Goal: Task Accomplishment & Management: Manage account settings

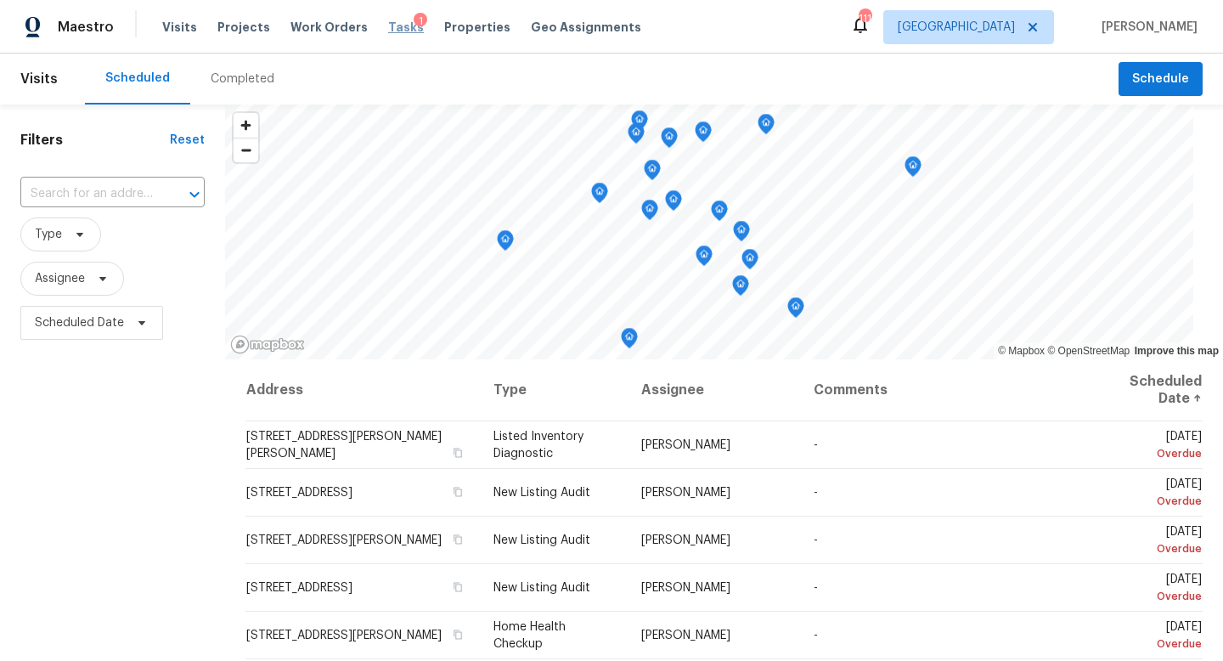
click at [388, 22] on span "Tasks" at bounding box center [406, 27] width 36 height 12
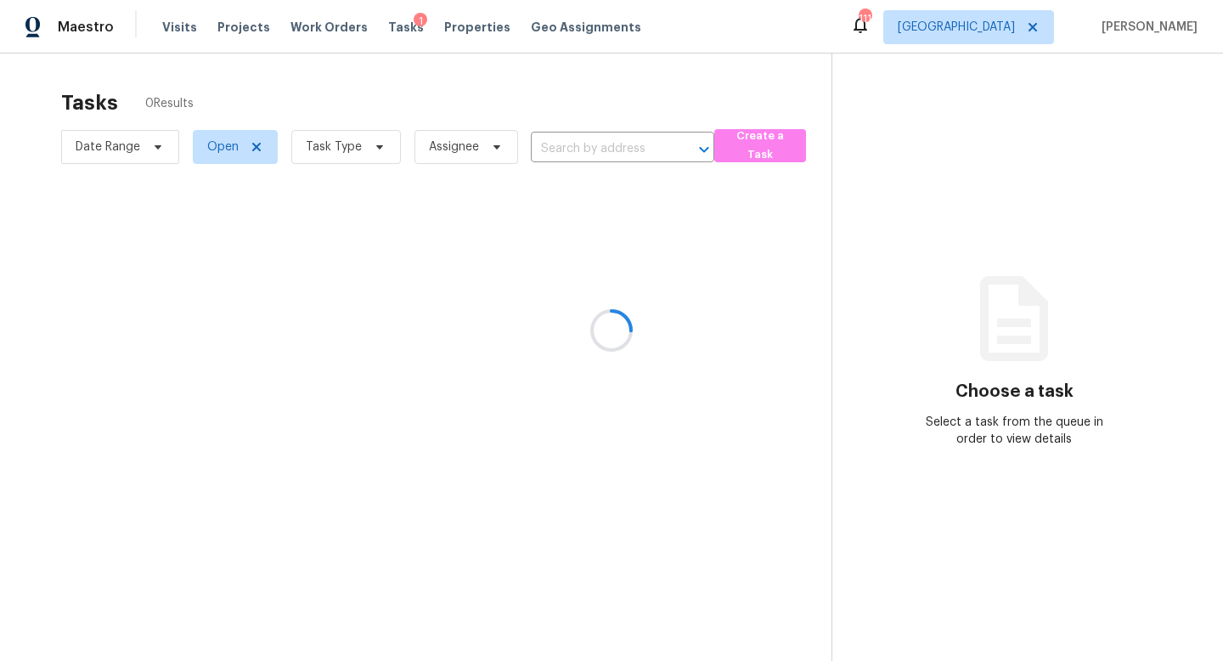
click at [351, 151] on div at bounding box center [611, 330] width 1223 height 661
click at [343, 148] on span "Task Type" at bounding box center [334, 146] width 56 height 17
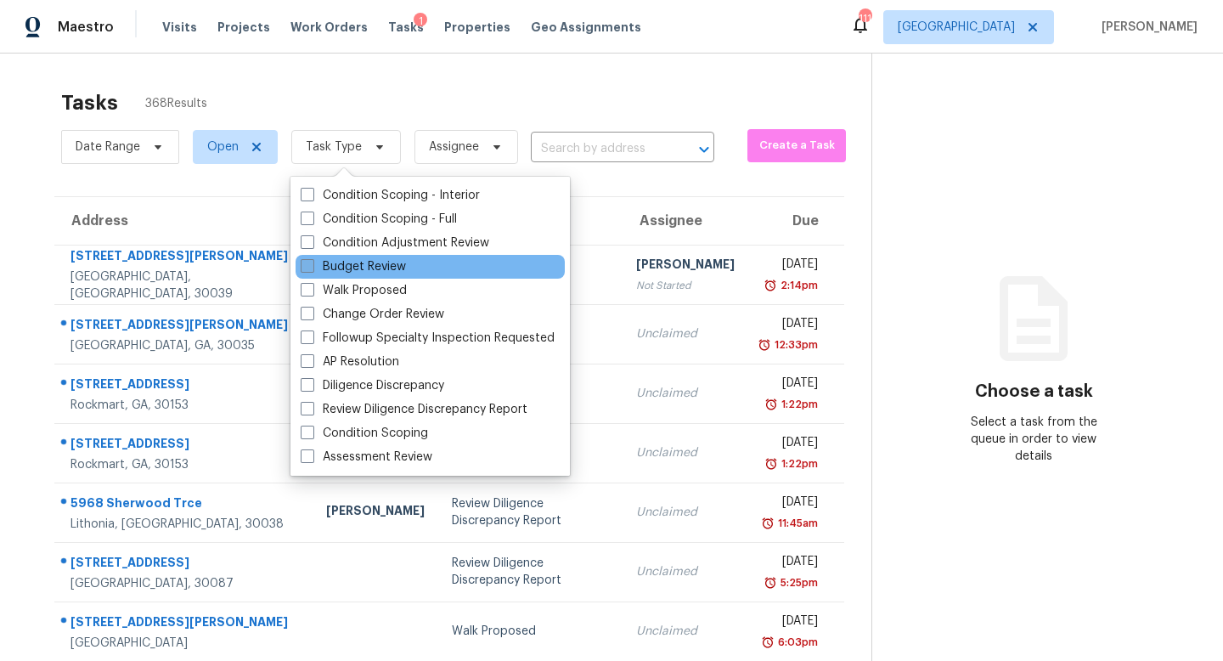
click at [341, 270] on label "Budget Review" at bounding box center [353, 266] width 105 height 17
click at [312, 269] on input "Budget Review" at bounding box center [306, 263] width 11 height 11
checkbox input "true"
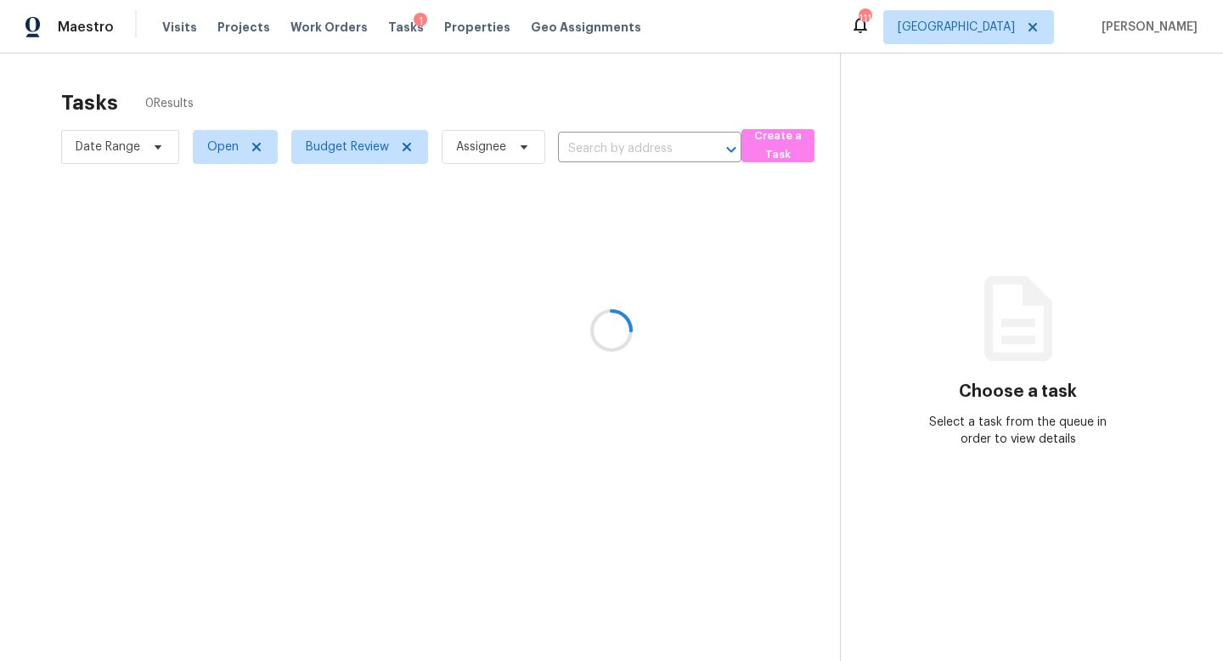
click at [403, 90] on div at bounding box center [611, 330] width 1223 height 661
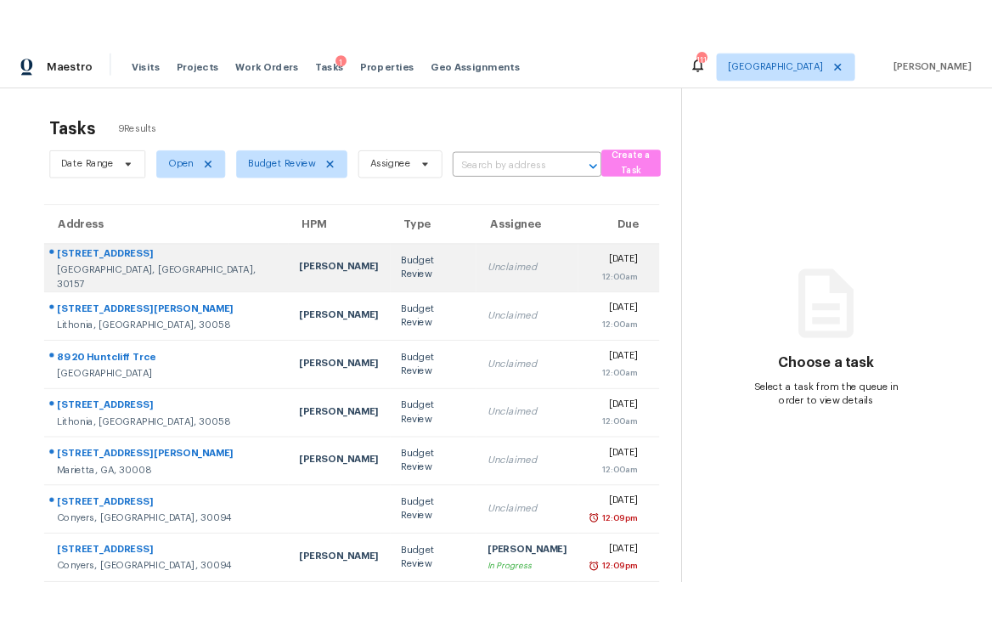
scroll to position [132, 0]
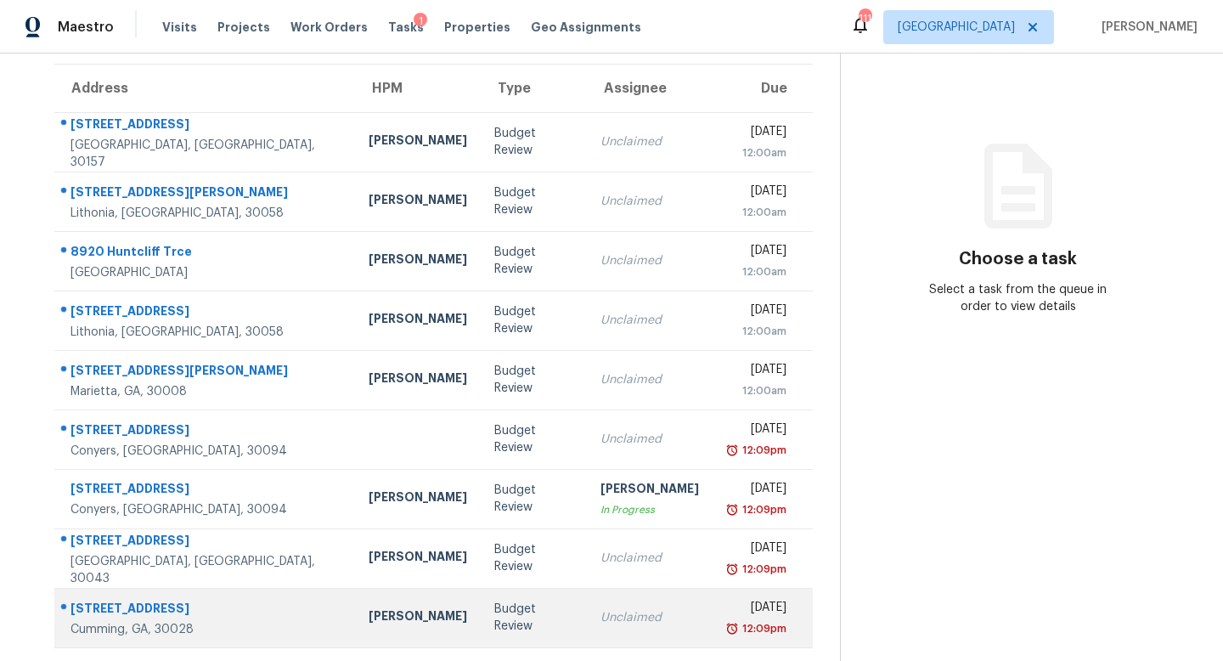
click at [644, 606] on td "Unclaimed" at bounding box center [650, 617] width 126 height 59
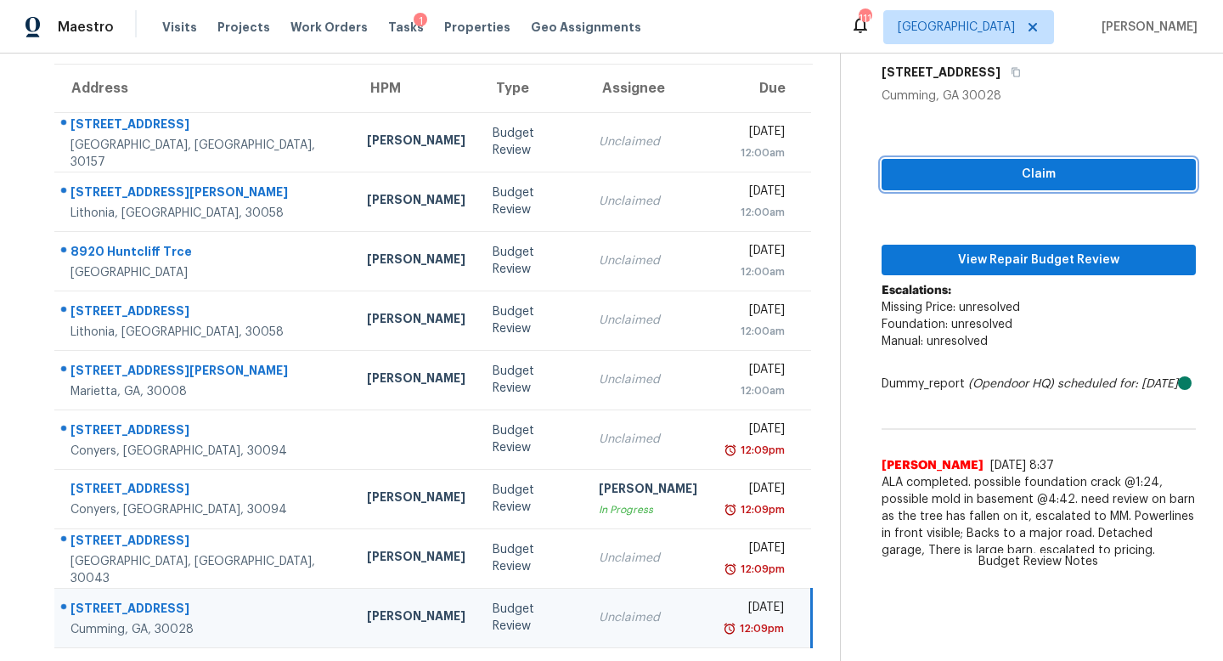
click at [1060, 160] on button "Claim" at bounding box center [1038, 174] width 314 height 31
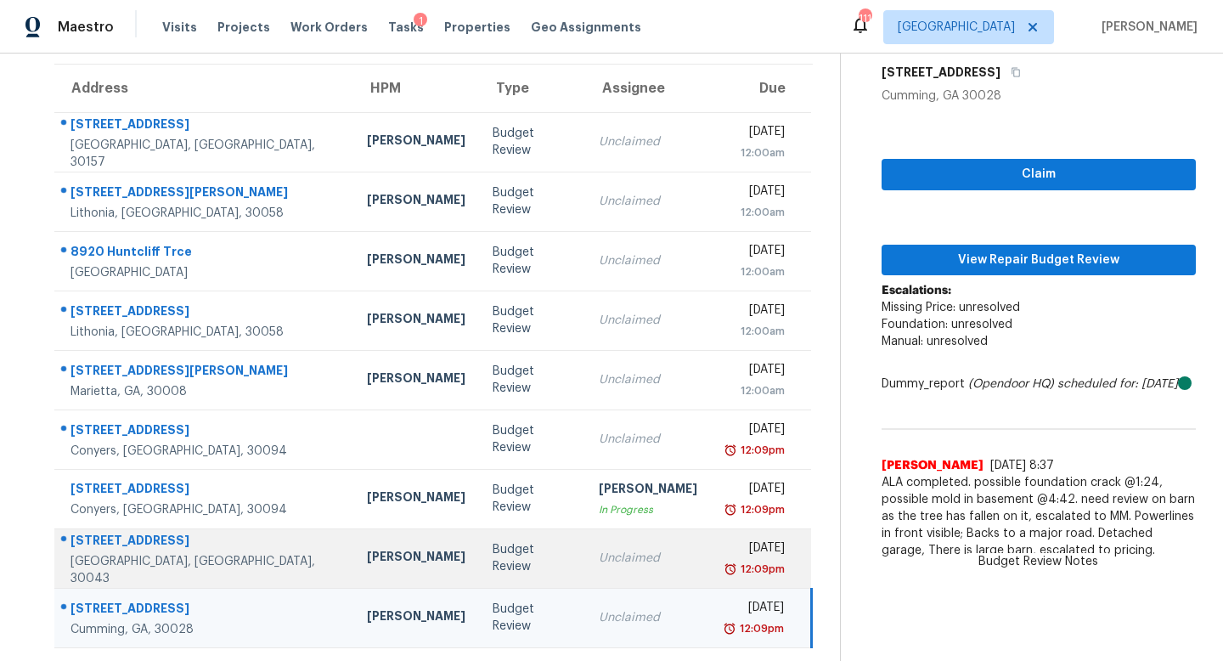
click at [623, 544] on td "Unclaimed" at bounding box center [648, 557] width 126 height 59
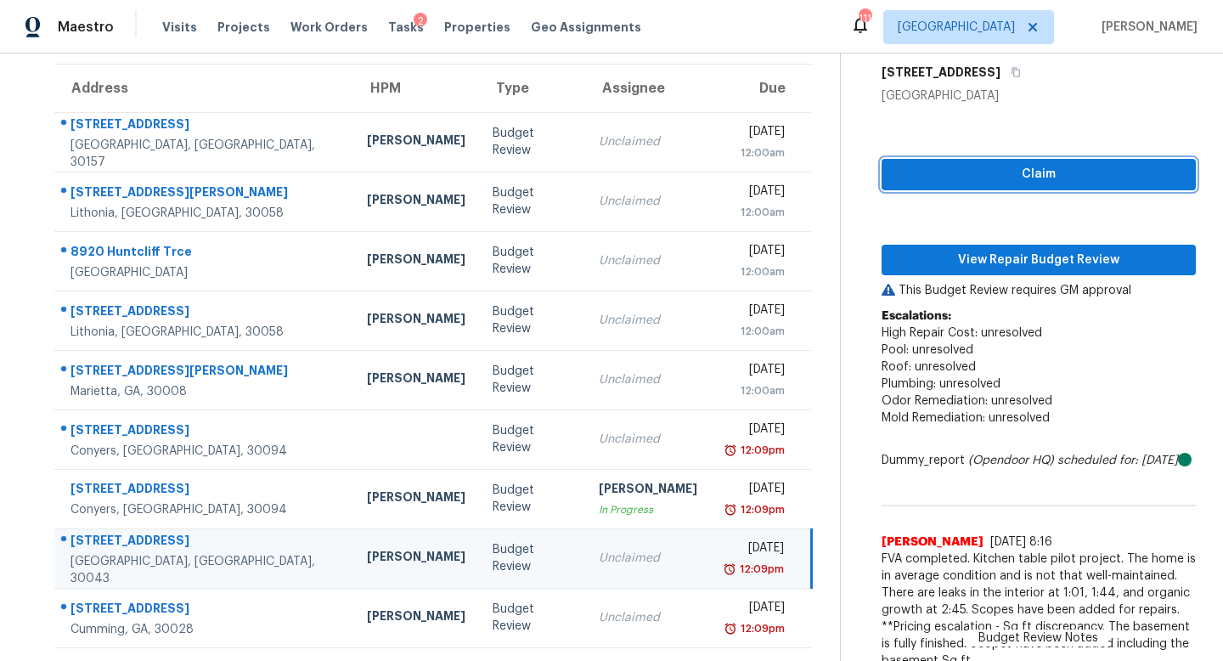
click at [946, 183] on span "Claim" at bounding box center [1038, 174] width 287 height 21
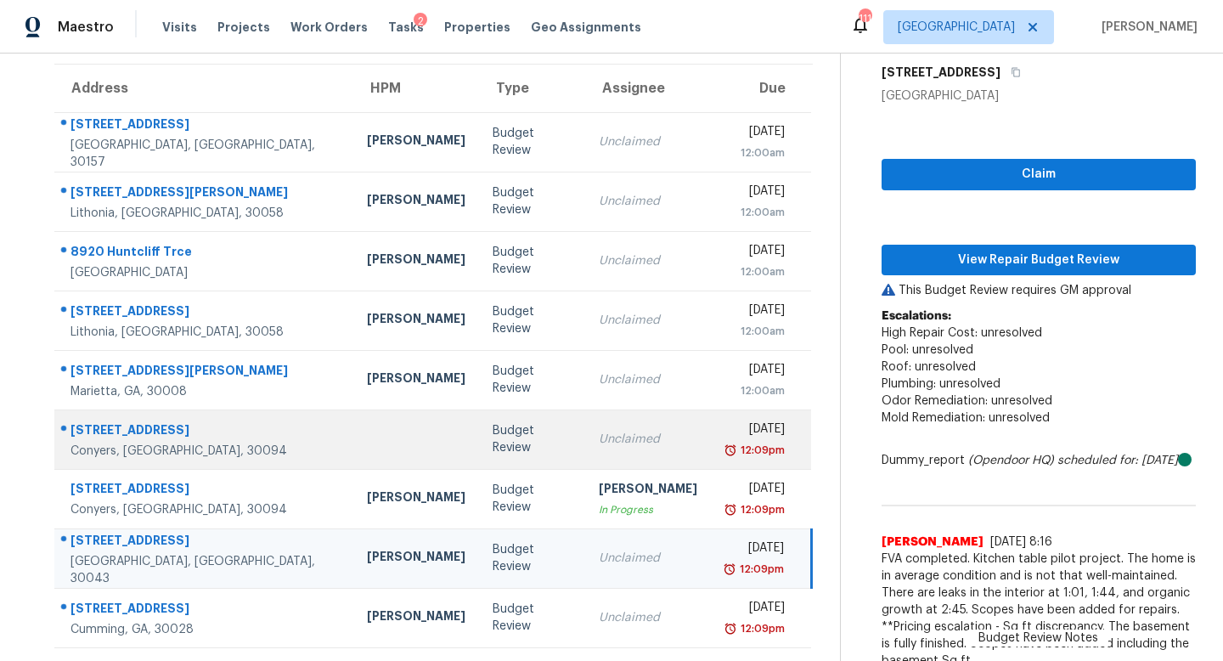
click at [599, 433] on div "Unclaimed" at bounding box center [648, 439] width 98 height 17
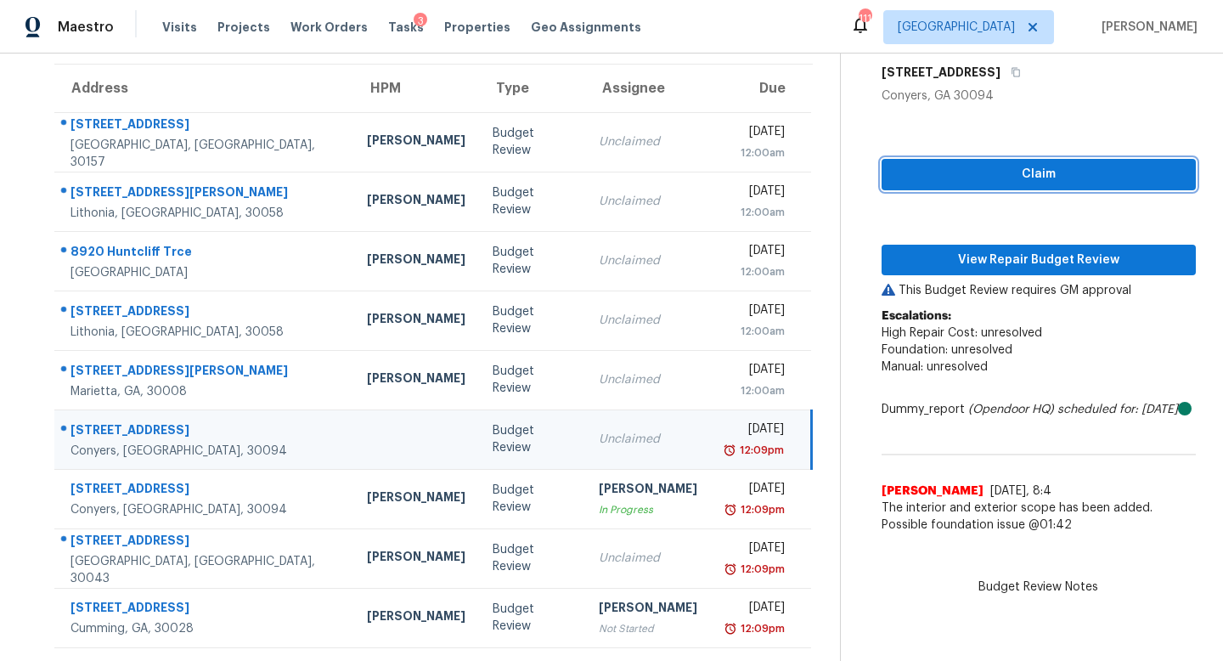
click at [883, 183] on button "Claim" at bounding box center [1038, 174] width 314 height 31
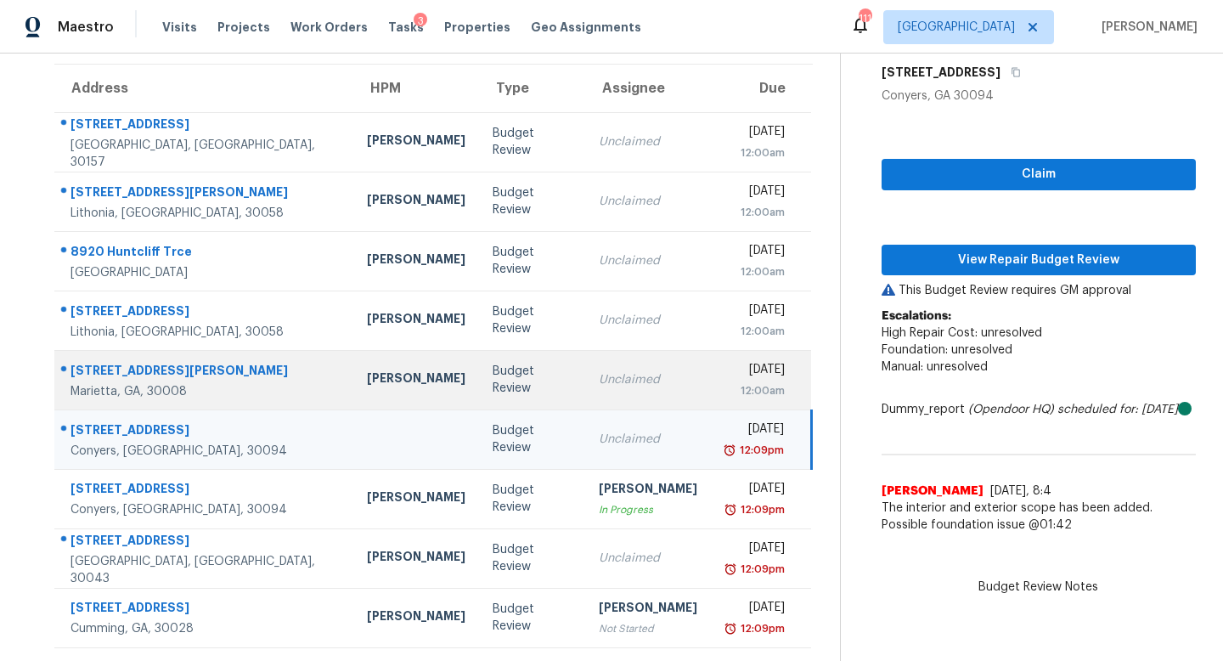
click at [599, 371] on div "Unclaimed" at bounding box center [648, 379] width 98 height 17
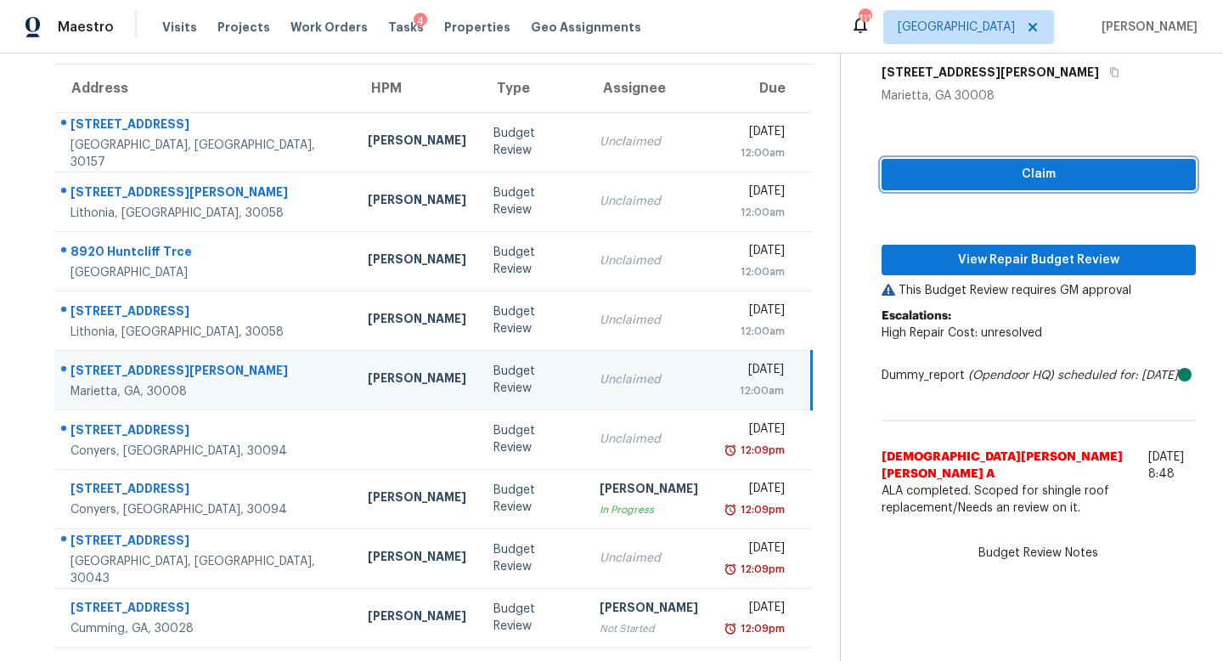
click at [896, 178] on span "Claim" at bounding box center [1038, 174] width 287 height 21
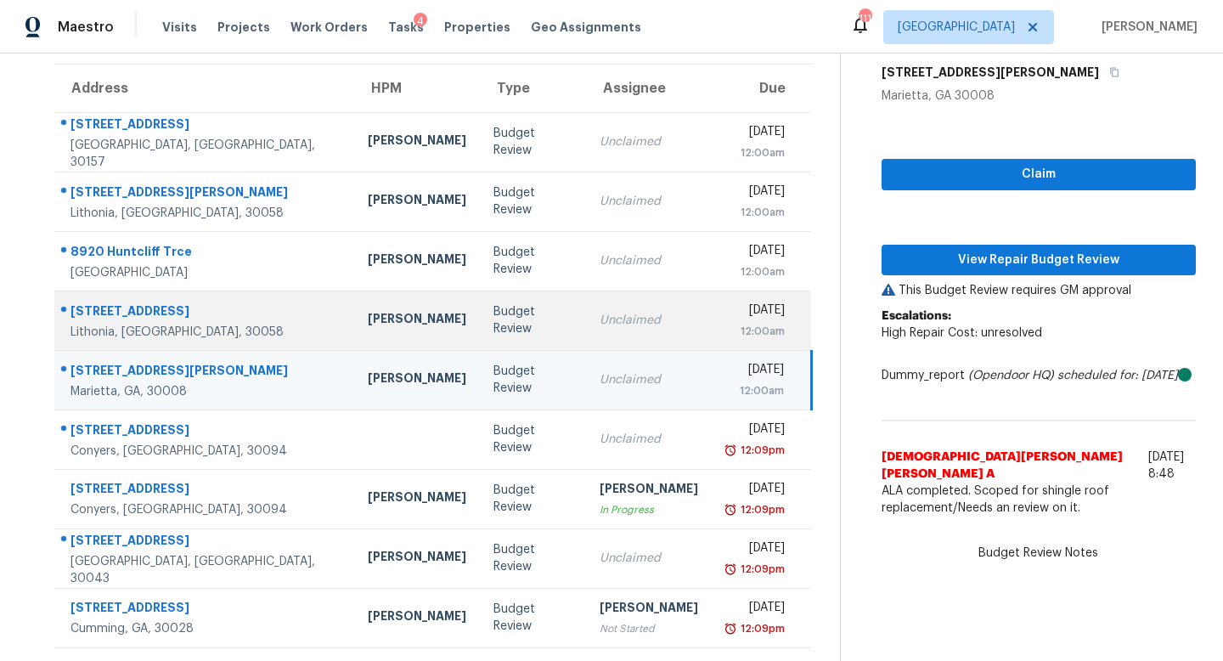
click at [586, 292] on td "Unclaimed" at bounding box center [649, 319] width 126 height 59
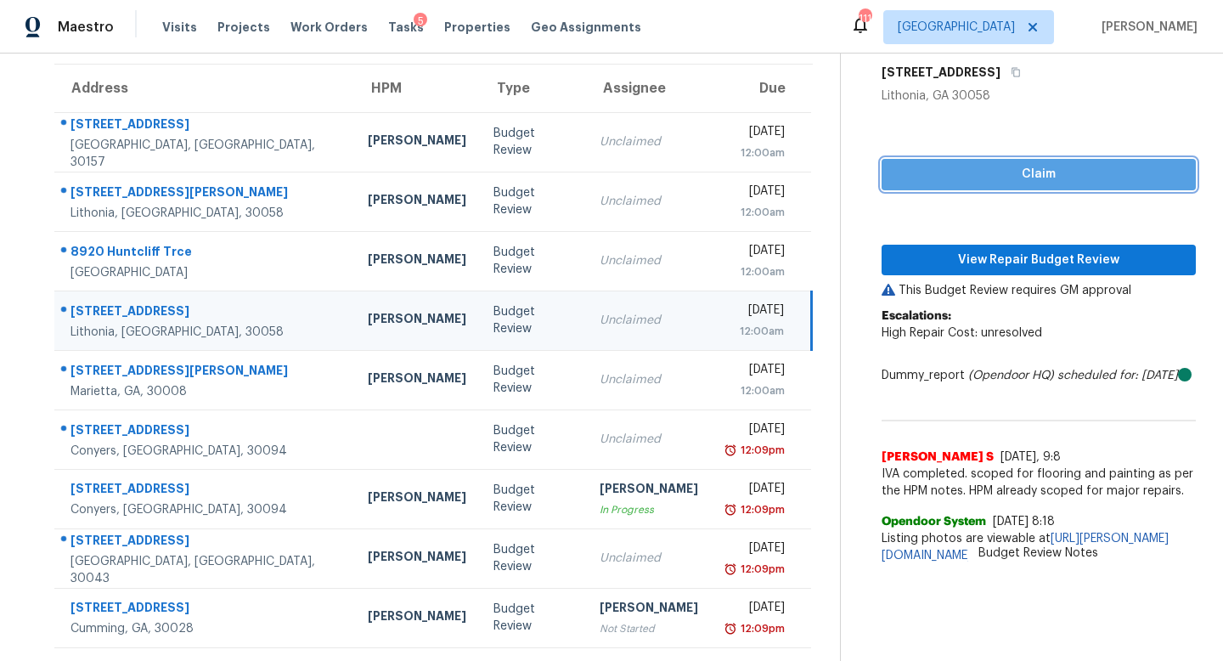
click at [882, 180] on button "Claim" at bounding box center [1038, 174] width 314 height 31
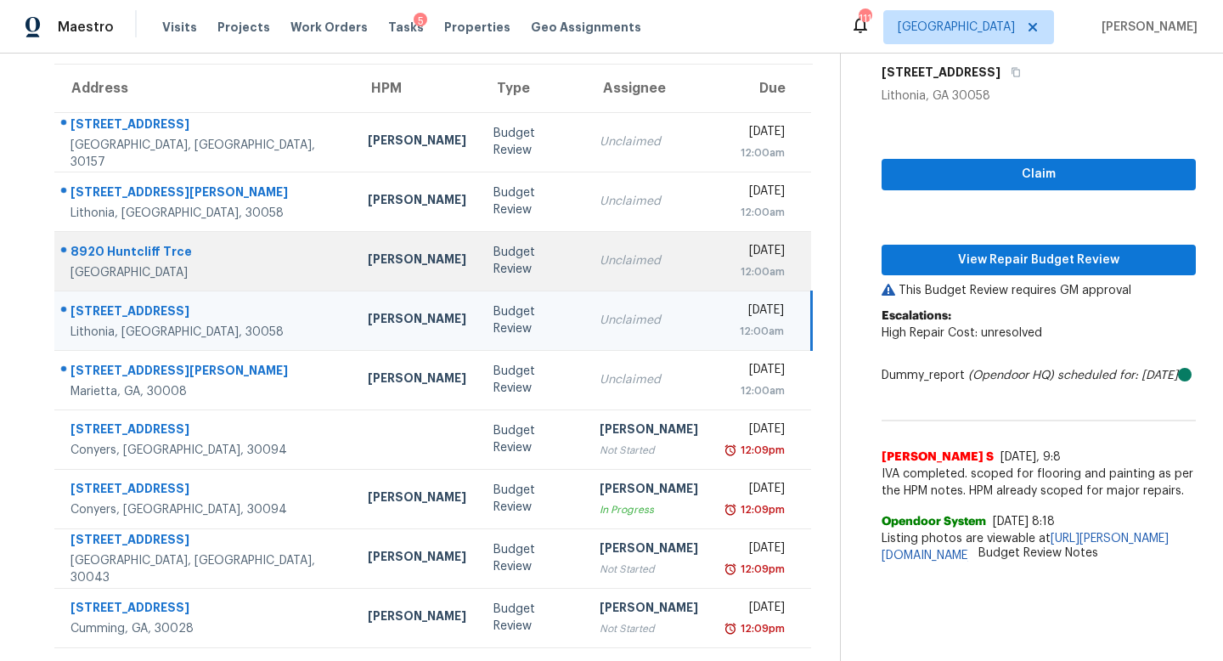
click at [599, 266] on div "Unclaimed" at bounding box center [648, 260] width 98 height 17
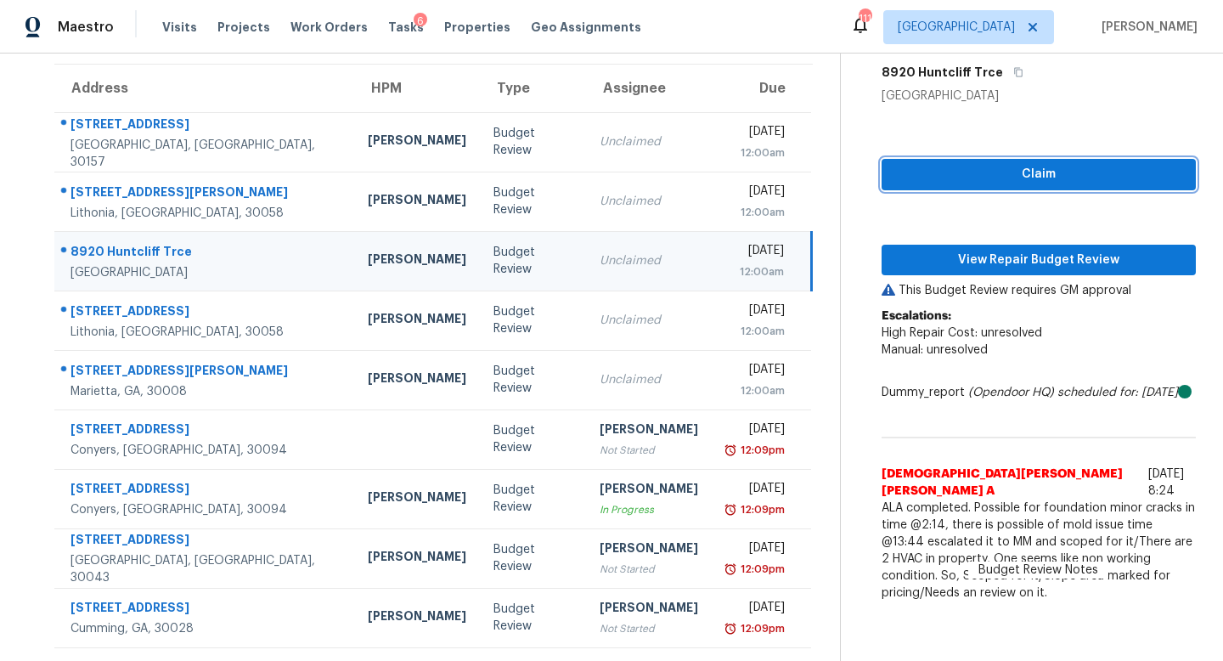
click at [932, 167] on span "Claim" at bounding box center [1038, 174] width 287 height 21
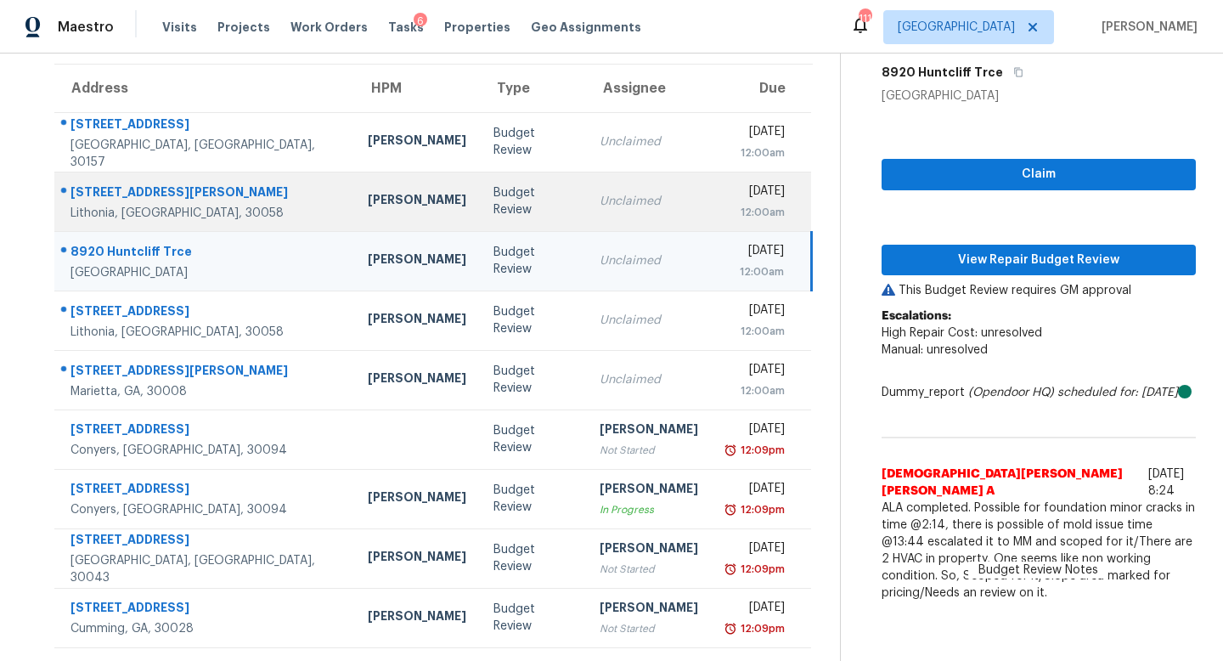
click at [586, 213] on td "Unclaimed" at bounding box center [649, 201] width 126 height 59
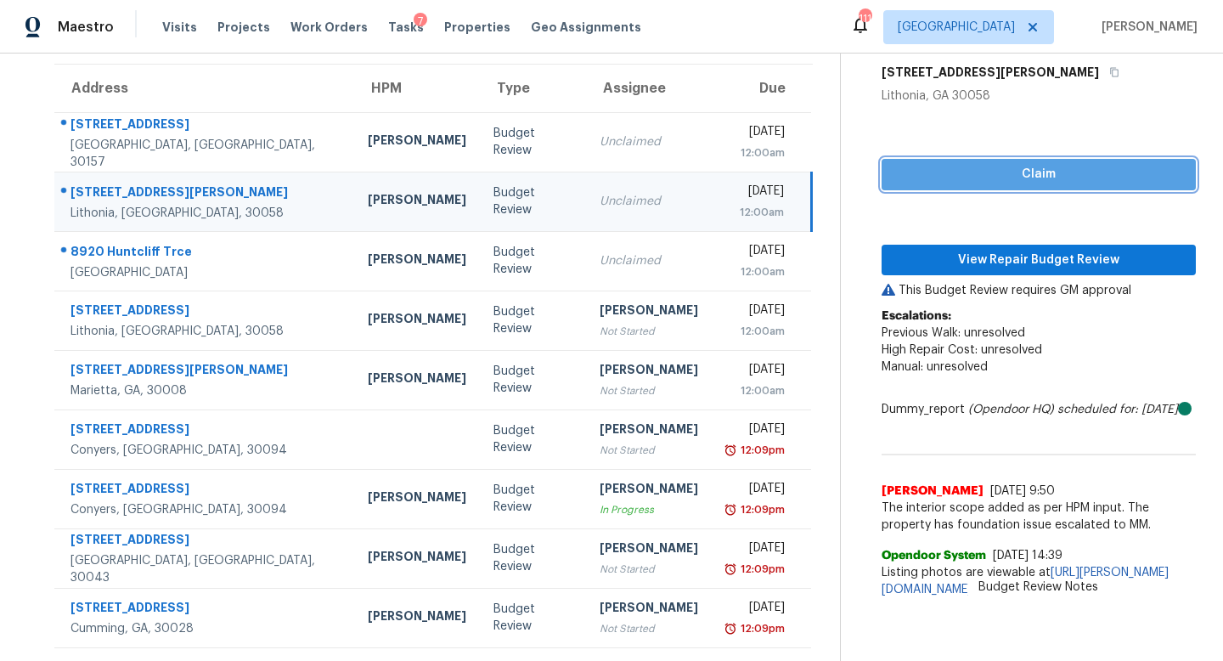
click at [960, 166] on span "Claim" at bounding box center [1038, 174] width 287 height 21
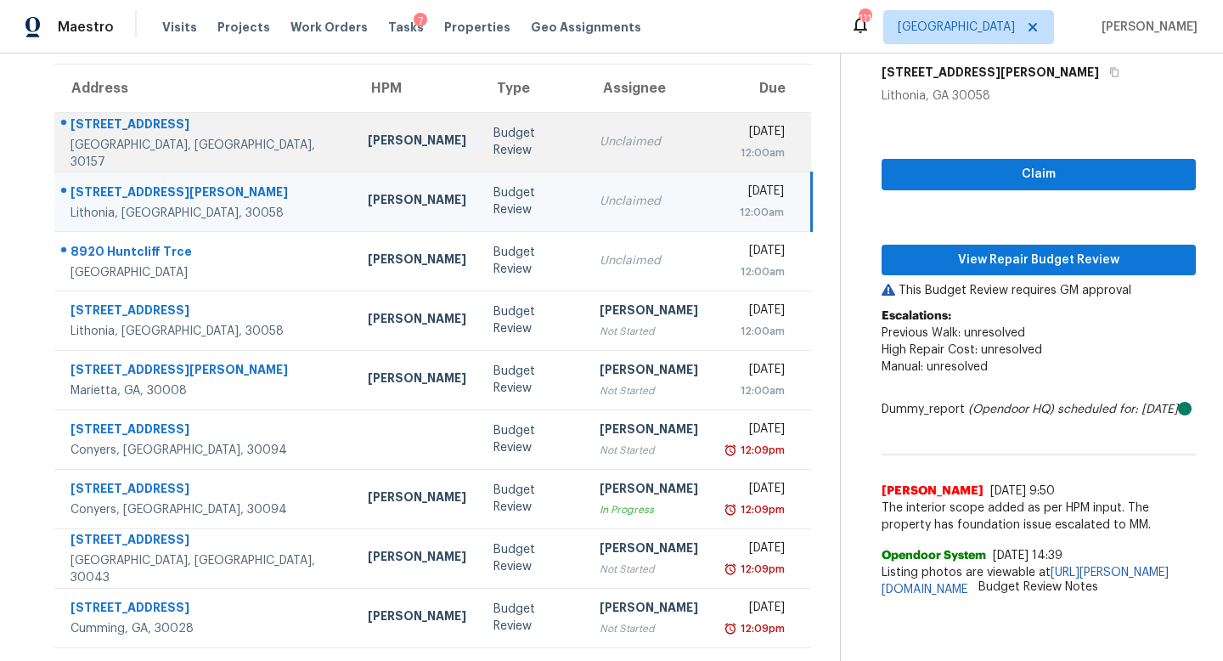
click at [594, 153] on td "Unclaimed" at bounding box center [649, 141] width 126 height 59
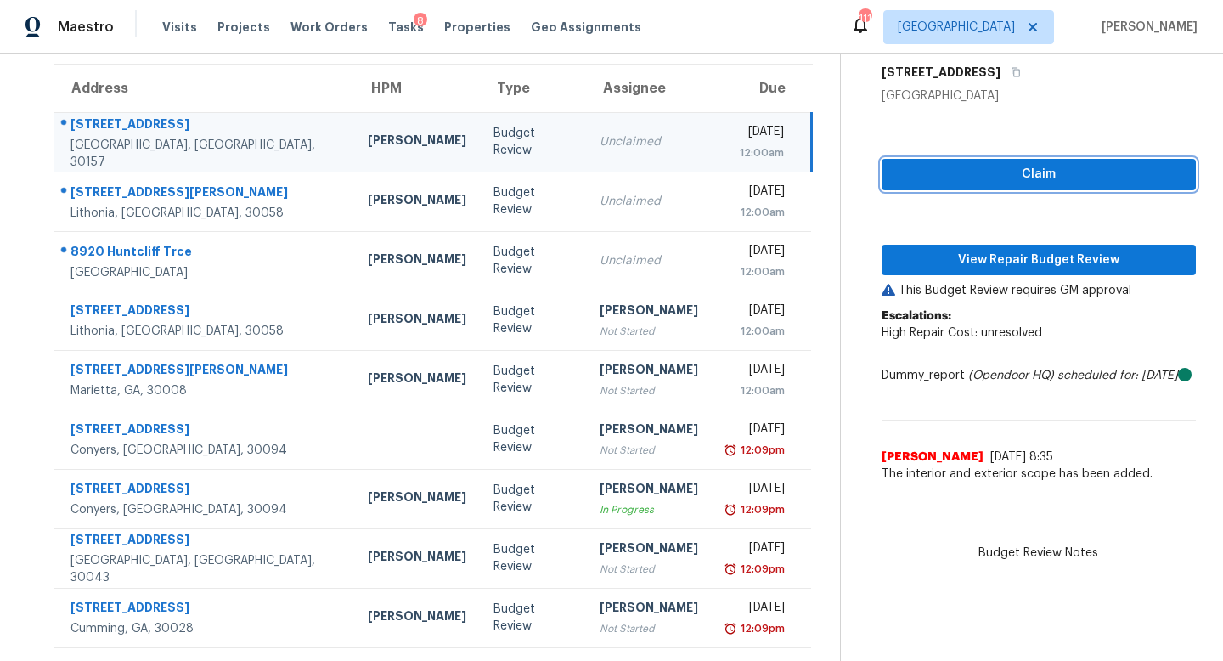
click at [950, 182] on span "Claim" at bounding box center [1038, 174] width 287 height 21
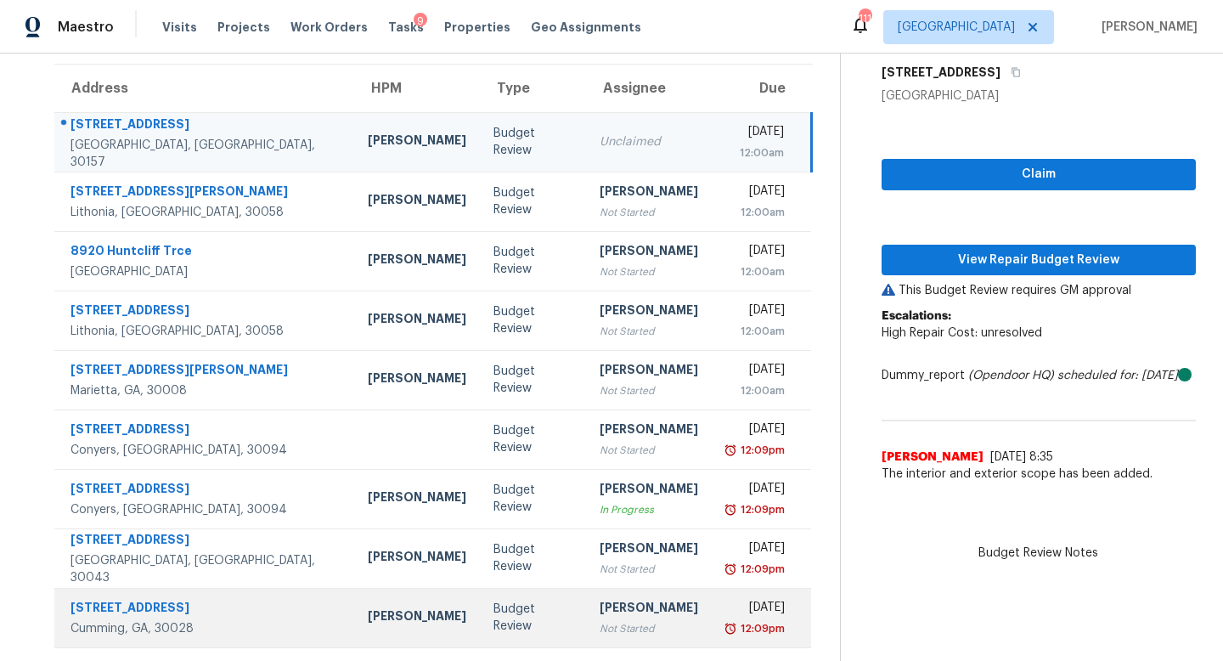
click at [594, 595] on td "[PERSON_NAME] Not Started" at bounding box center [649, 617] width 126 height 59
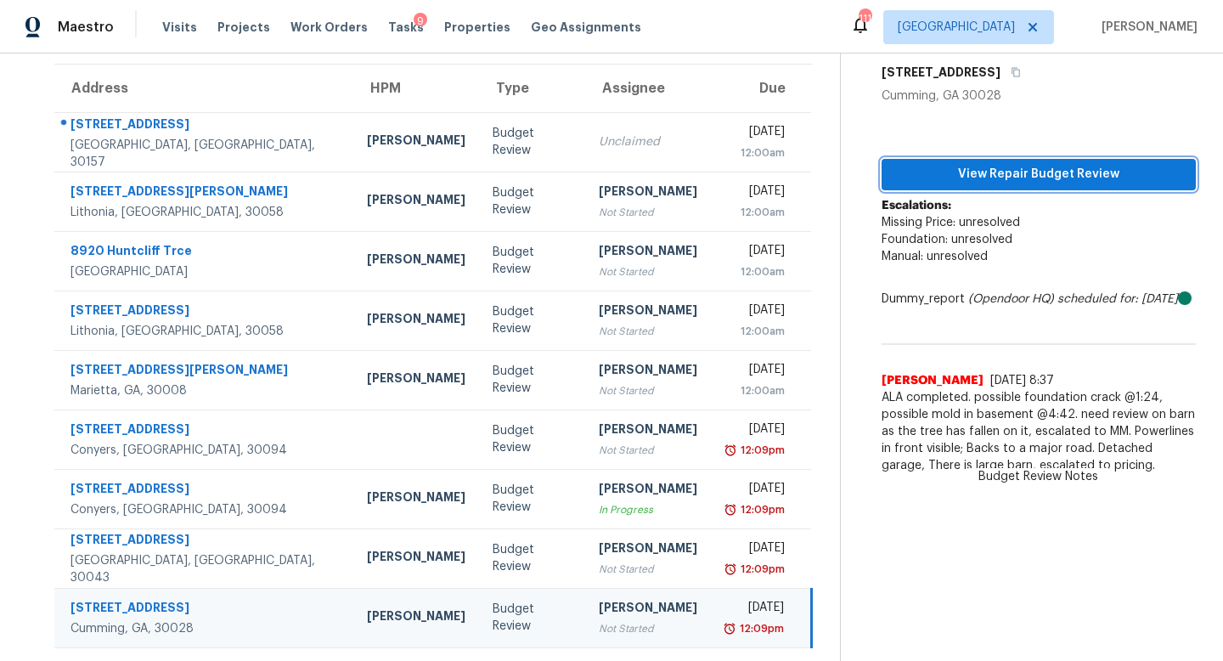
click at [993, 182] on span "View Repair Budget Review" at bounding box center [1038, 174] width 287 height 21
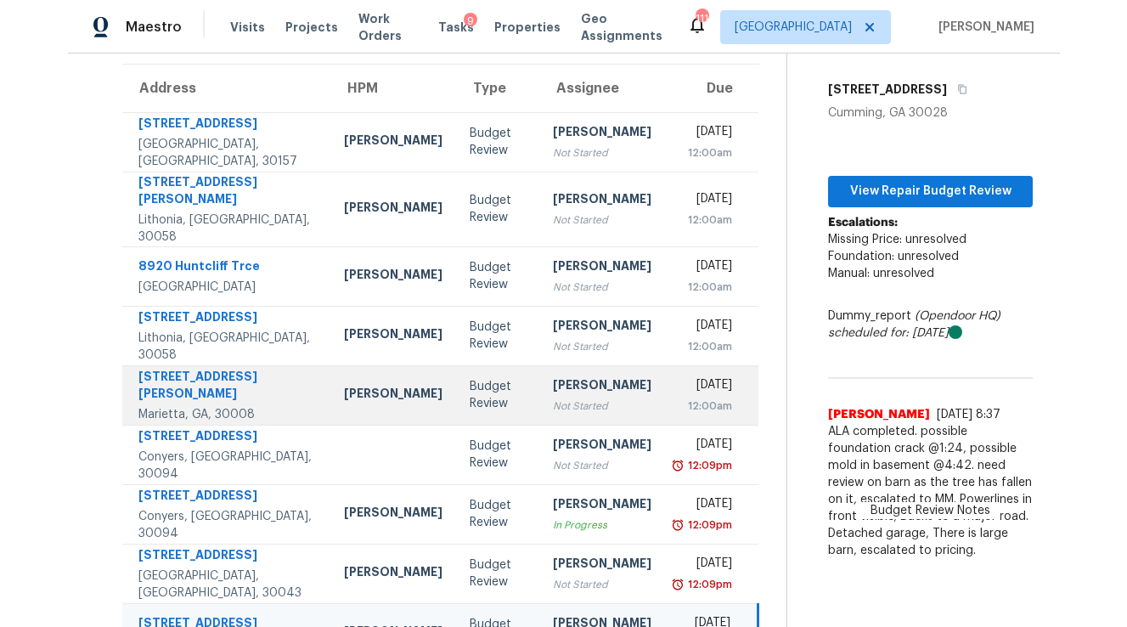
scroll to position [166, 0]
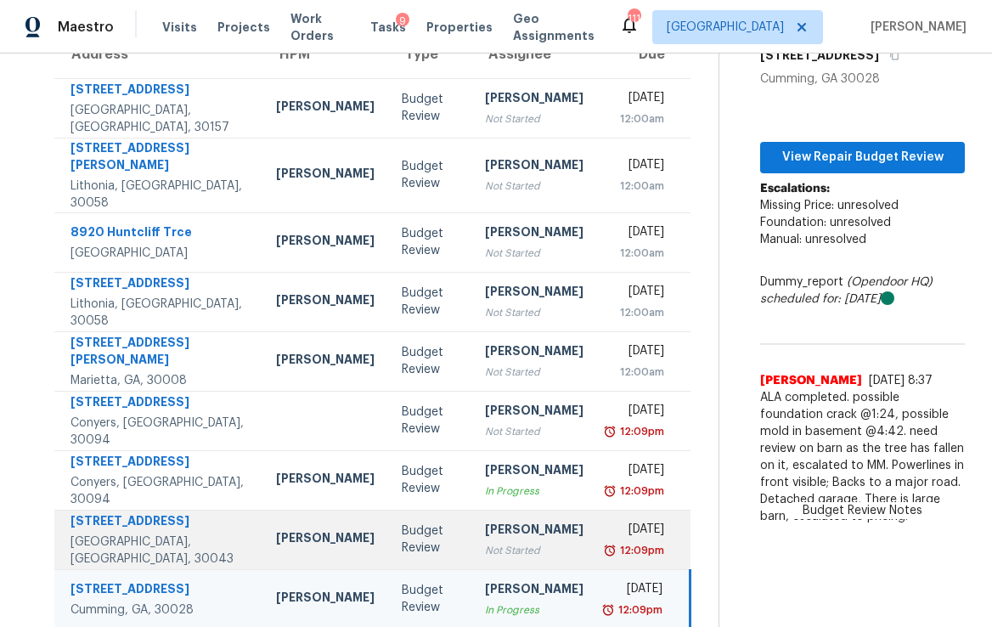
click at [485, 542] on div "Not Started" at bounding box center [534, 550] width 98 height 17
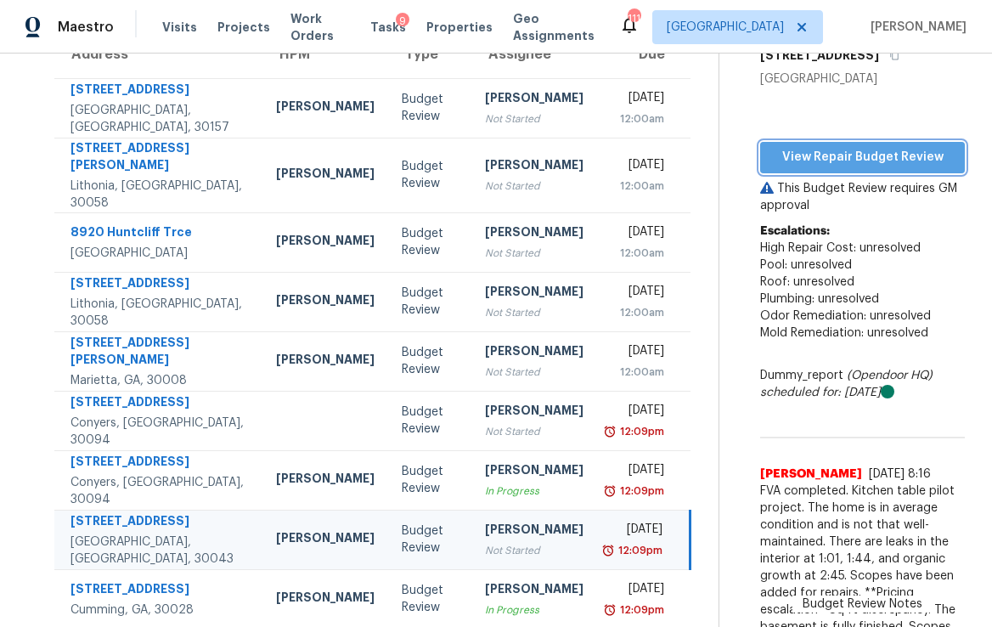
click at [853, 142] on button "View Repair Budget Review" at bounding box center [862, 157] width 205 height 31
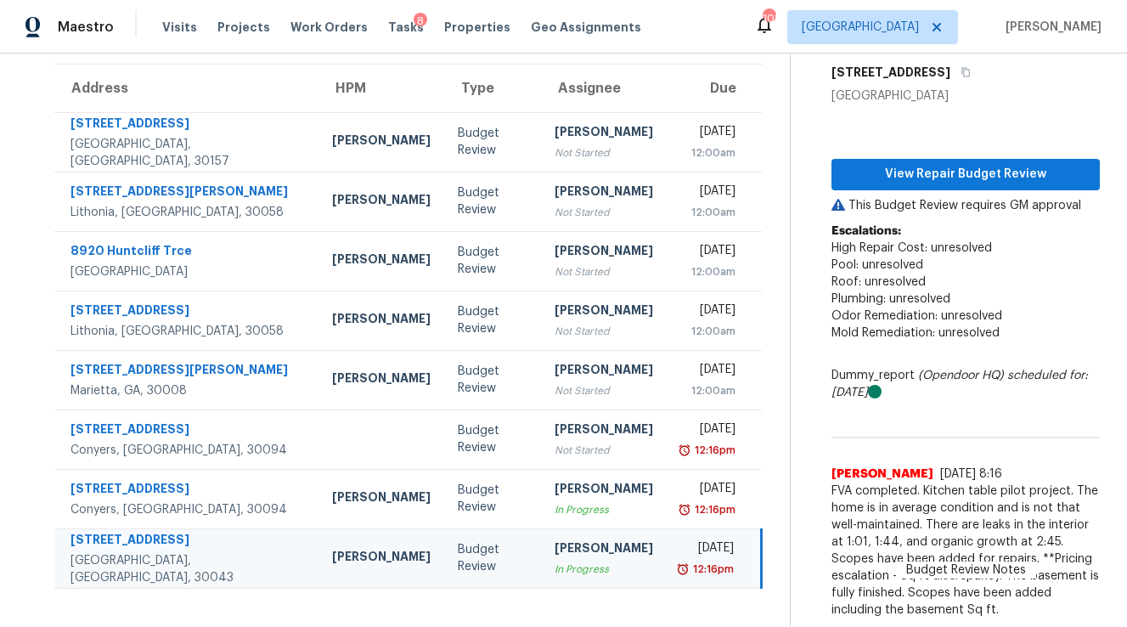
scroll to position [132, 0]
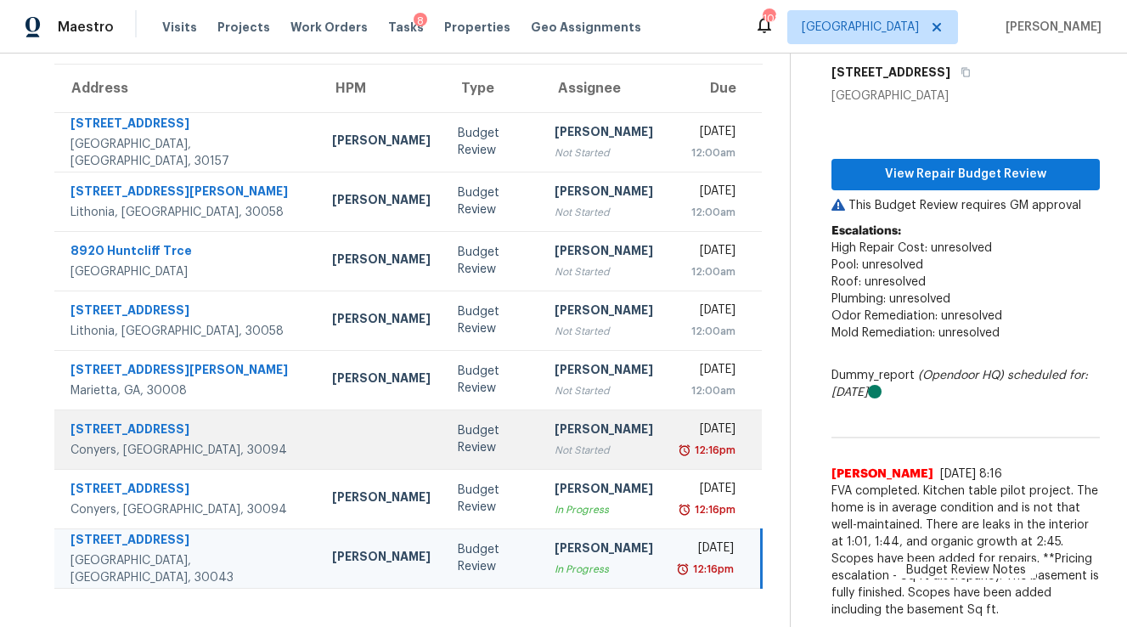
click at [554, 449] on div "Not Started" at bounding box center [603, 450] width 98 height 17
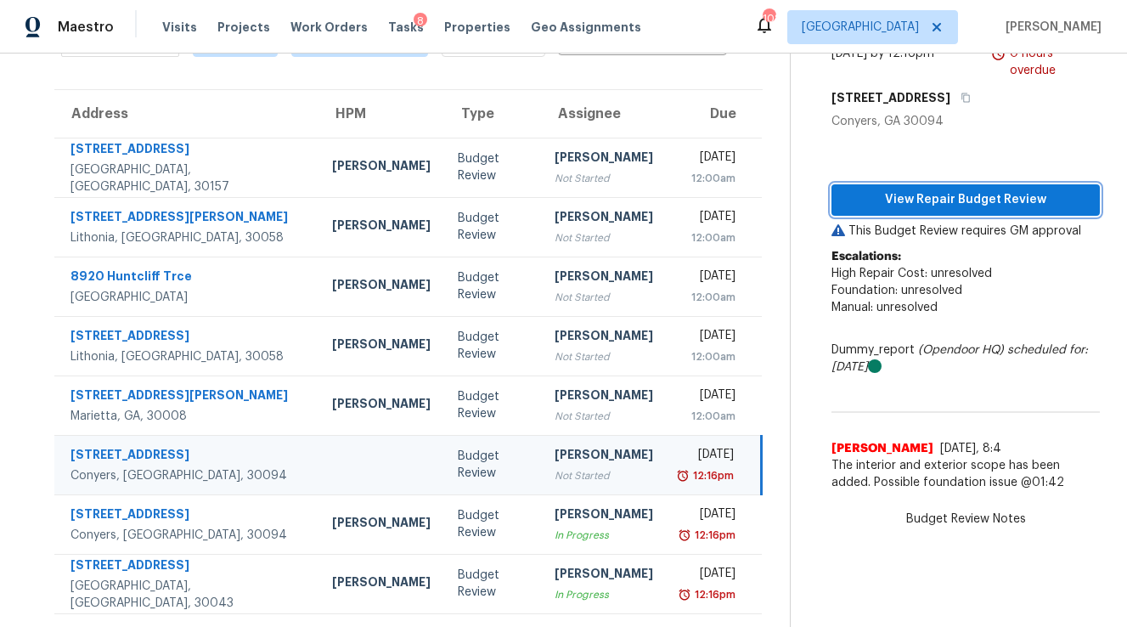
click at [937, 191] on span "View Repair Budget Review" at bounding box center [965, 199] width 241 height 21
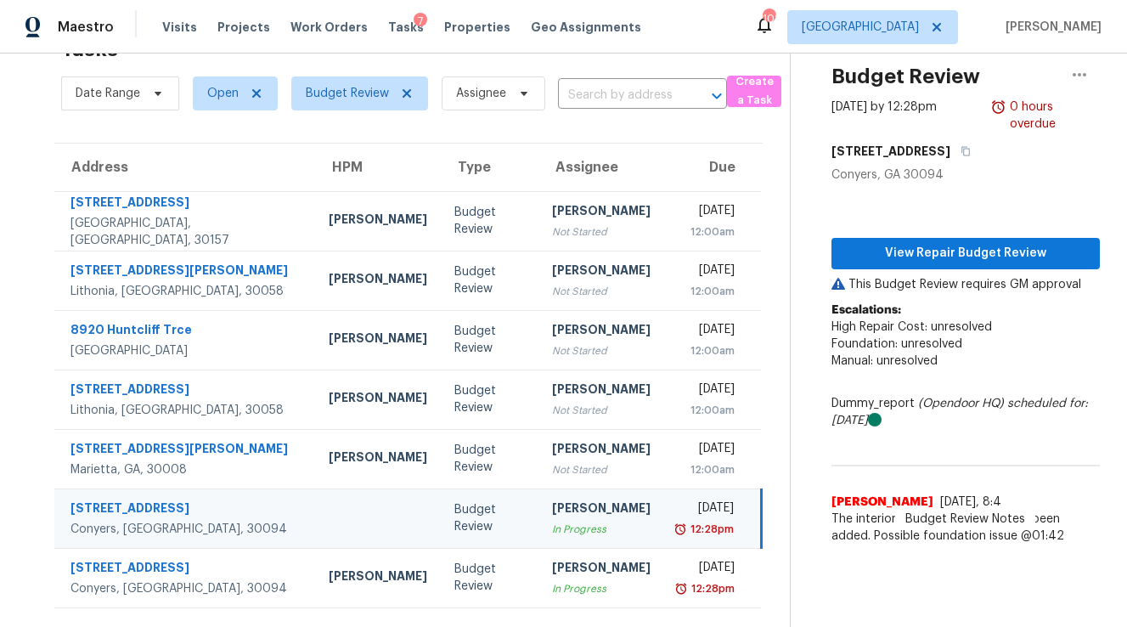
scroll to position [53, 0]
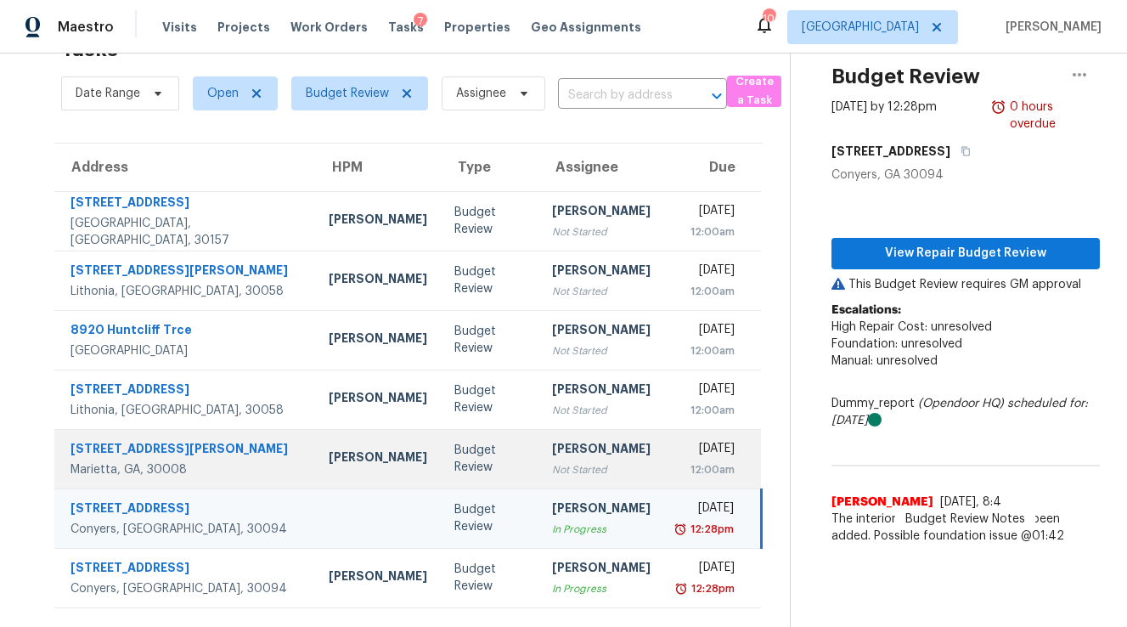
click at [552, 452] on div "[PERSON_NAME]" at bounding box center [601, 450] width 98 height 21
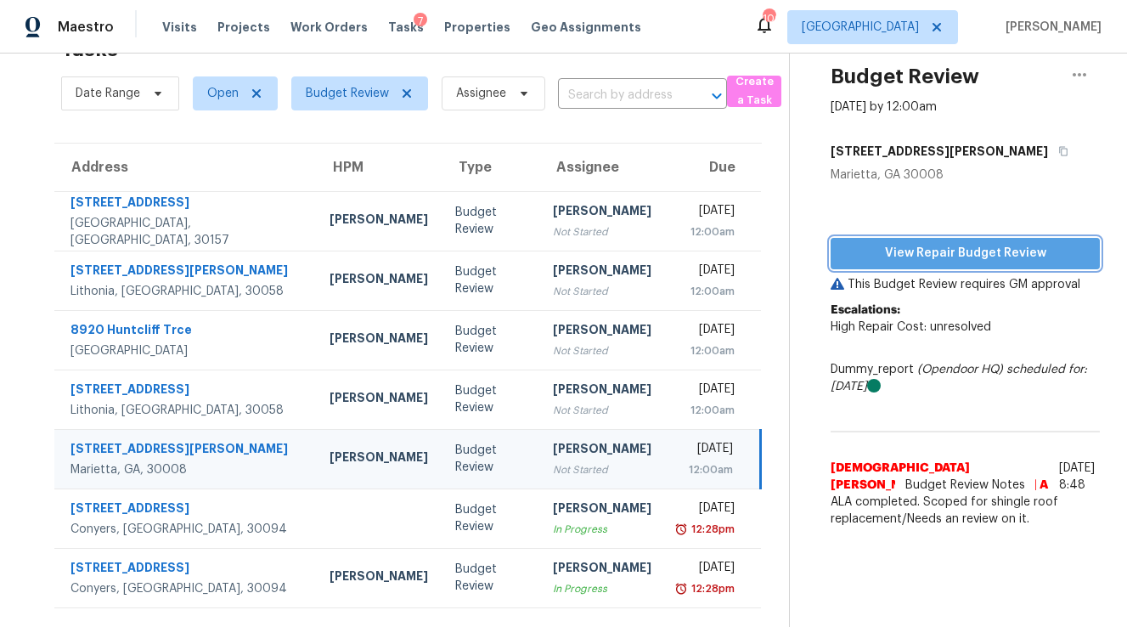
click at [954, 246] on span "View Repair Budget Review" at bounding box center [965, 253] width 242 height 21
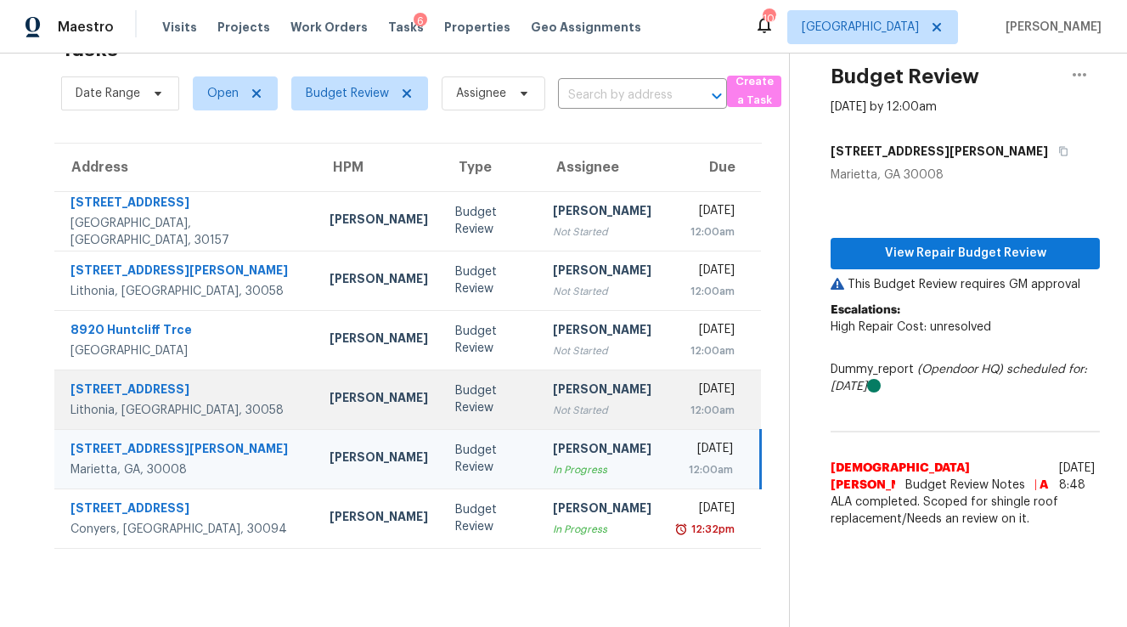
click at [553, 402] on div "Not Started" at bounding box center [602, 410] width 98 height 17
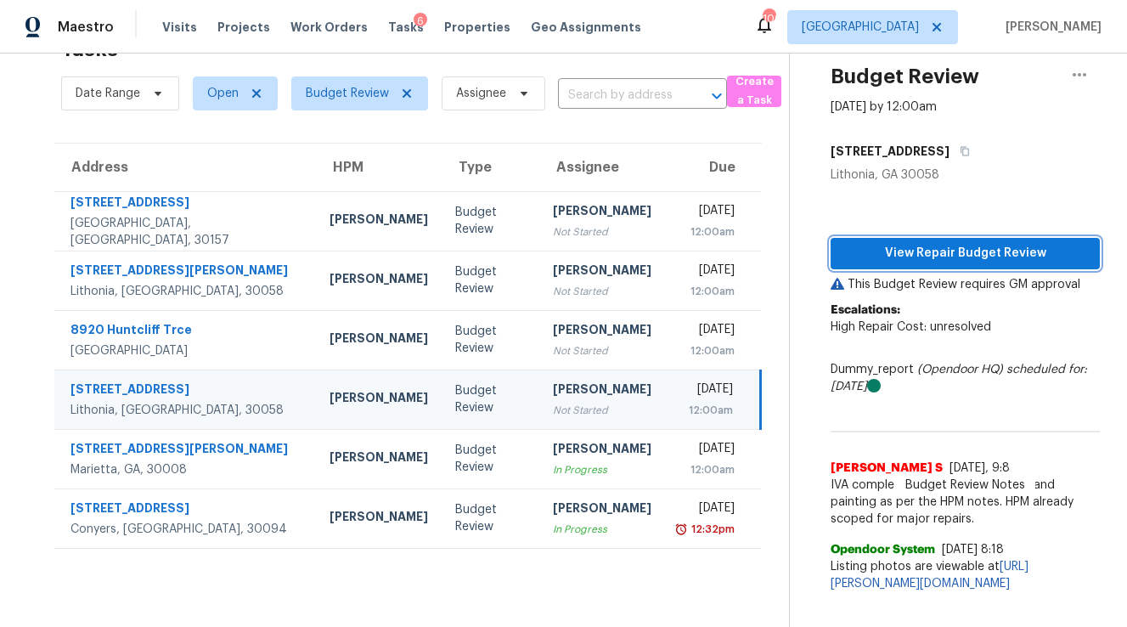
click at [880, 259] on span "View Repair Budget Review" at bounding box center [965, 253] width 242 height 21
click at [444, 27] on span "Properties" at bounding box center [477, 27] width 66 height 17
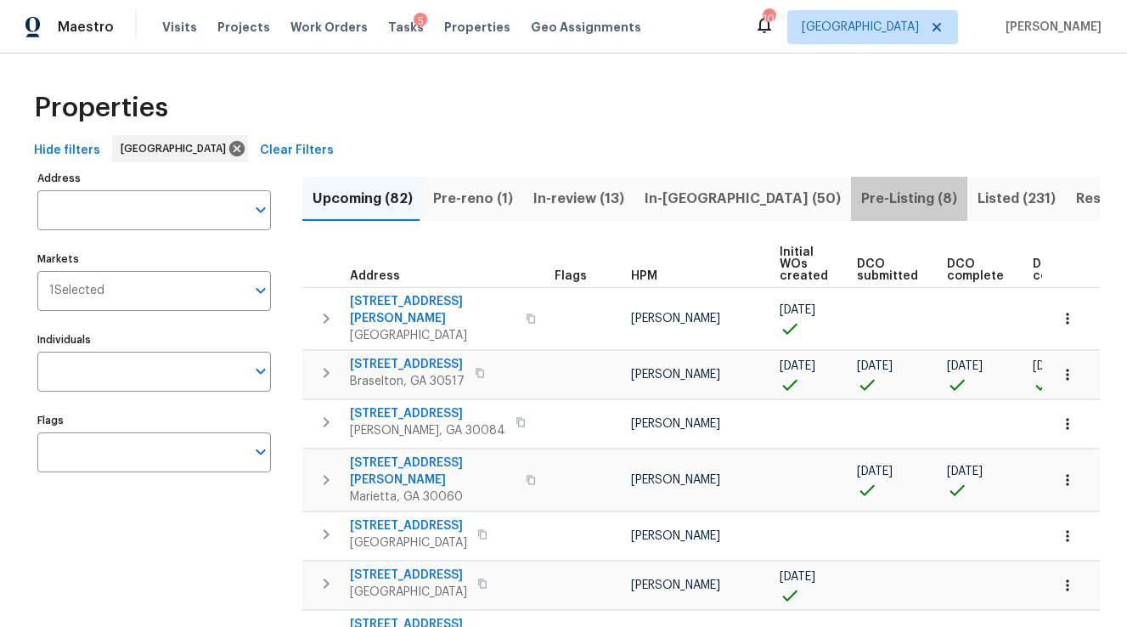
click at [861, 204] on span "Pre-Listing (8)" at bounding box center [909, 199] width 96 height 24
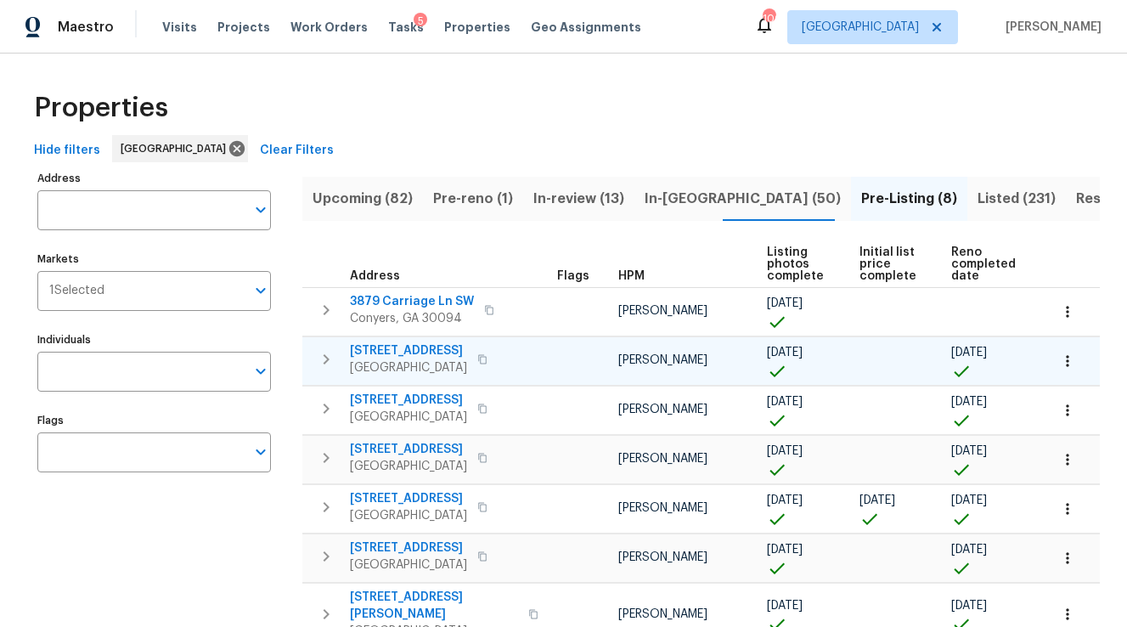
click at [330, 362] on icon "button" at bounding box center [326, 359] width 20 height 20
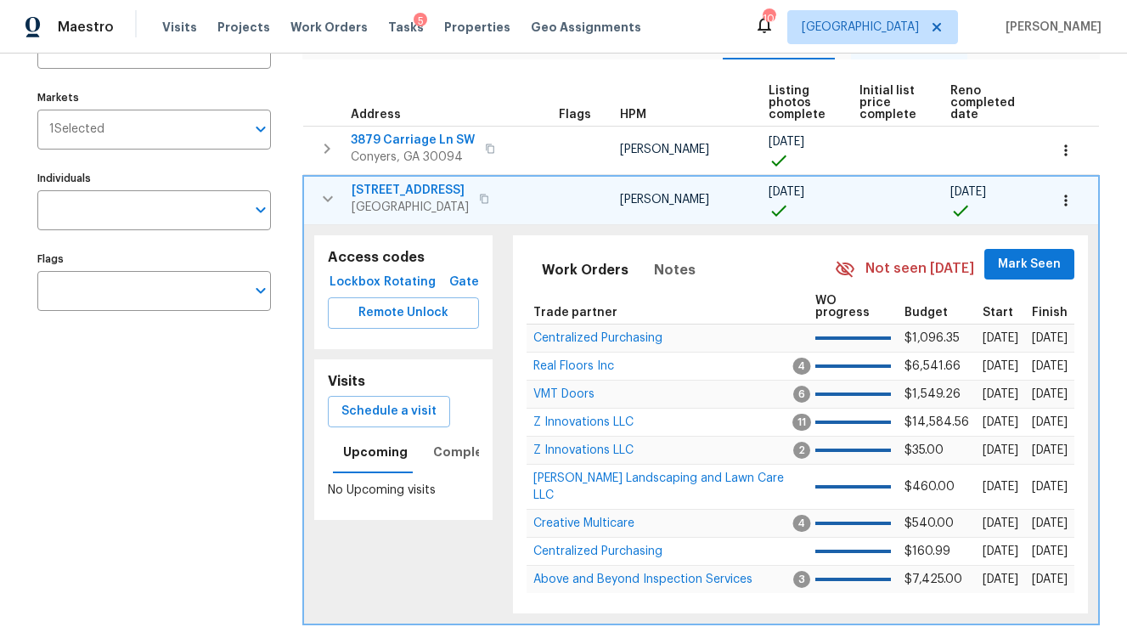
scroll to position [168, 0]
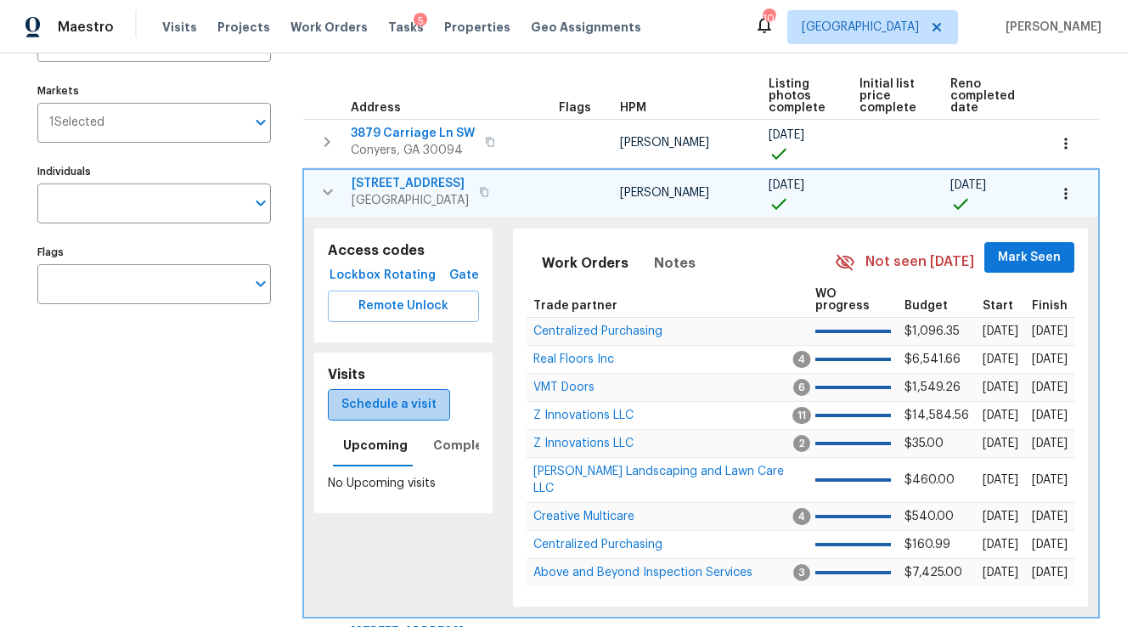
click at [397, 406] on span "Schedule a visit" at bounding box center [388, 404] width 95 height 21
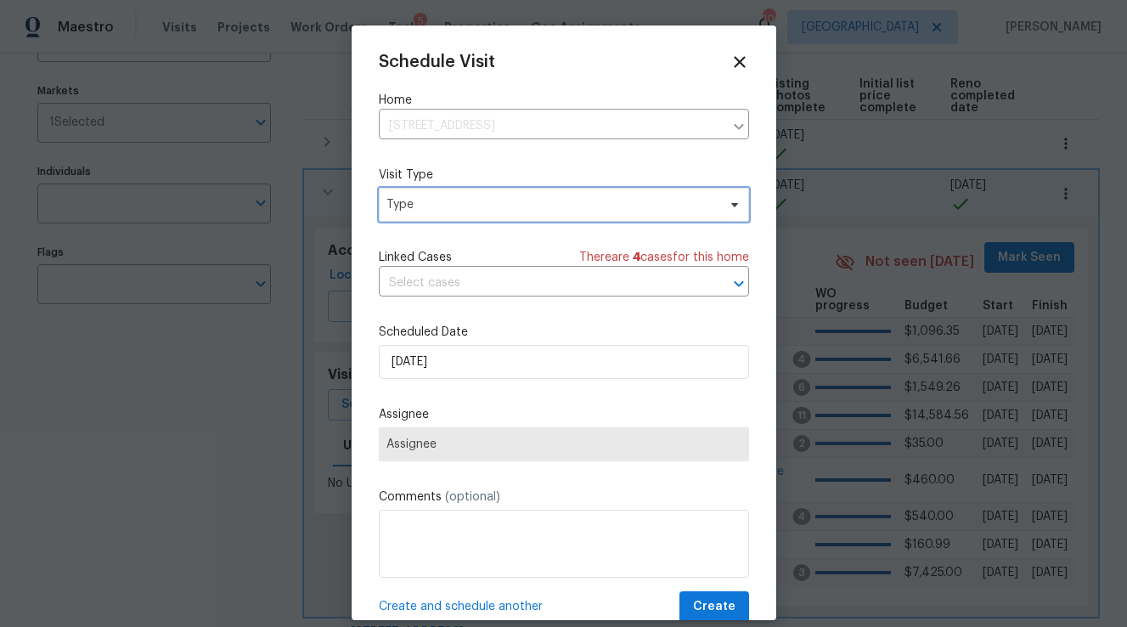
click at [425, 204] on span "Type" at bounding box center [551, 204] width 330 height 17
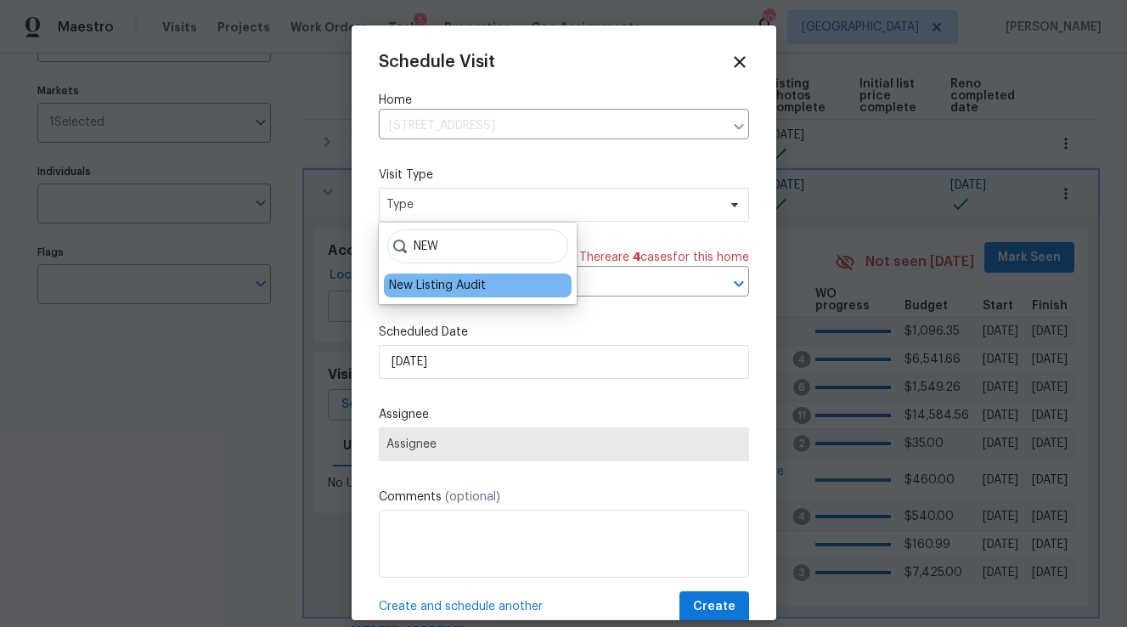
type input "NEW"
click at [429, 296] on div "New Listing Audit" at bounding box center [478, 285] width 188 height 24
click at [428, 292] on div "New Listing Audit" at bounding box center [437, 285] width 97 height 17
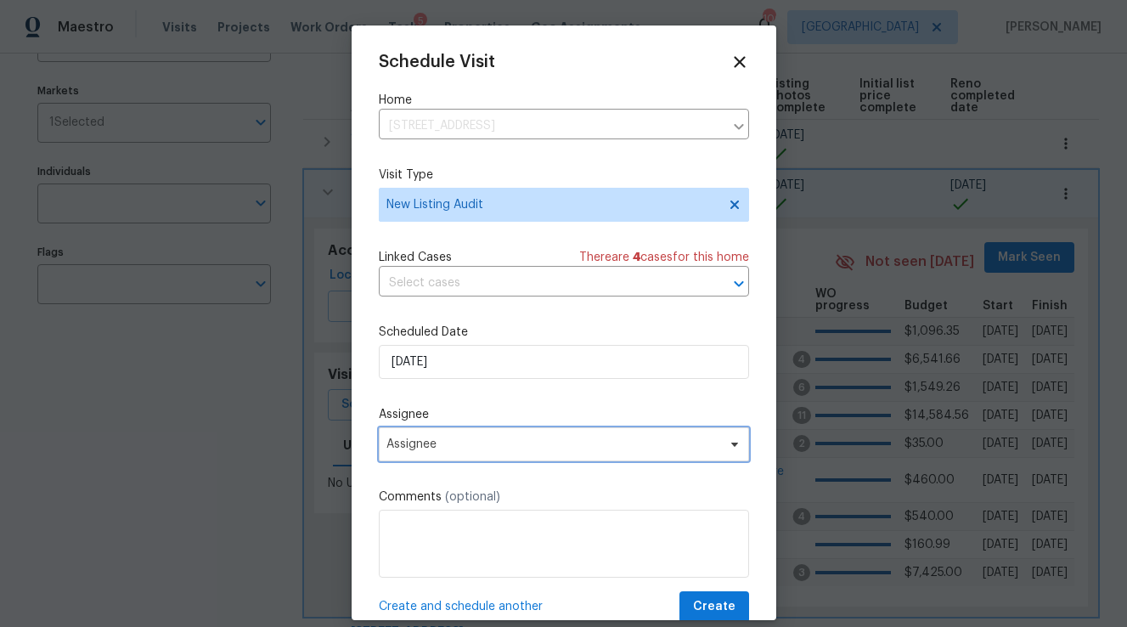
click at [442, 439] on span "Assignee" at bounding box center [552, 444] width 333 height 14
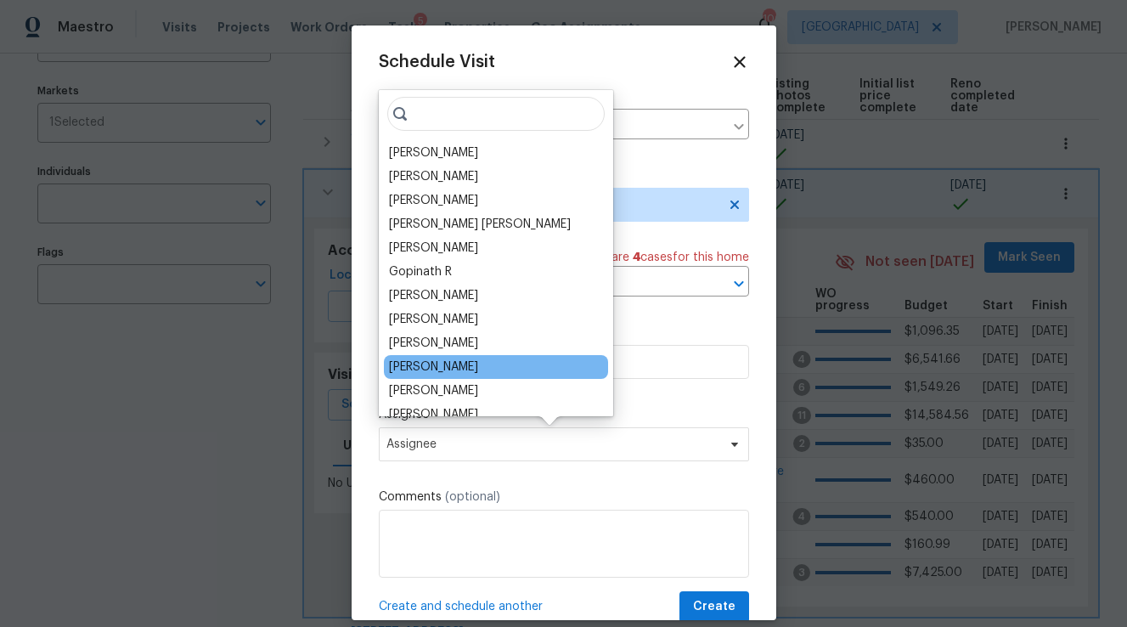
click at [447, 357] on div "[PERSON_NAME]" at bounding box center [496, 367] width 224 height 24
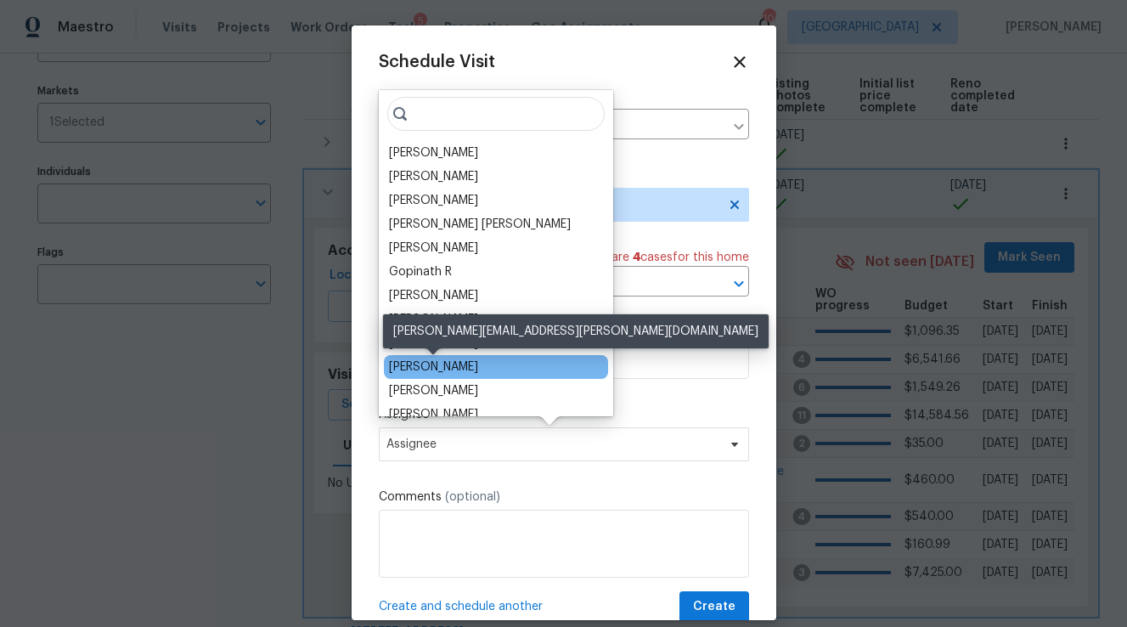
click at [449, 369] on div "[PERSON_NAME]" at bounding box center [433, 366] width 89 height 17
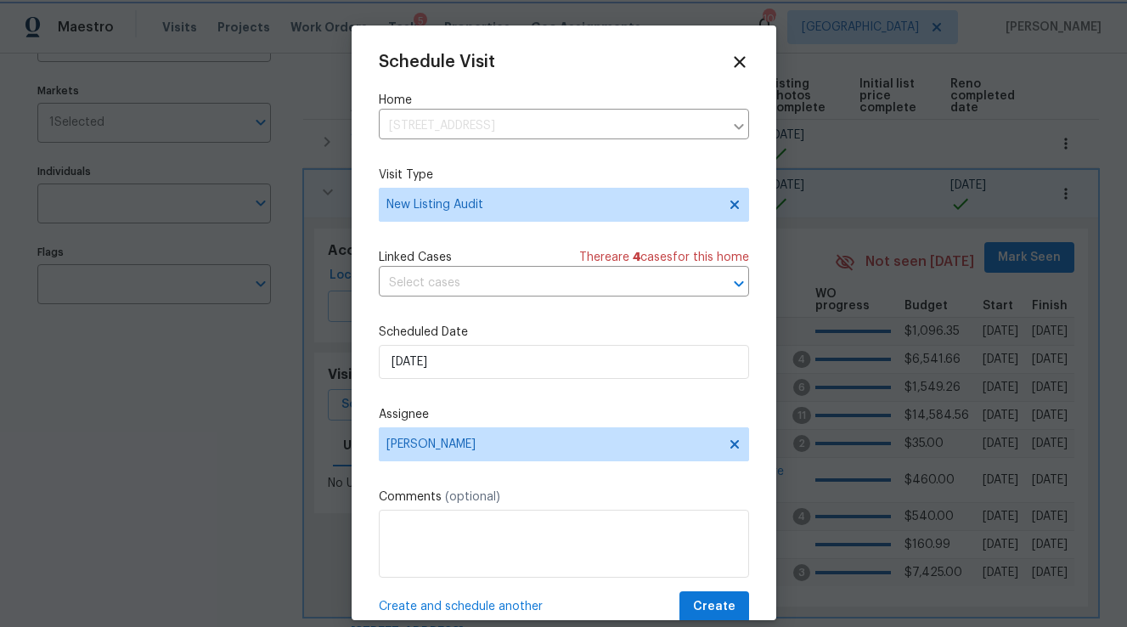
scroll to position [31, 0]
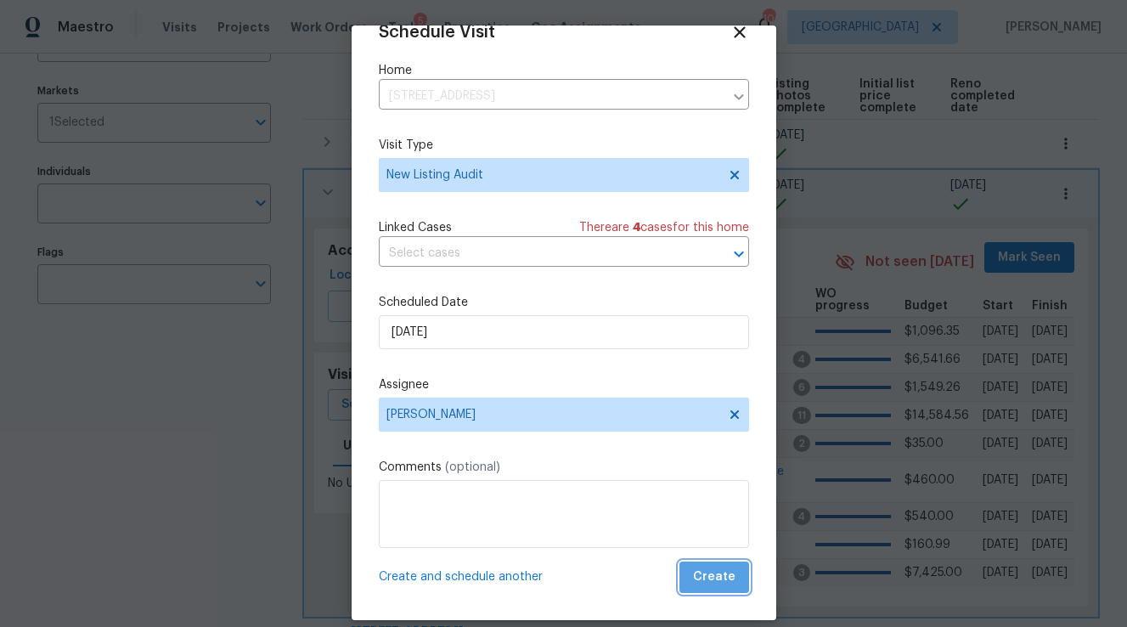
click at [728, 574] on span "Create" at bounding box center [714, 576] width 42 height 21
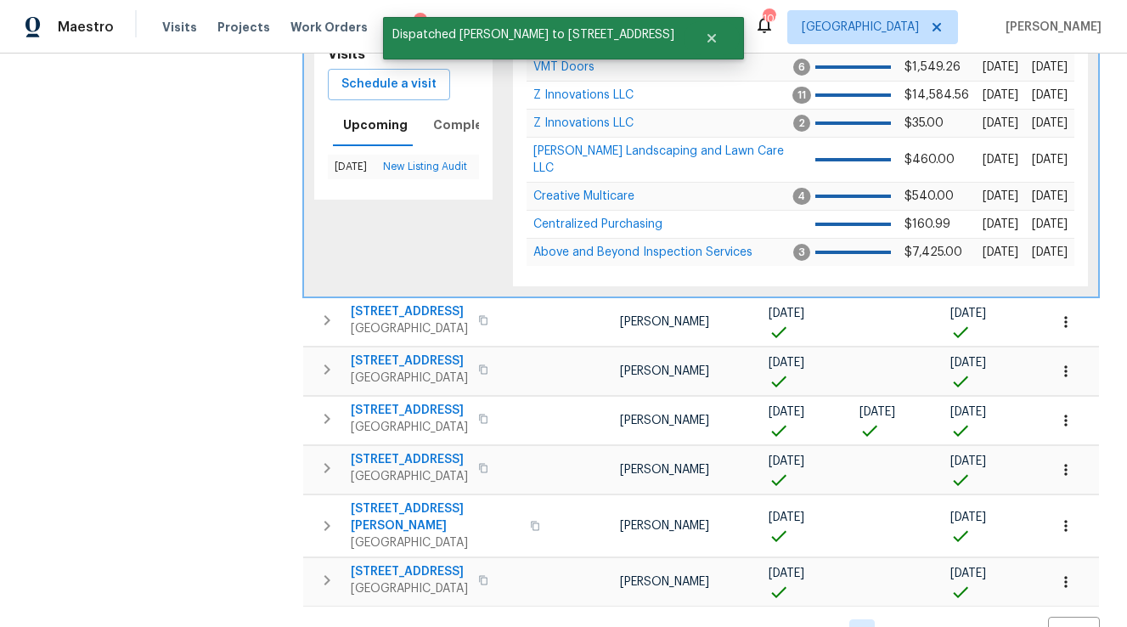
scroll to position [523, 0]
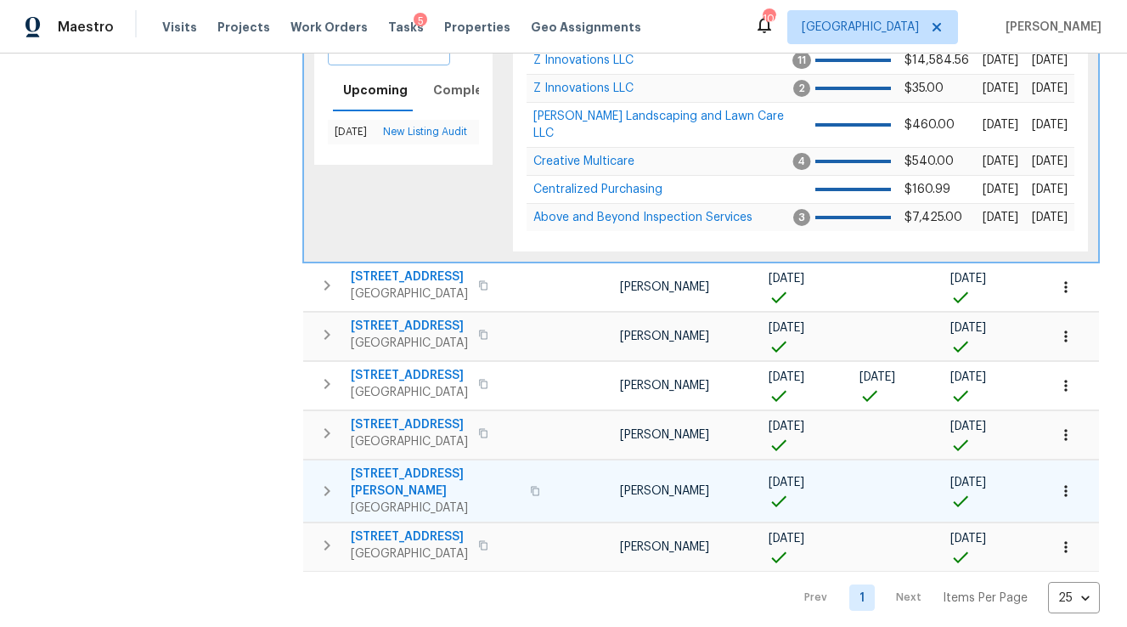
click at [339, 485] on button "button" at bounding box center [327, 490] width 34 height 51
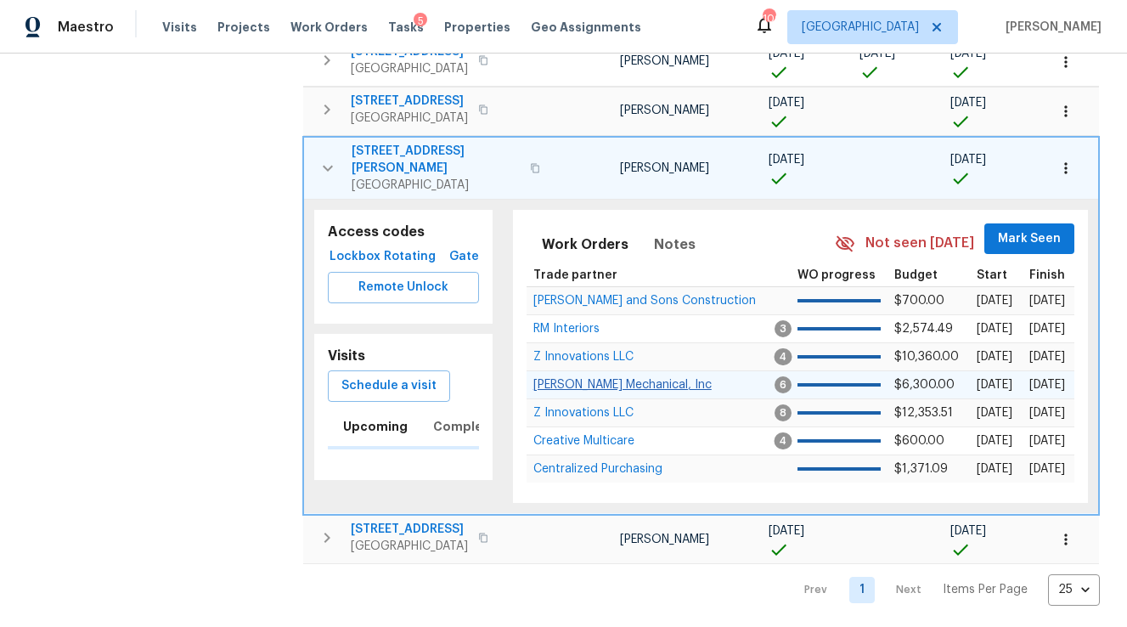
scroll to position [438, 0]
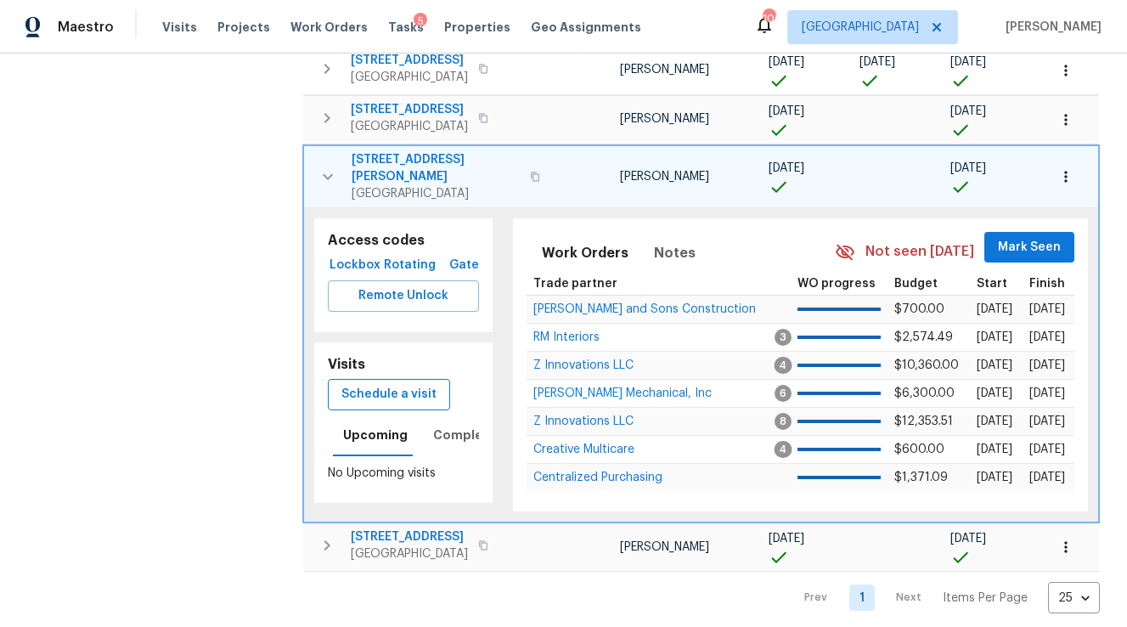
click at [404, 387] on span "Schedule a visit" at bounding box center [388, 394] width 95 height 21
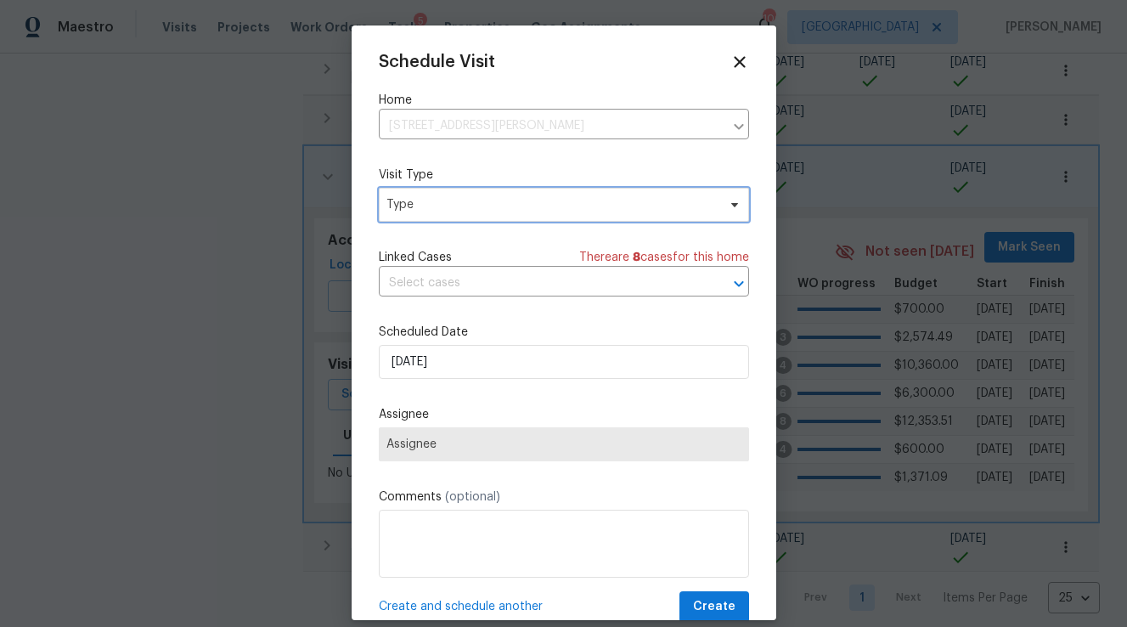
click at [414, 209] on span "Type" at bounding box center [551, 204] width 330 height 17
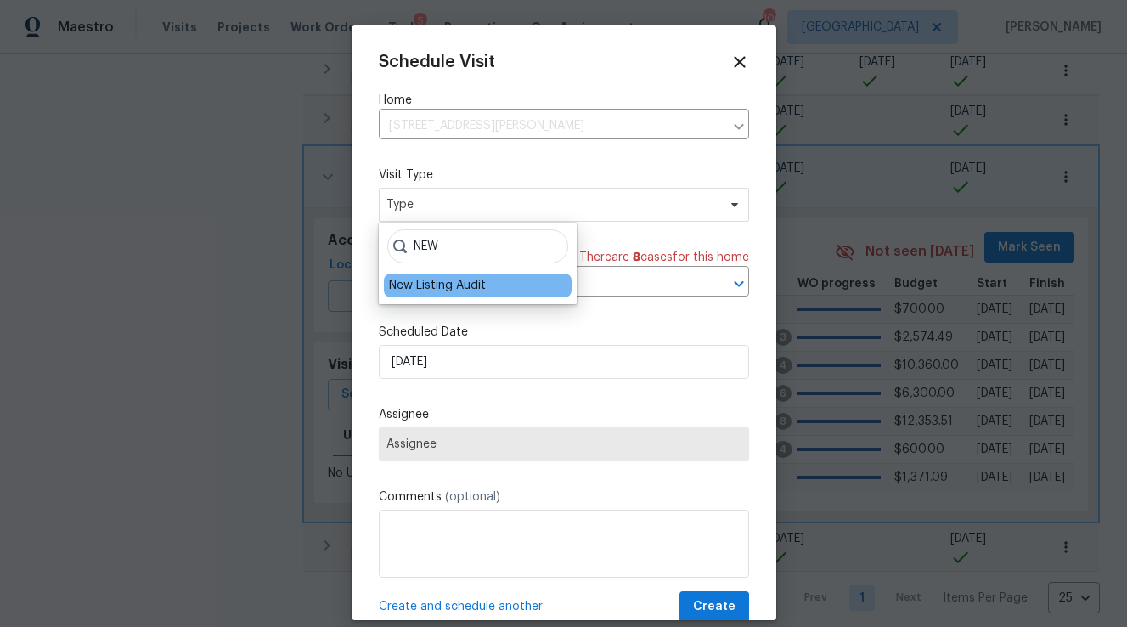
type input "NEW"
click at [429, 292] on div "New Listing Audit" at bounding box center [437, 285] width 97 height 17
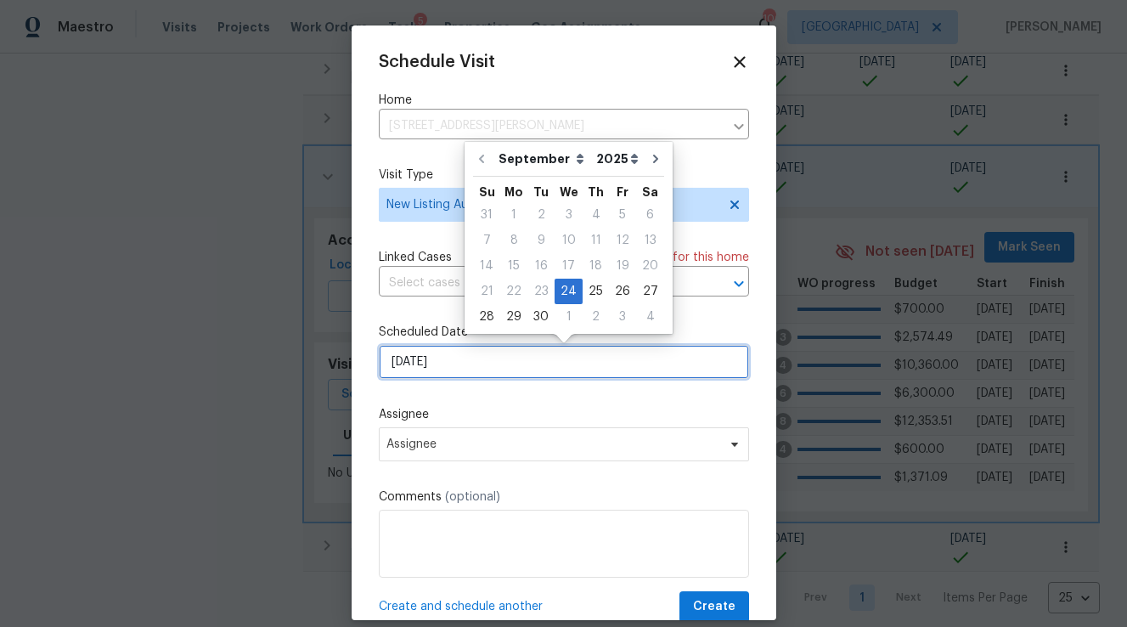
click at [421, 352] on input "[DATE]" at bounding box center [564, 362] width 370 height 34
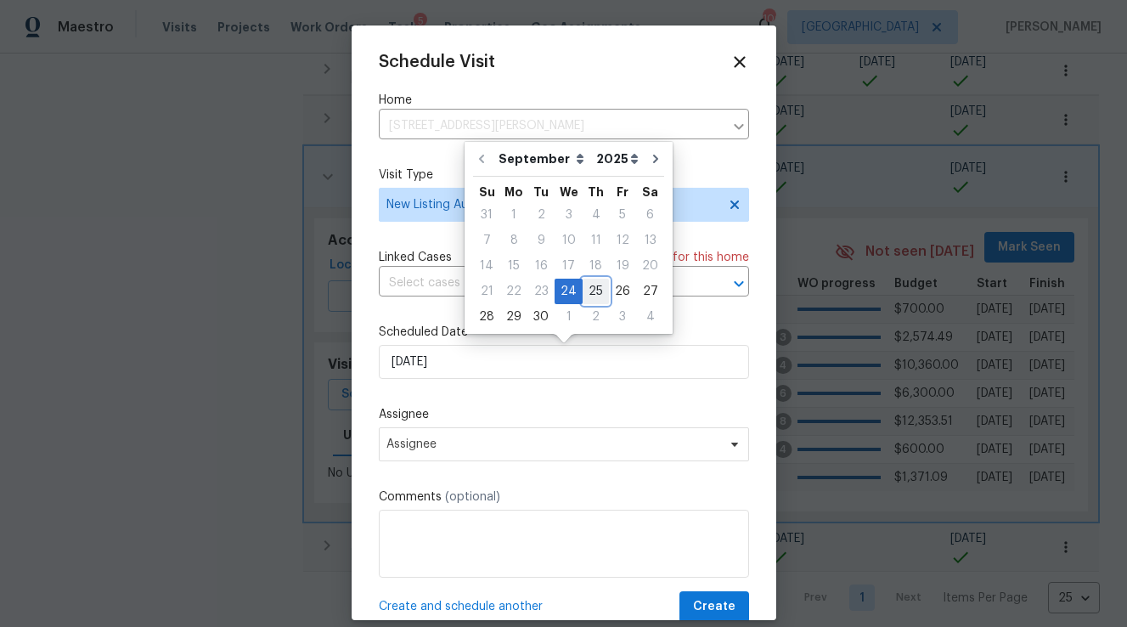
click at [592, 286] on div "25" at bounding box center [596, 291] width 26 height 24
type input "[DATE]"
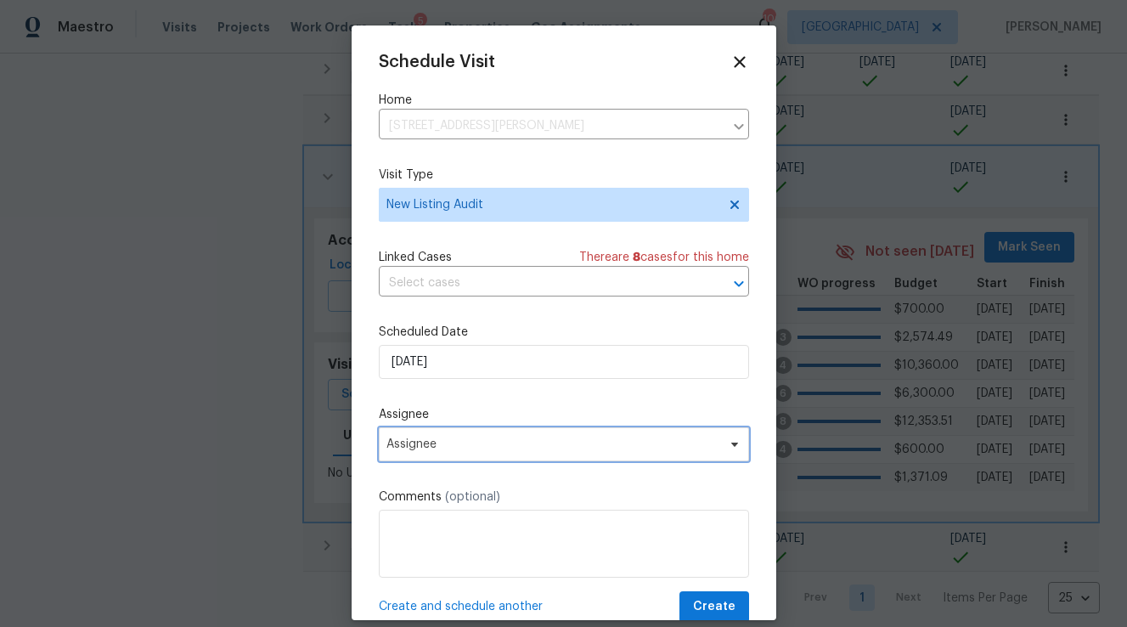
click at [452, 441] on span "Assignee" at bounding box center [552, 444] width 333 height 14
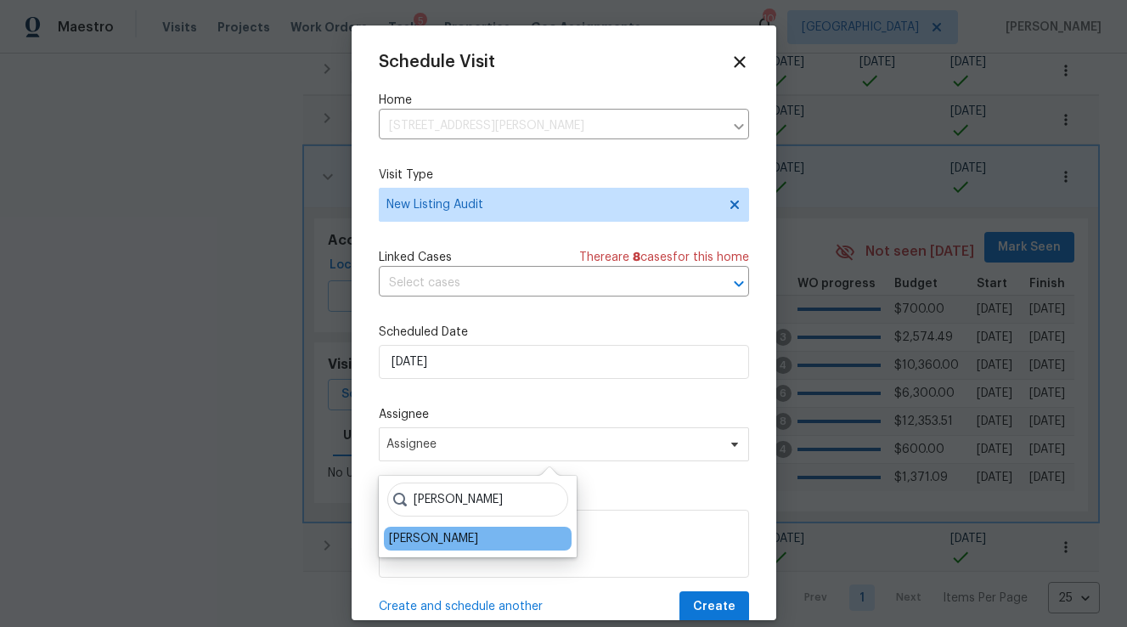
type input "[PERSON_NAME]"
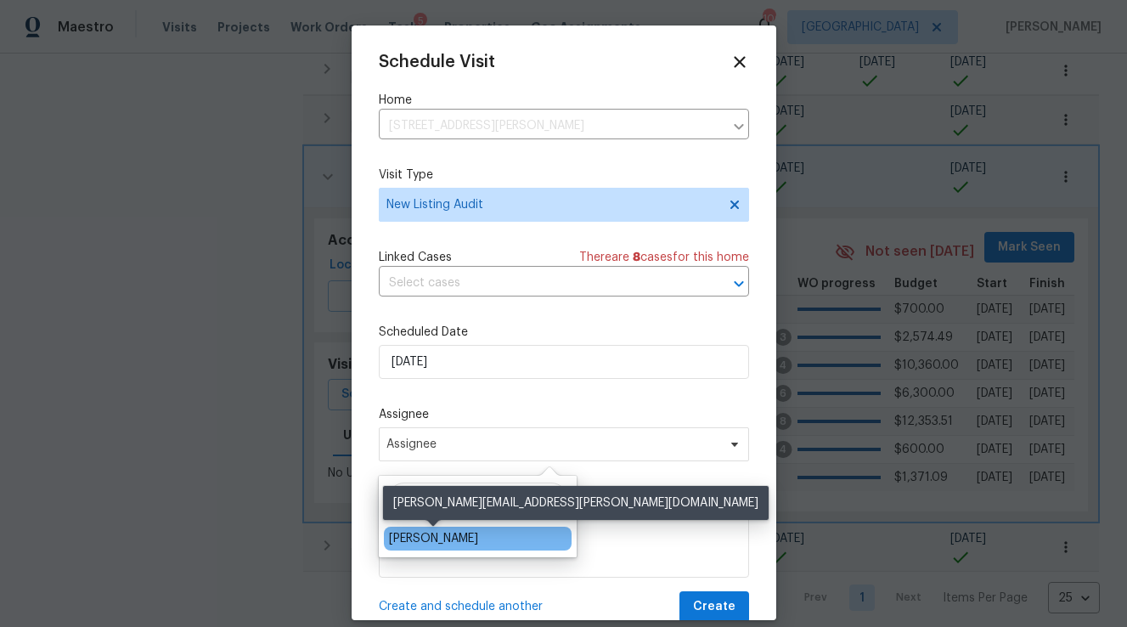
click at [436, 539] on div "[PERSON_NAME]" at bounding box center [433, 538] width 89 height 17
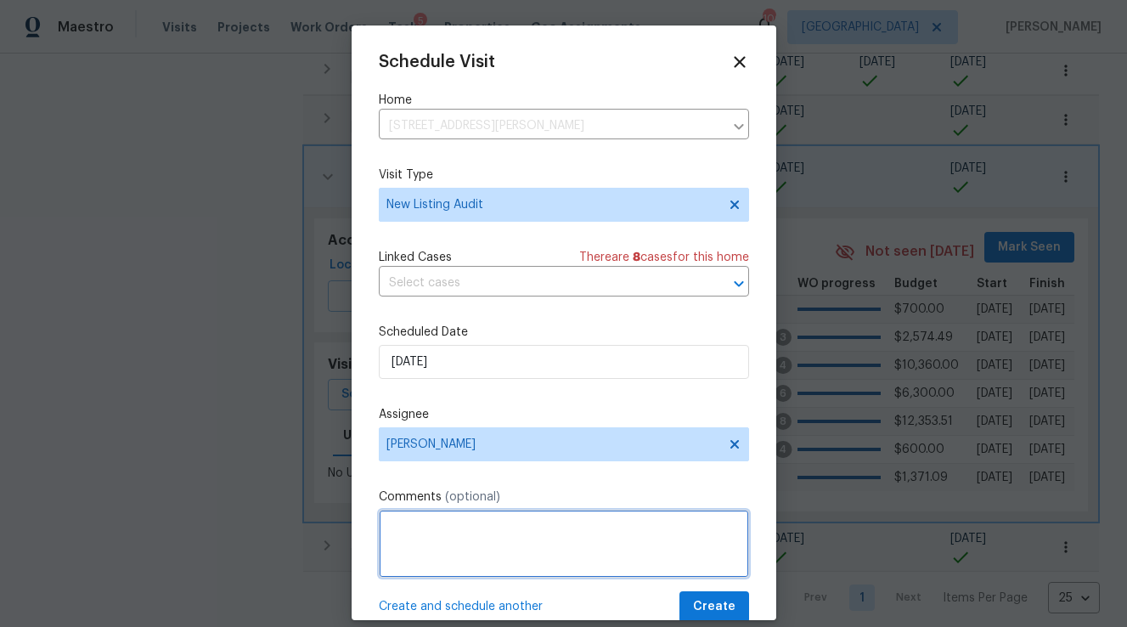
click at [509, 546] on textarea at bounding box center [564, 543] width 370 height 68
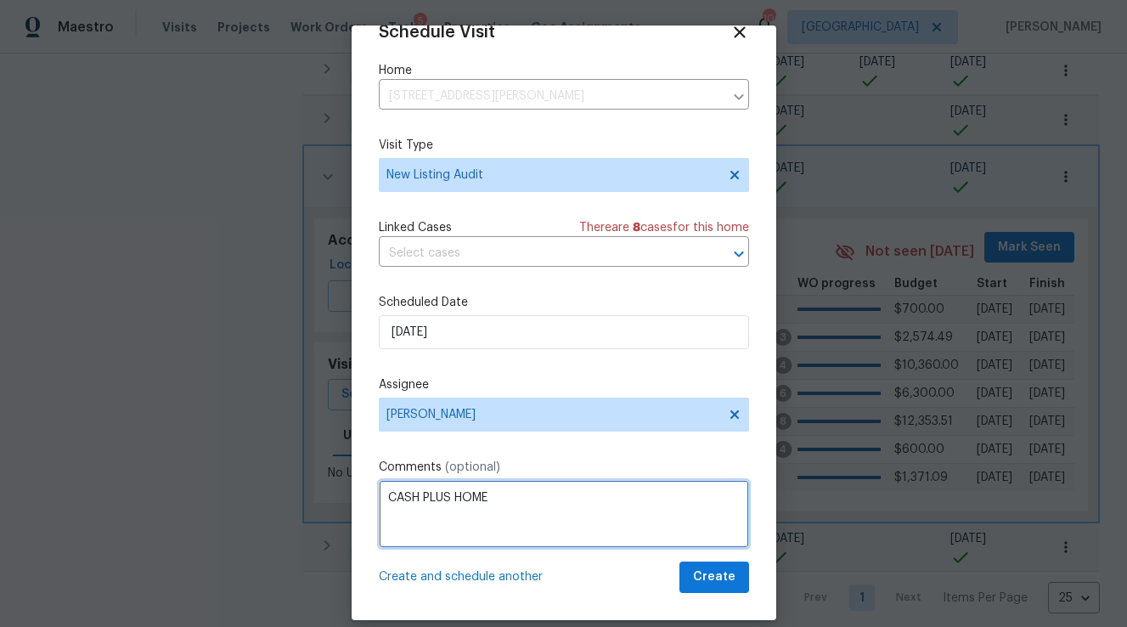
type textarea "CASH PLUS HOME"
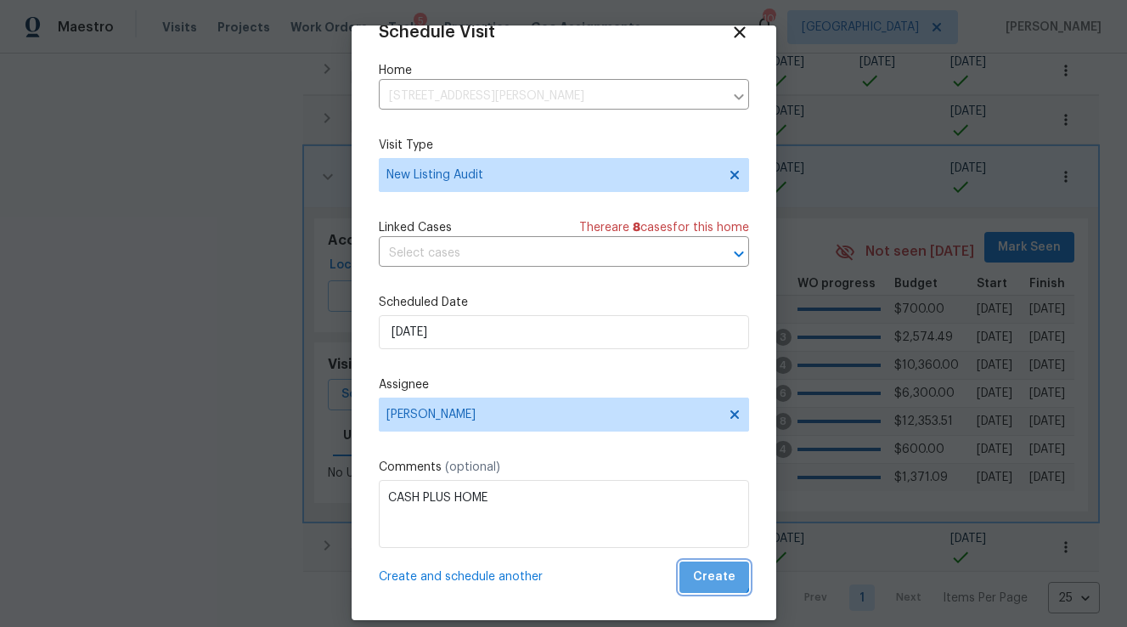
click at [708, 567] on span "Create" at bounding box center [714, 576] width 42 height 21
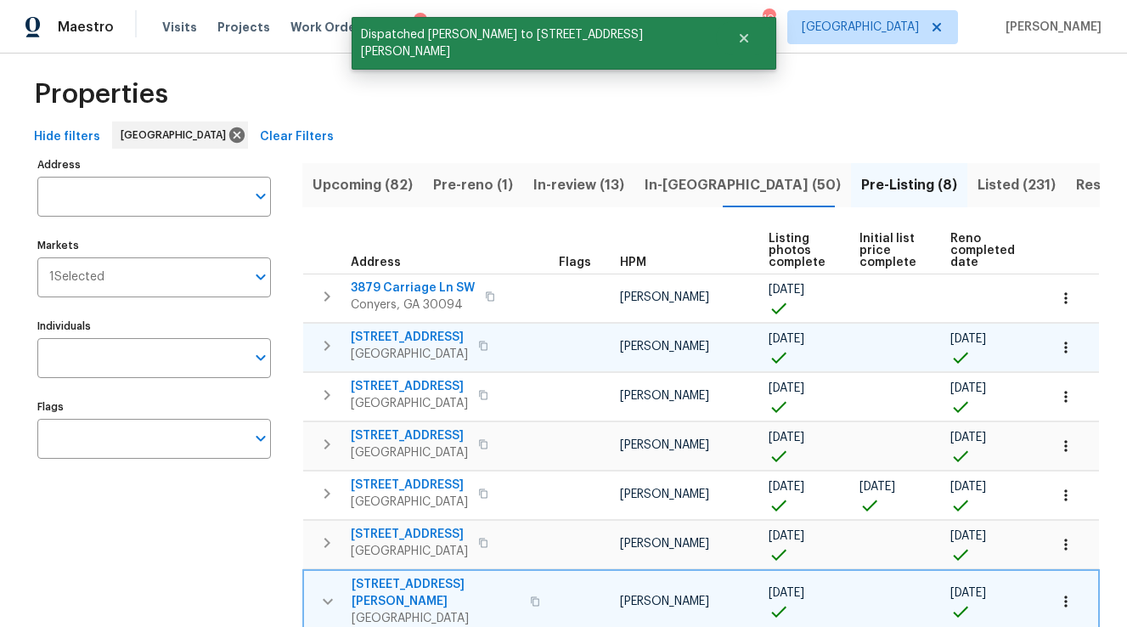
scroll to position [0, 0]
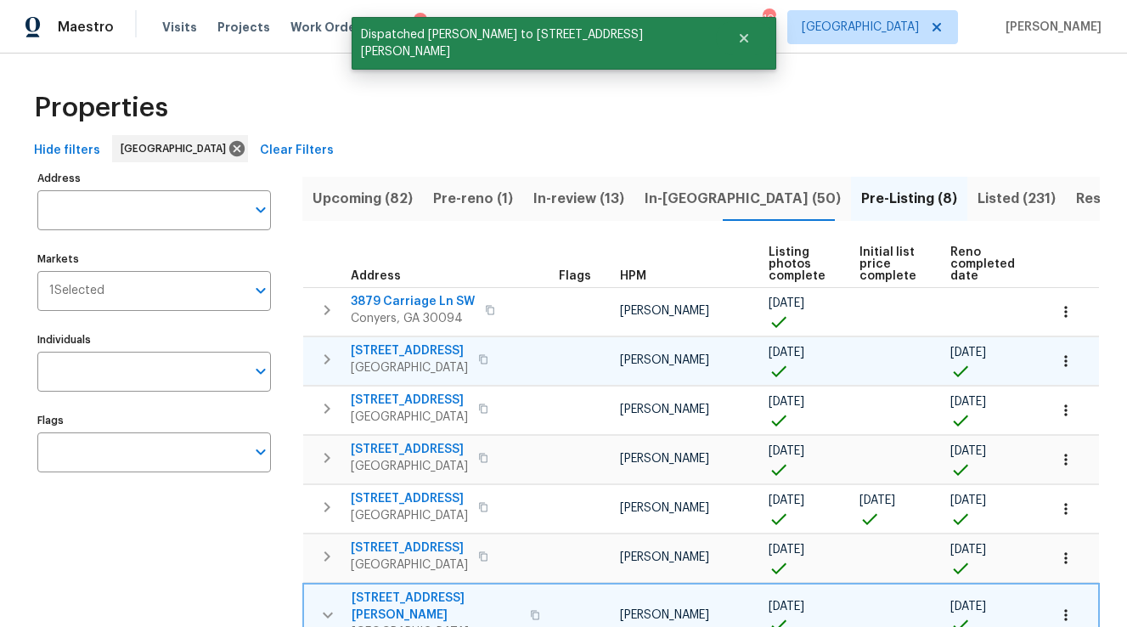
click at [967, 197] on button "Listed (231)" at bounding box center [1016, 199] width 98 height 44
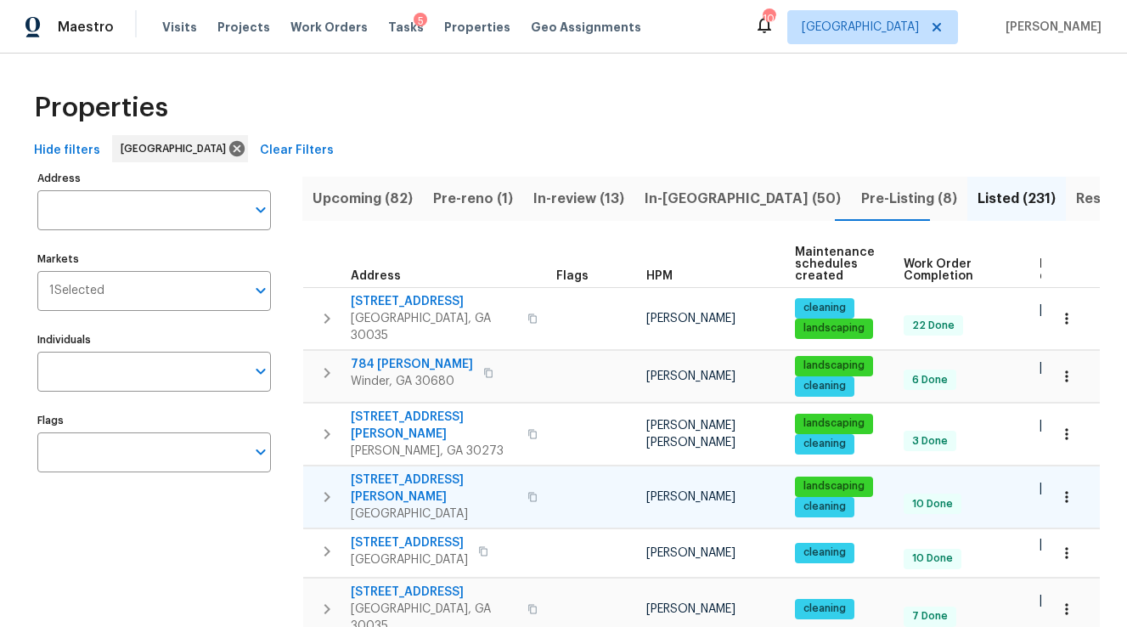
scroll to position [0, 107]
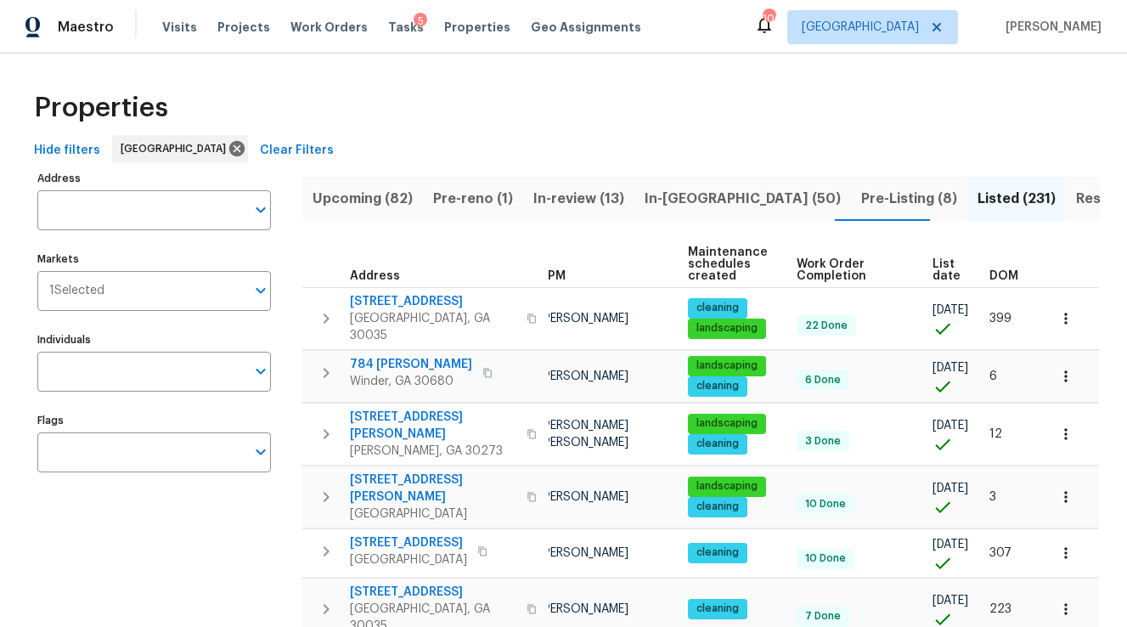
click at [1001, 274] on span "DOM" at bounding box center [1003, 276] width 29 height 12
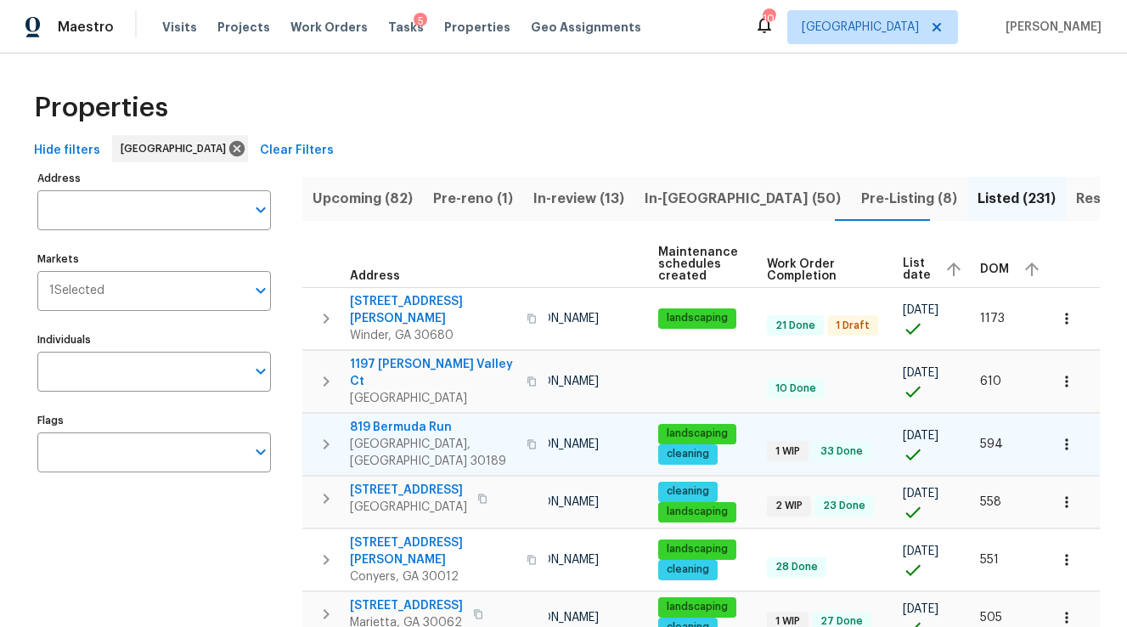
scroll to position [2, 0]
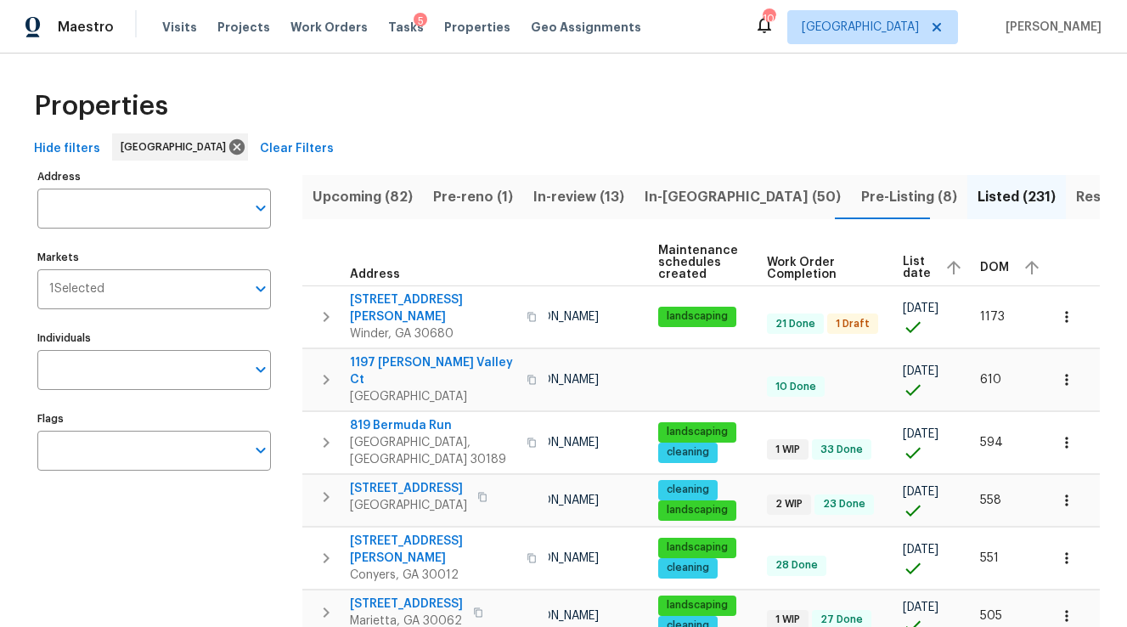
click at [999, 267] on div "DOM" at bounding box center [1012, 267] width 65 height 25
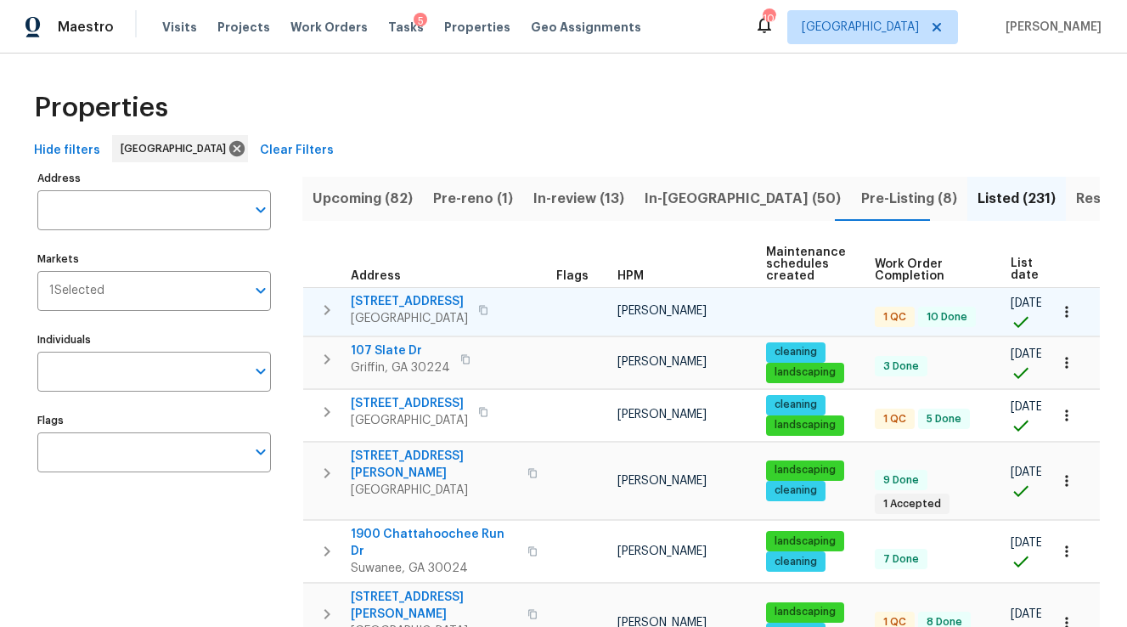
click at [336, 314] on icon "button" at bounding box center [327, 310] width 20 height 20
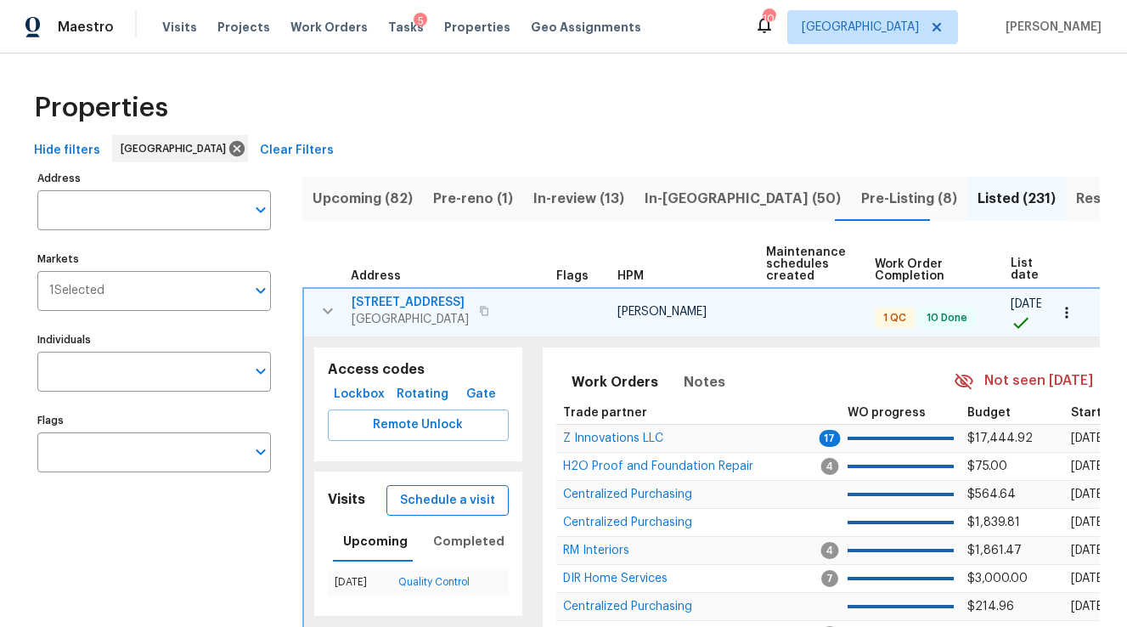
click at [476, 502] on span "Schedule a visit" at bounding box center [447, 500] width 95 height 21
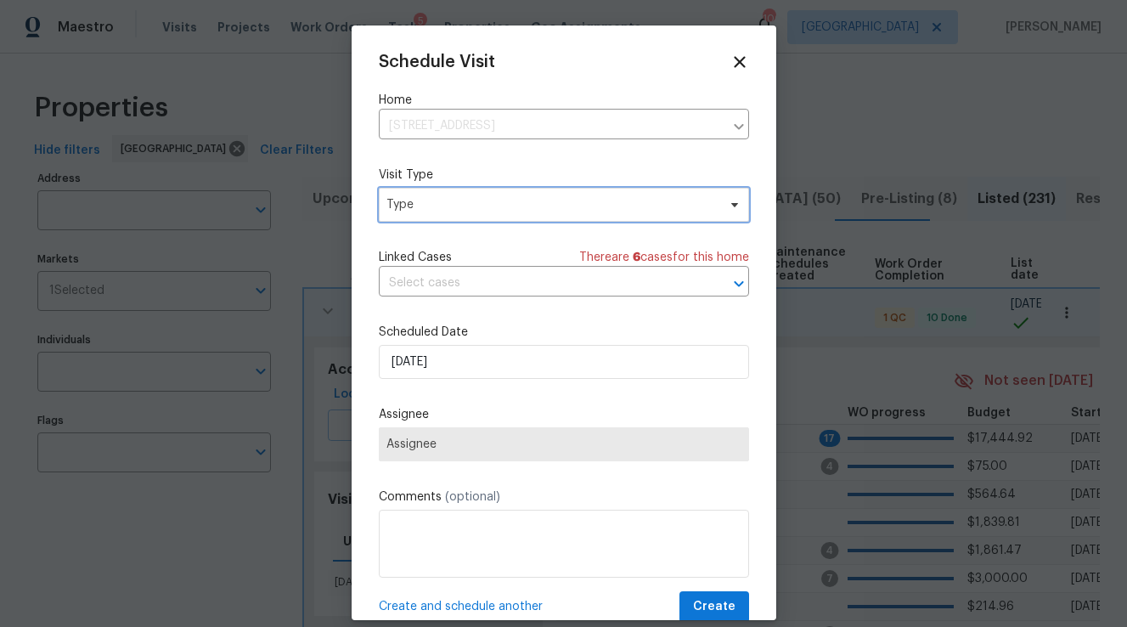
click at [445, 218] on span "Type" at bounding box center [564, 205] width 370 height 34
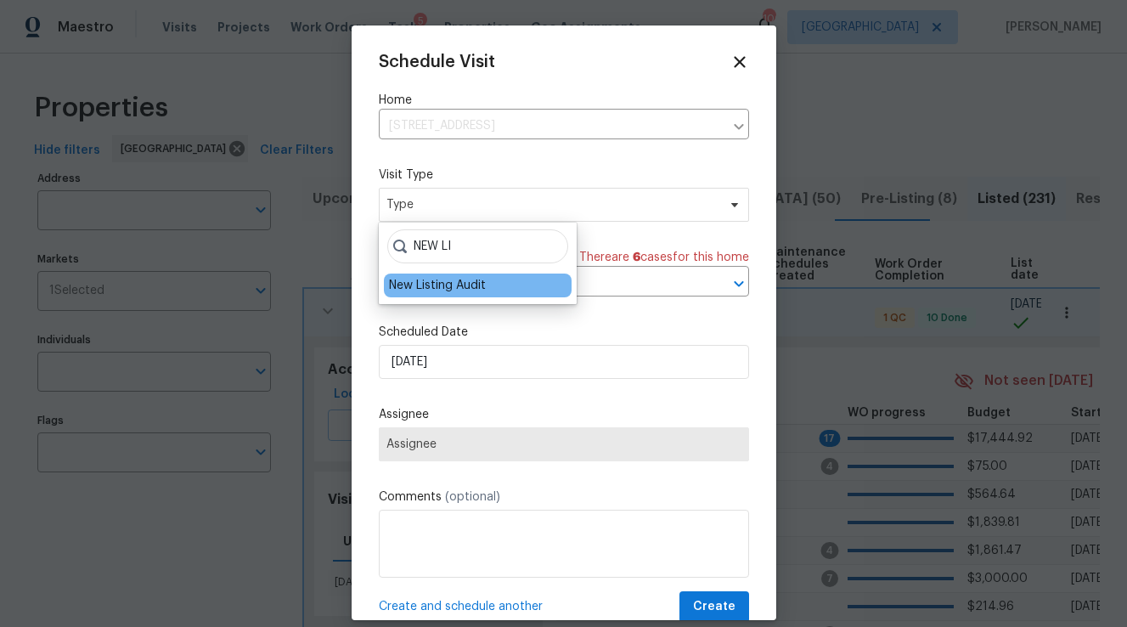
type input "NEW LI"
click at [464, 286] on div "New Listing Audit" at bounding box center [437, 285] width 97 height 17
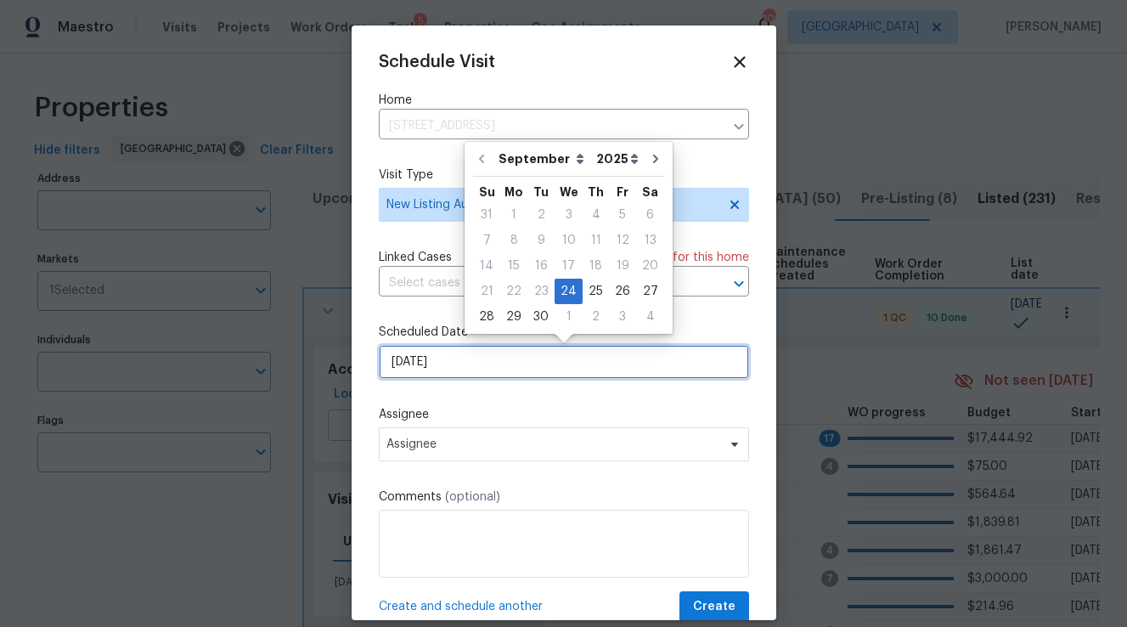
click at [468, 353] on input "[DATE]" at bounding box center [564, 362] width 370 height 34
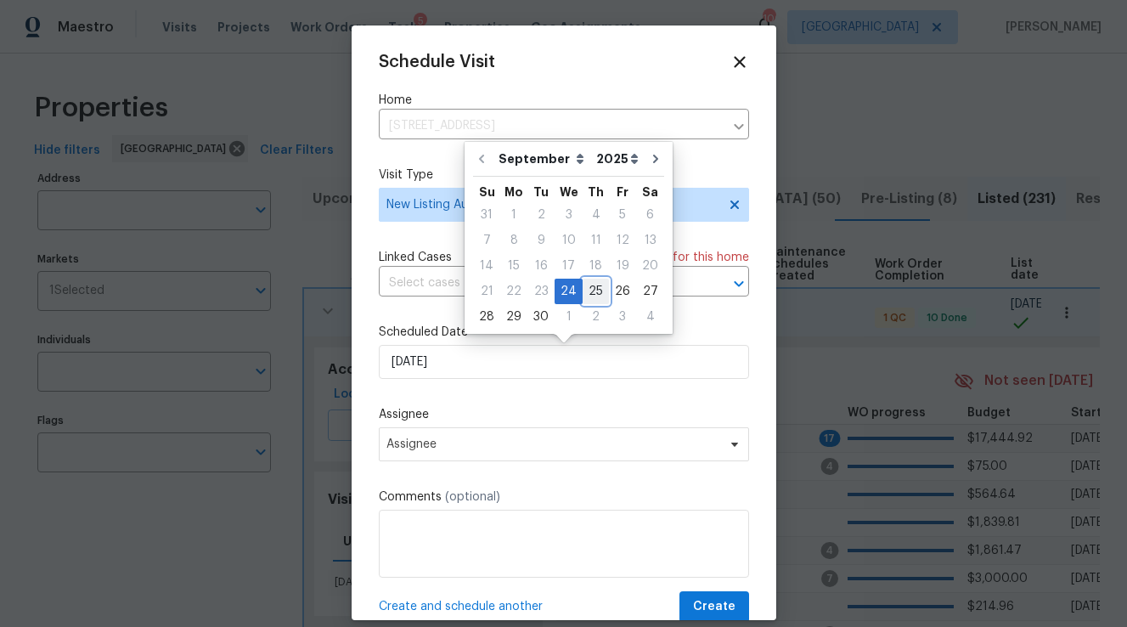
click at [589, 285] on div "25" at bounding box center [596, 291] width 26 height 24
type input "[DATE]"
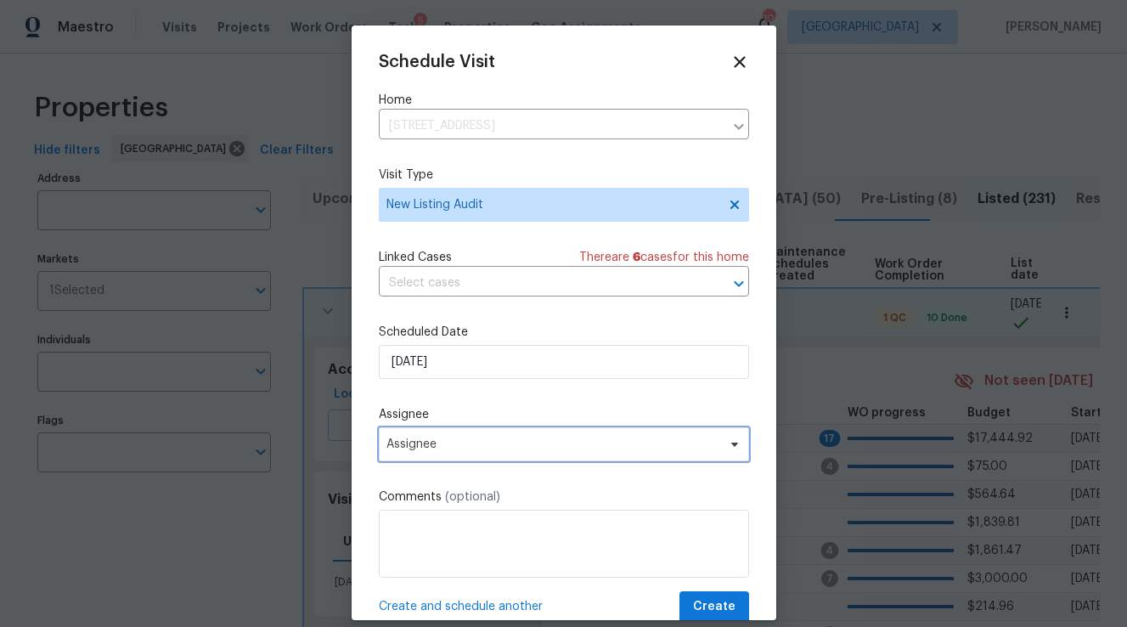
click at [441, 457] on span "Assignee" at bounding box center [564, 444] width 370 height 34
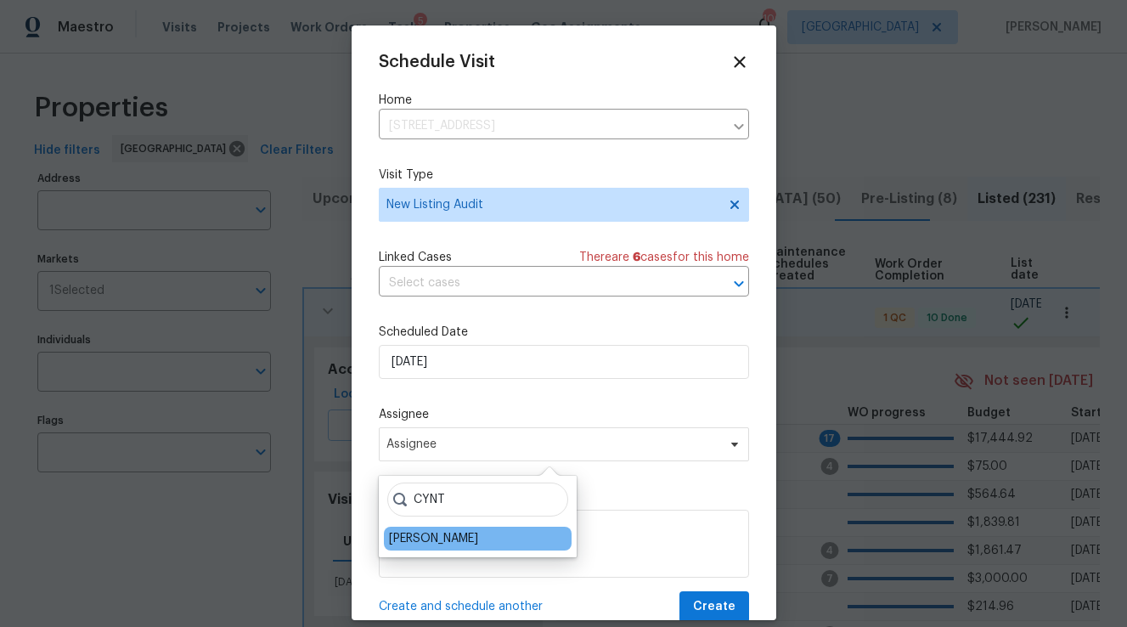
type input "CYNT"
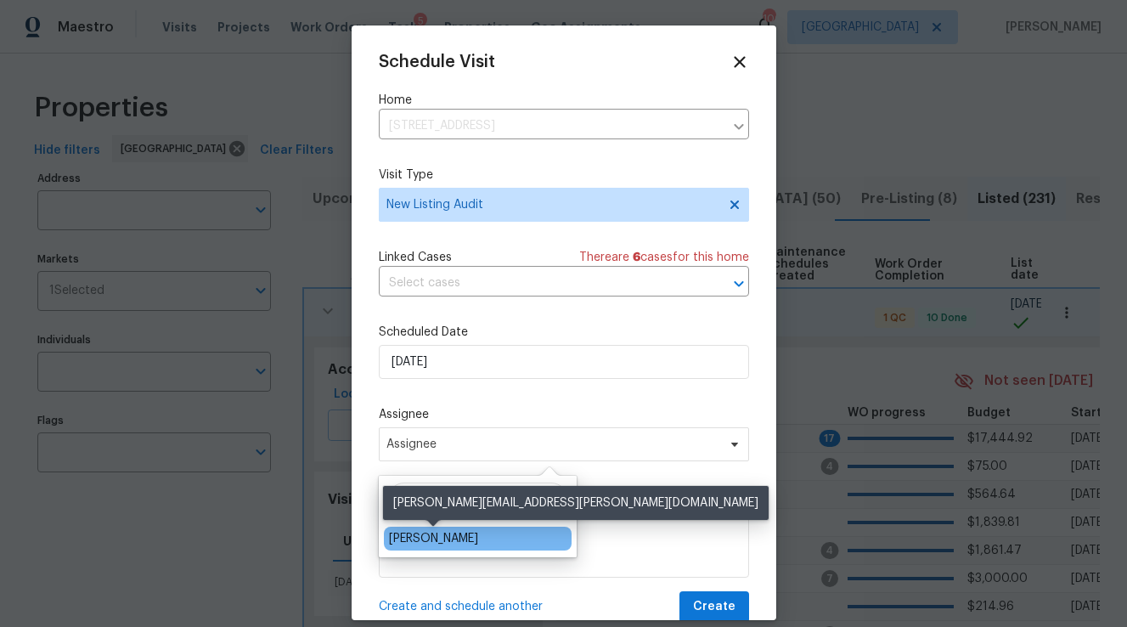
click at [442, 535] on div "[PERSON_NAME]" at bounding box center [433, 538] width 89 height 17
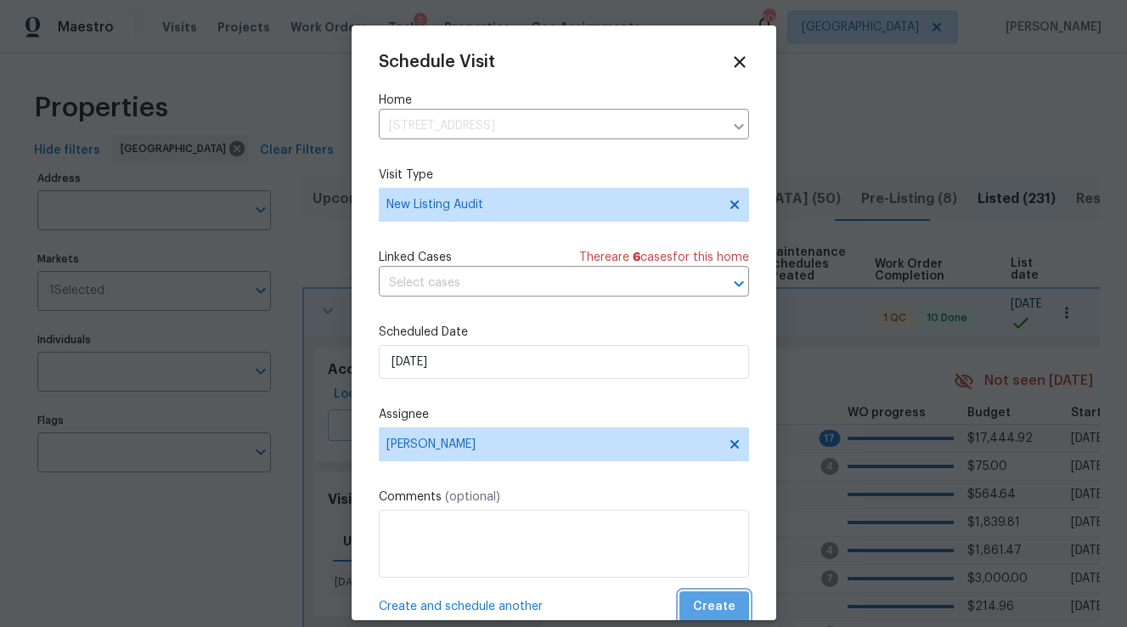
click at [726, 616] on span "Create" at bounding box center [714, 606] width 42 height 21
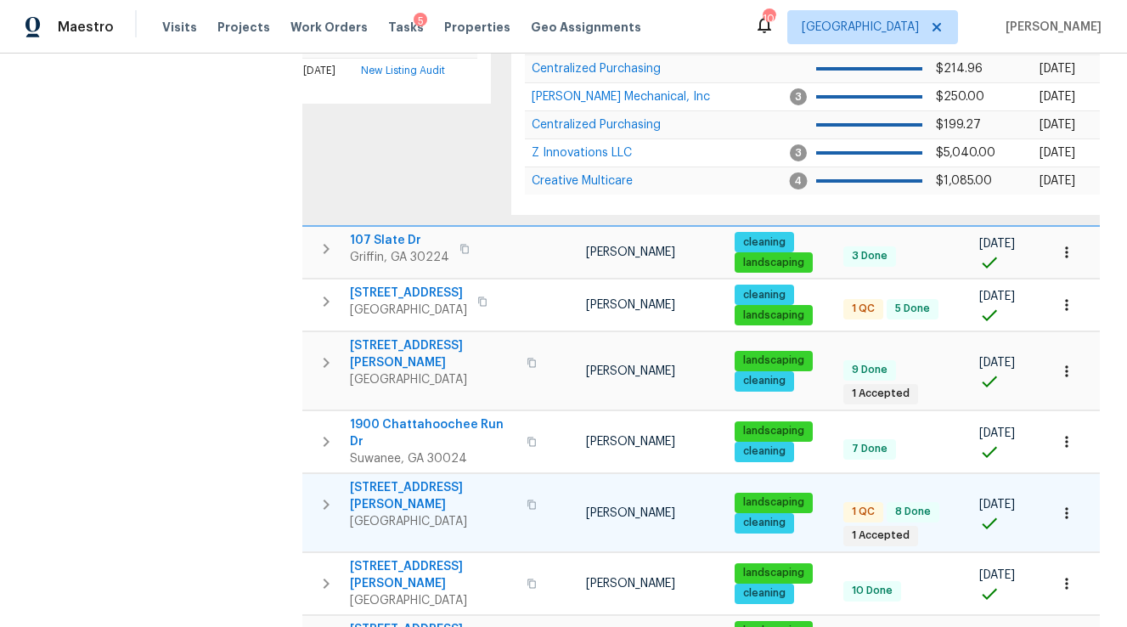
scroll to position [0, 25]
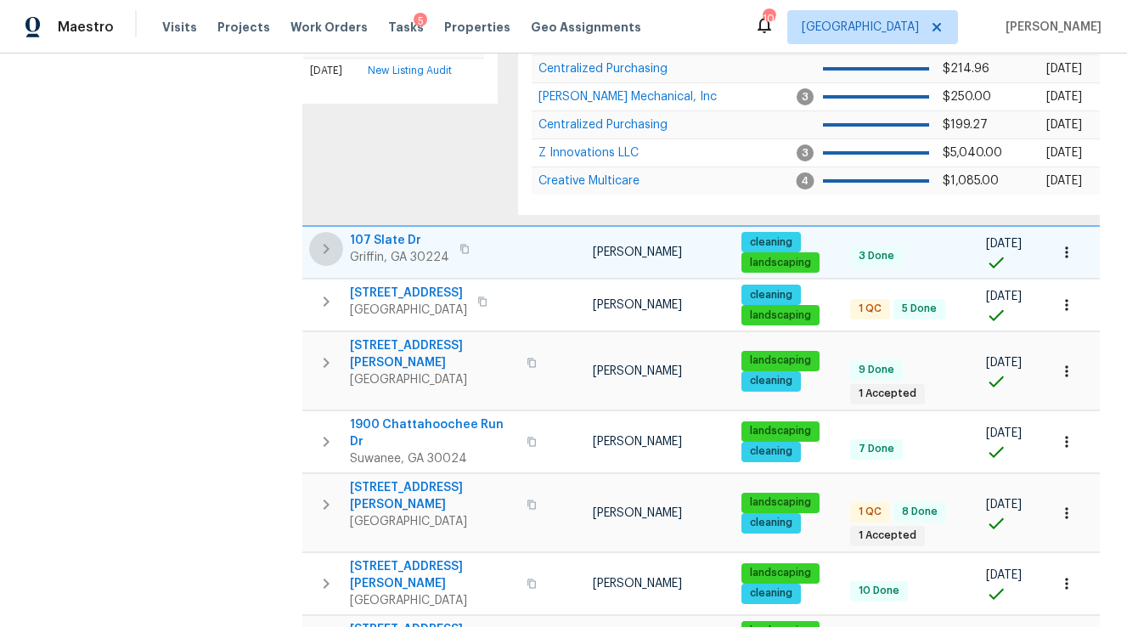
click at [331, 250] on icon "button" at bounding box center [326, 249] width 20 height 20
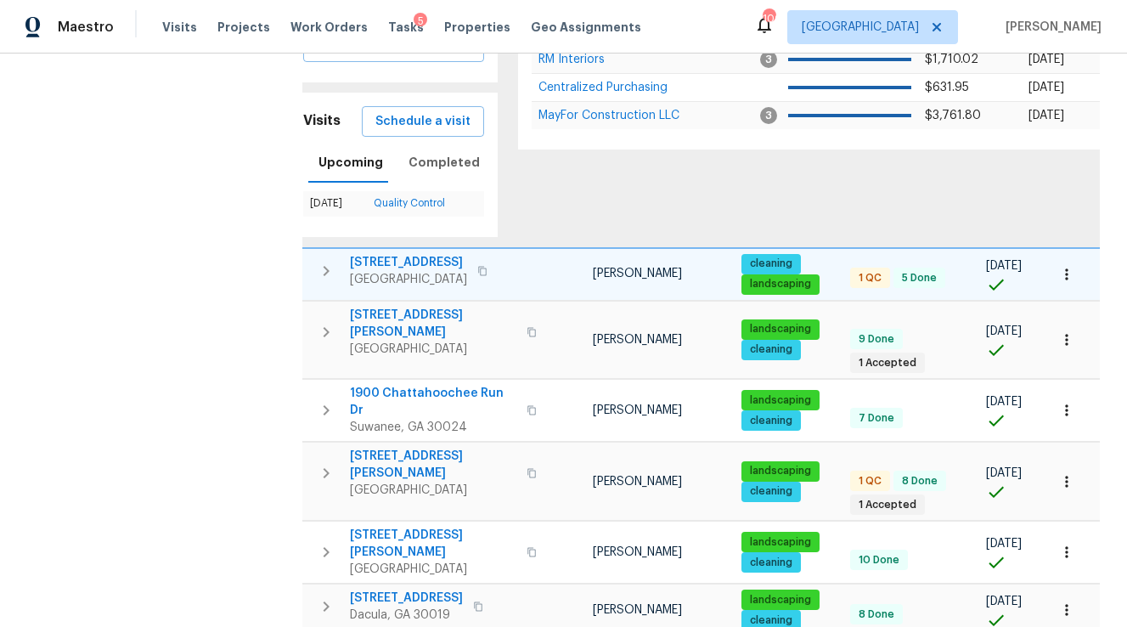
scroll to position [425, 0]
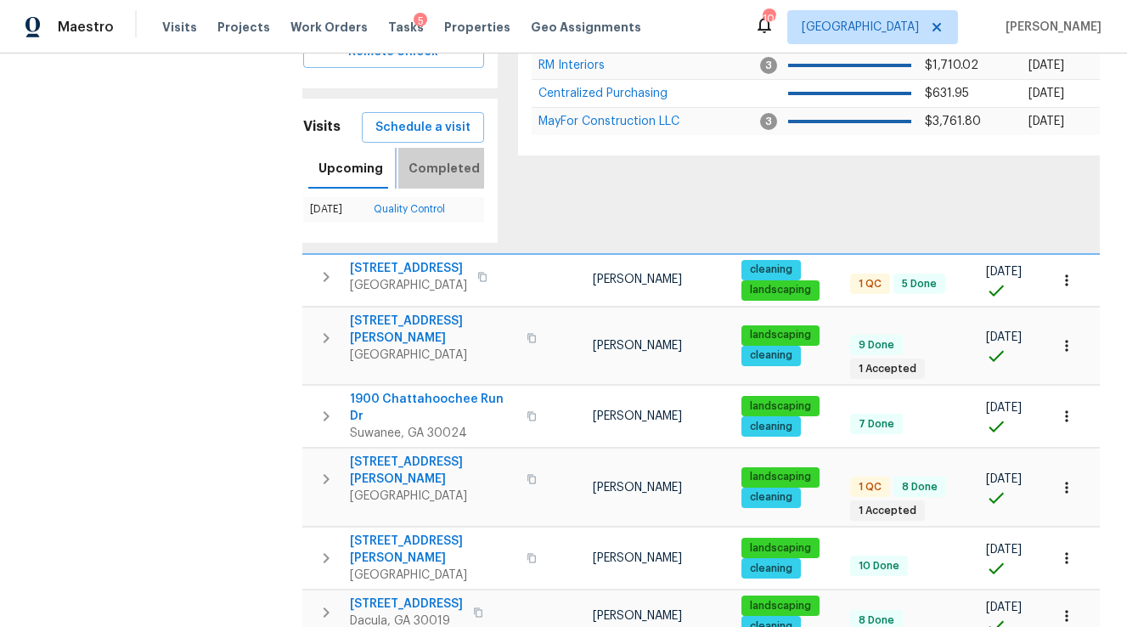
click at [440, 168] on span "Completed" at bounding box center [443, 168] width 71 height 21
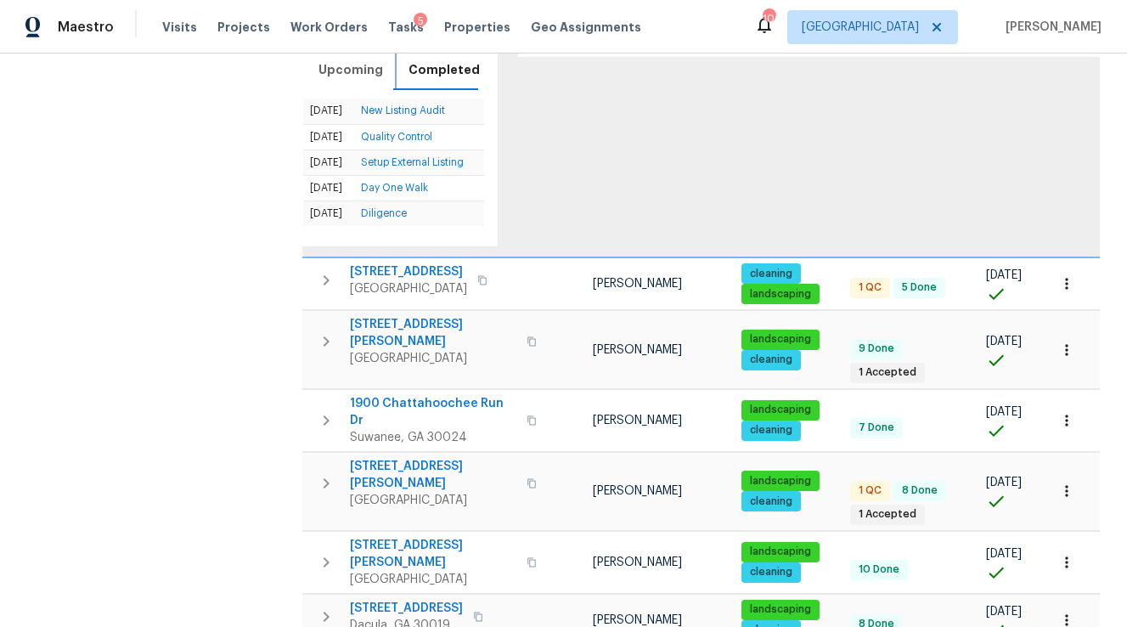
scroll to position [533, 0]
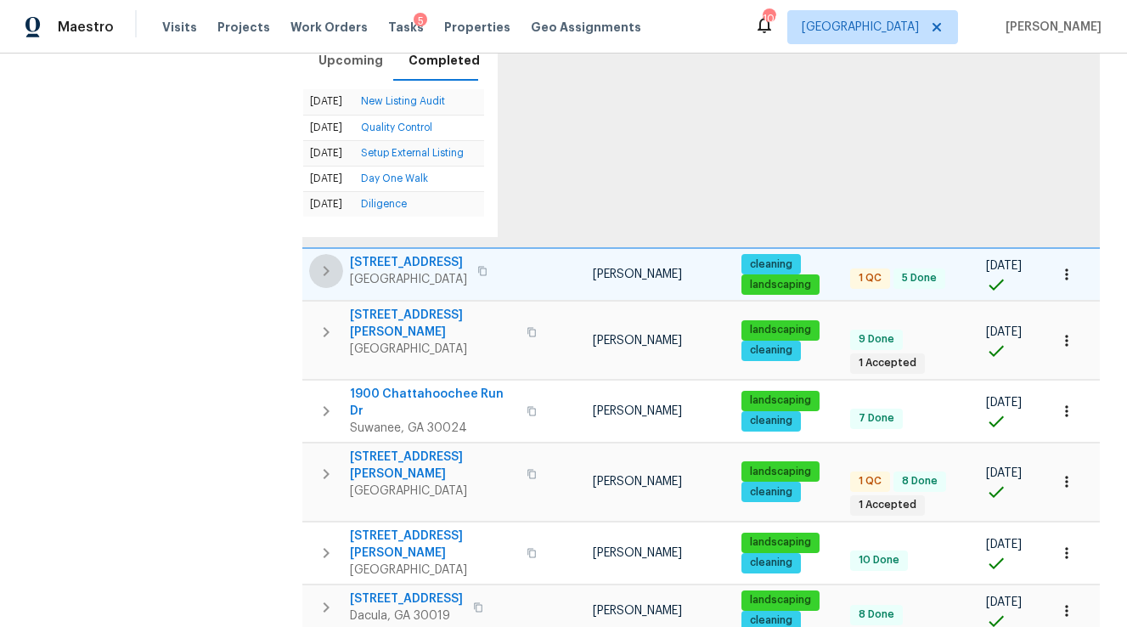
click at [331, 277] on icon "button" at bounding box center [326, 271] width 20 height 20
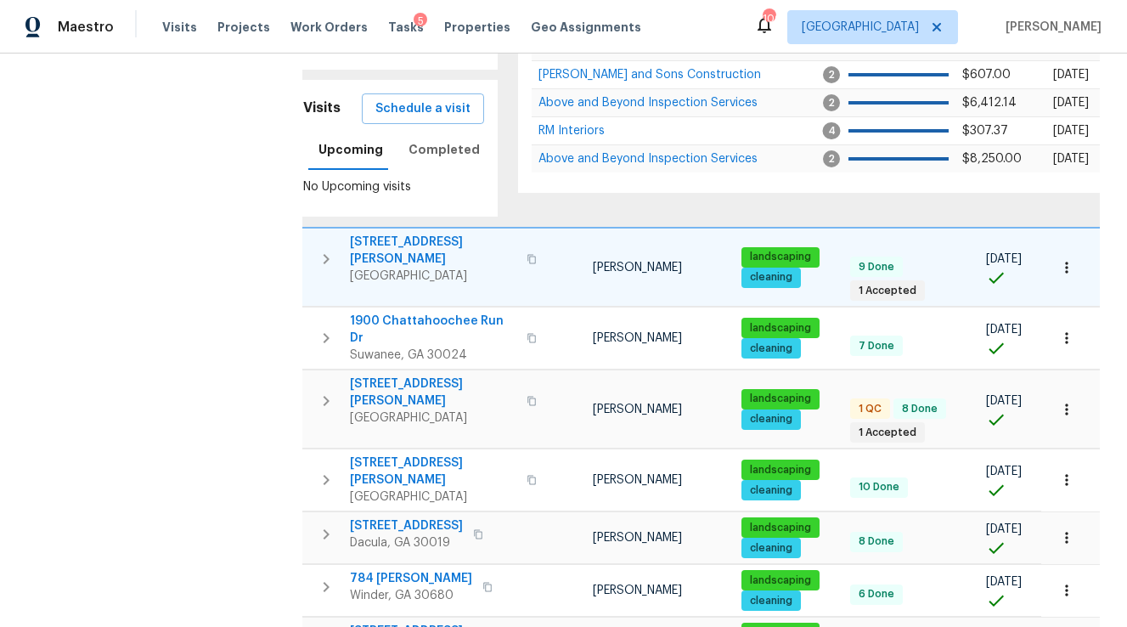
scroll to position [476, 0]
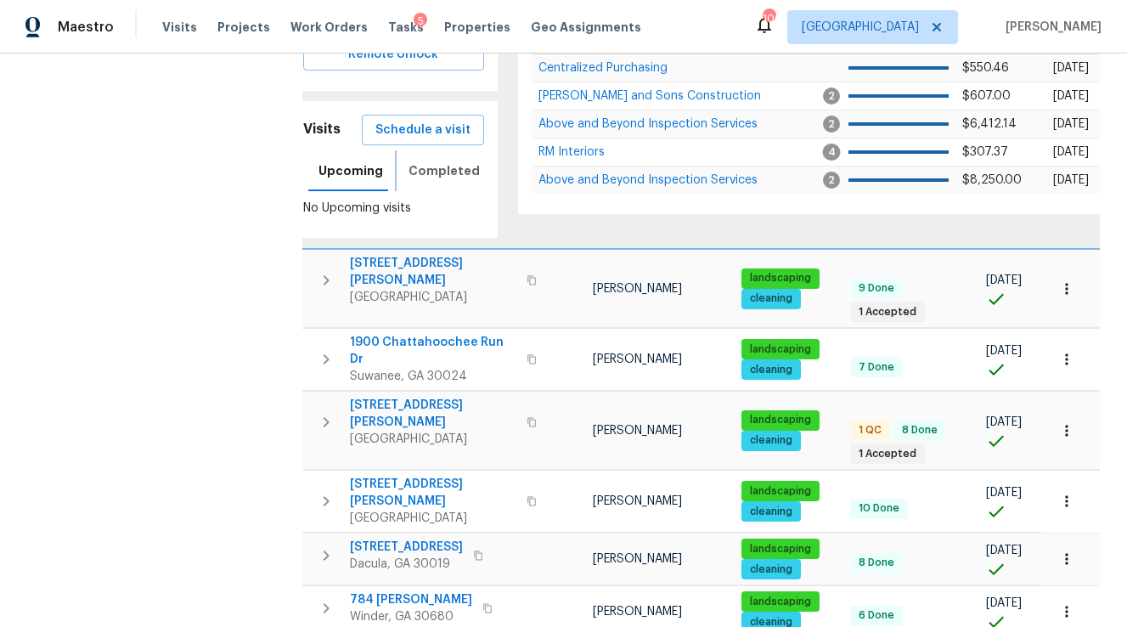
click at [429, 174] on span "Completed" at bounding box center [443, 170] width 71 height 21
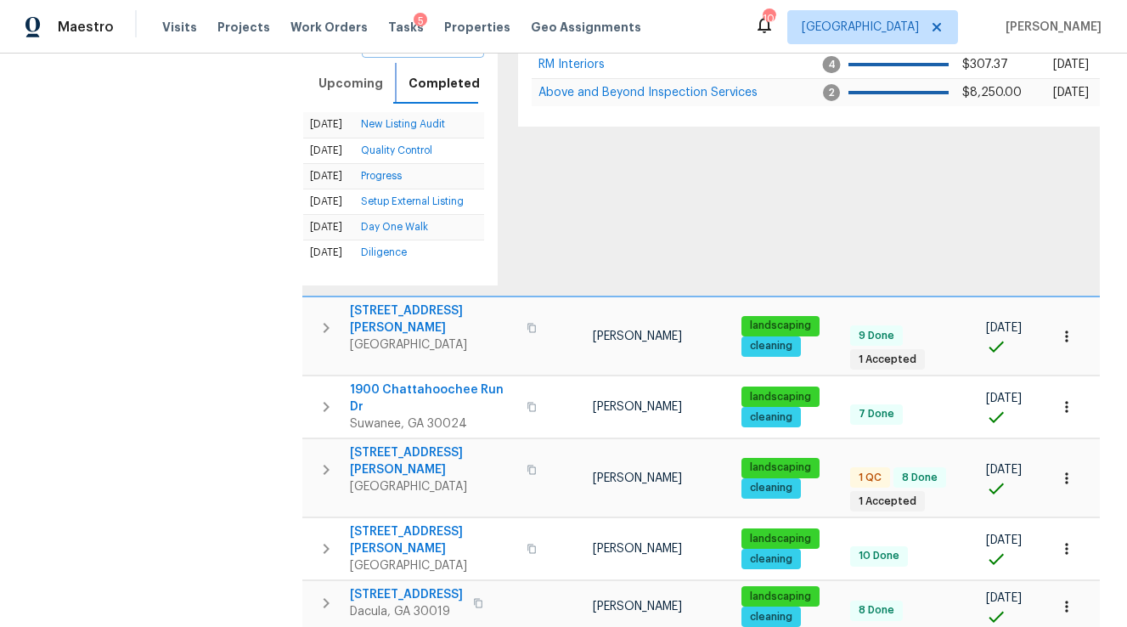
scroll to position [569, 0]
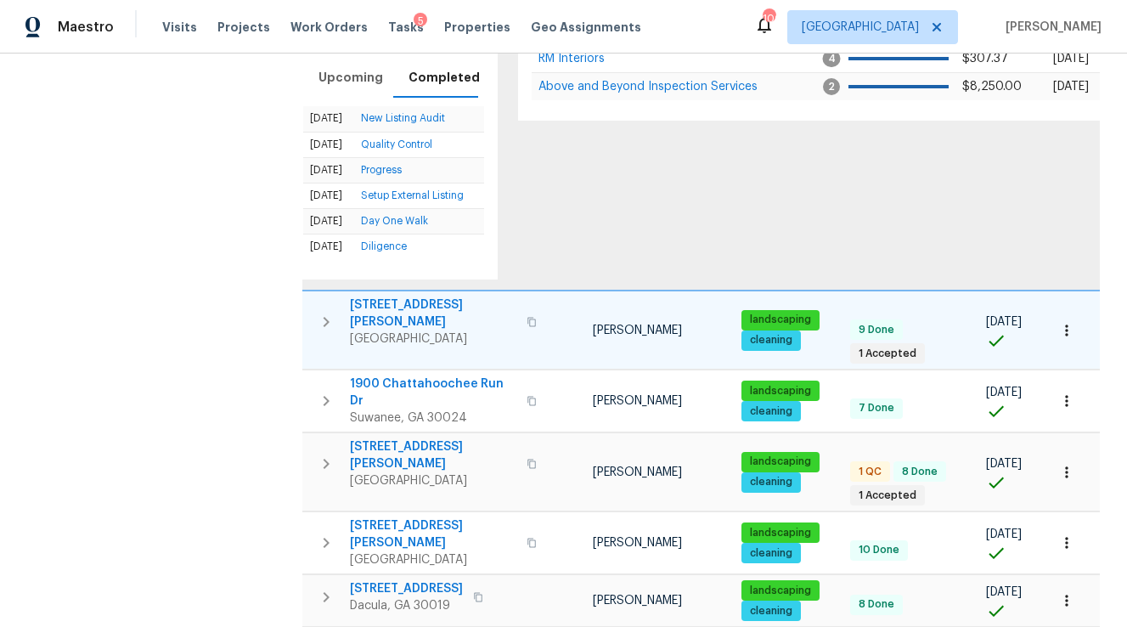
click at [329, 318] on icon "button" at bounding box center [326, 322] width 20 height 20
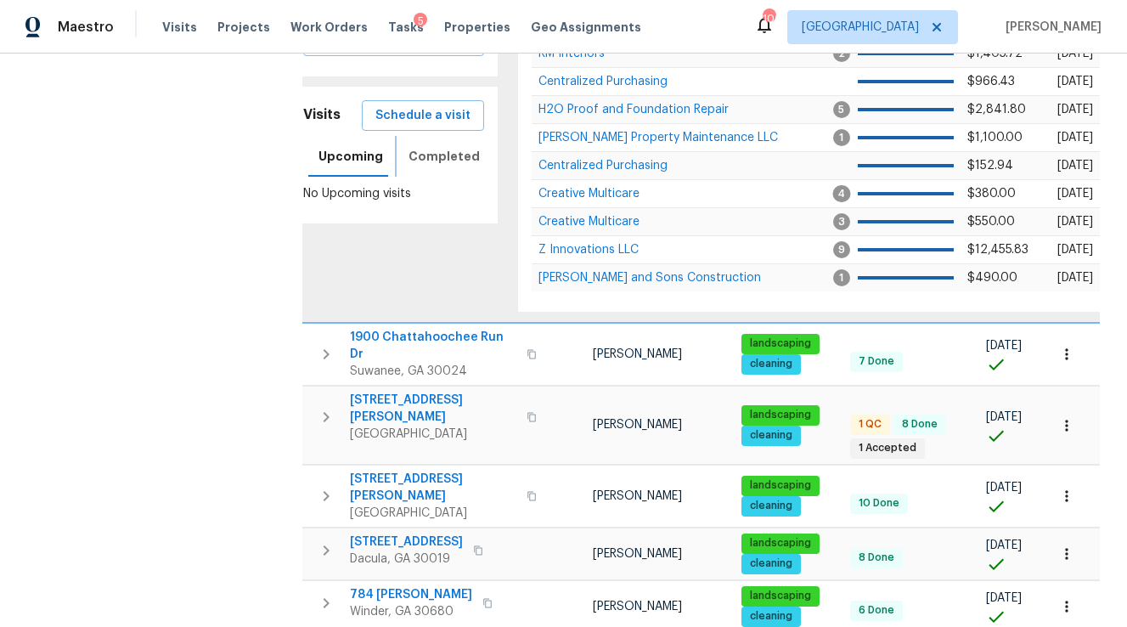
click at [442, 149] on span "Completed" at bounding box center [443, 156] width 71 height 21
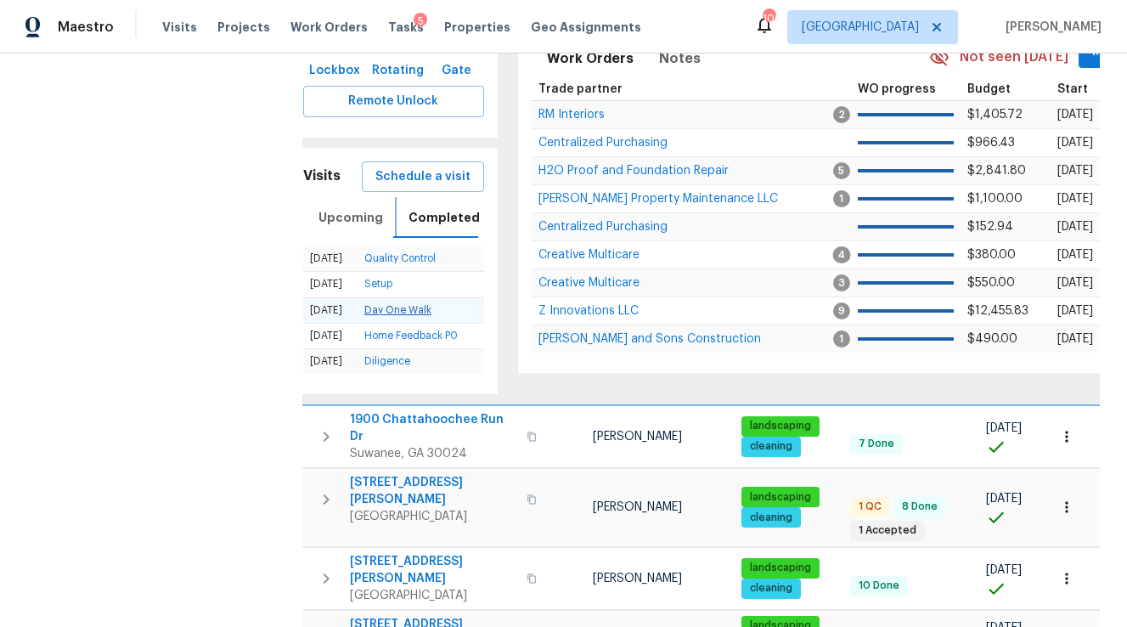
scroll to position [510, 0]
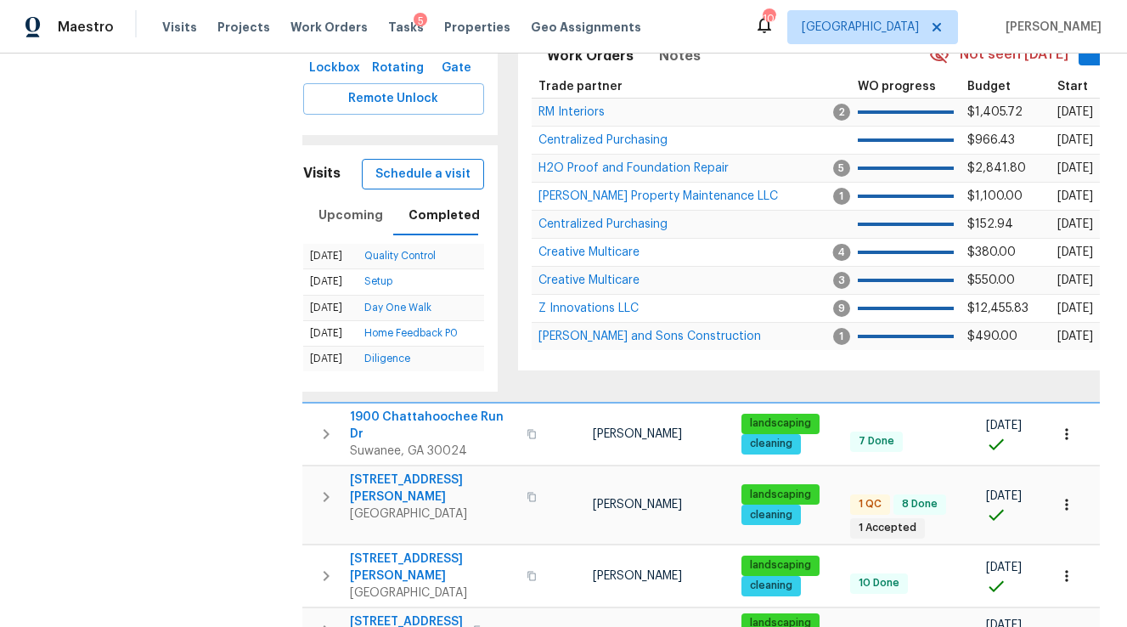
click at [431, 164] on span "Schedule a visit" at bounding box center [422, 174] width 95 height 21
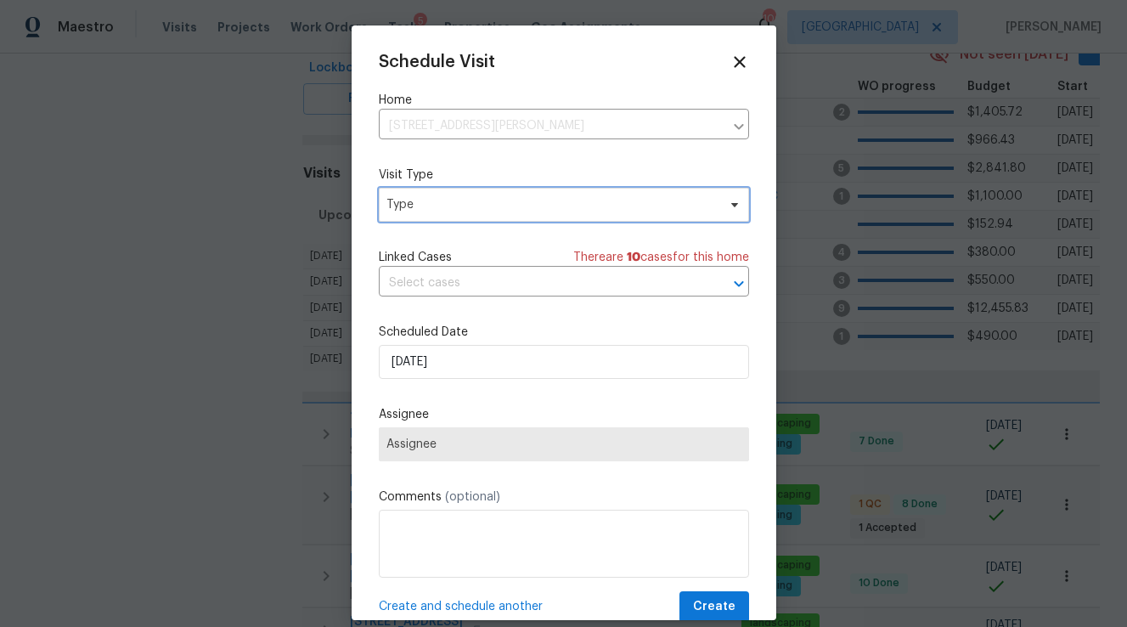
click at [428, 206] on span "Type" at bounding box center [551, 204] width 330 height 17
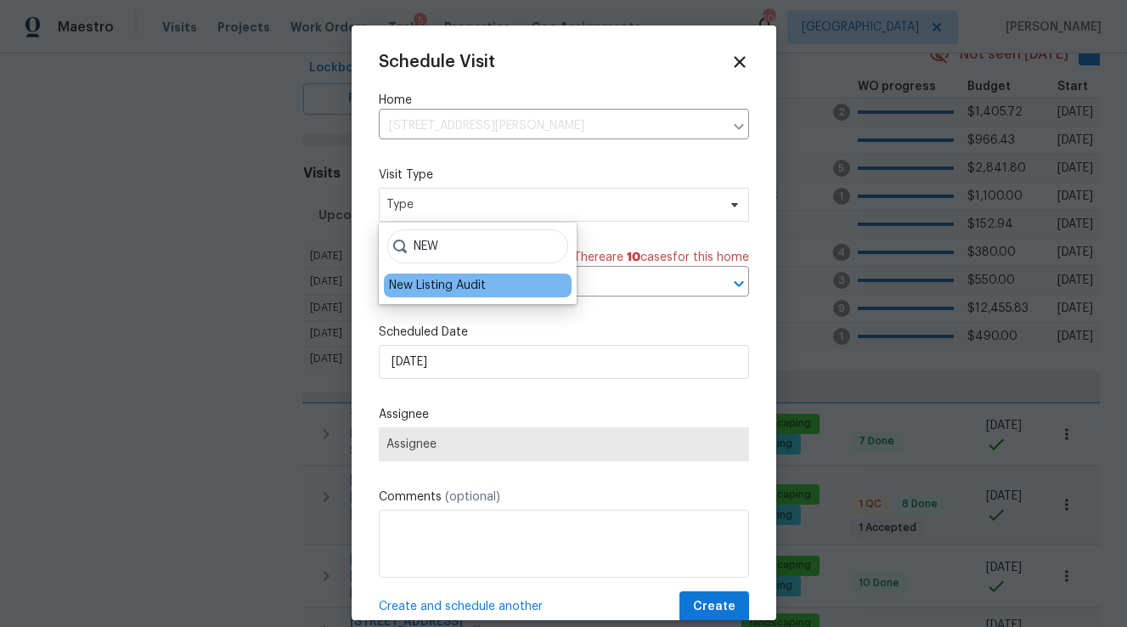
type input "NEW"
click at [439, 279] on div "New Listing Audit" at bounding box center [437, 285] width 97 height 17
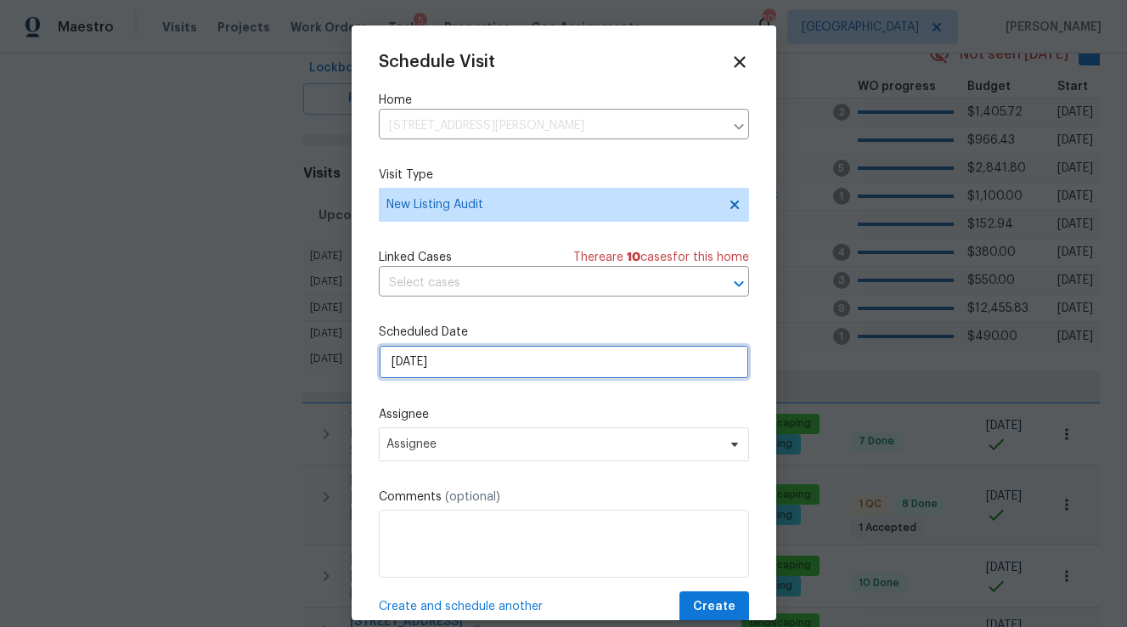
click at [451, 359] on input "[DATE]" at bounding box center [564, 362] width 370 height 34
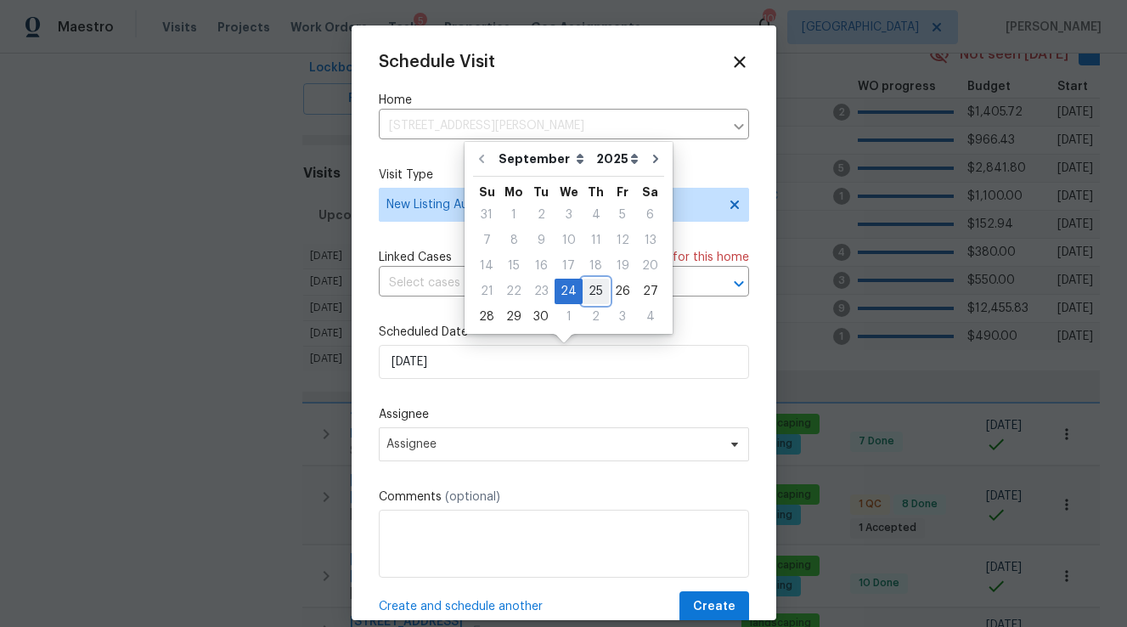
click at [594, 290] on div "25" at bounding box center [596, 291] width 26 height 24
type input "[DATE]"
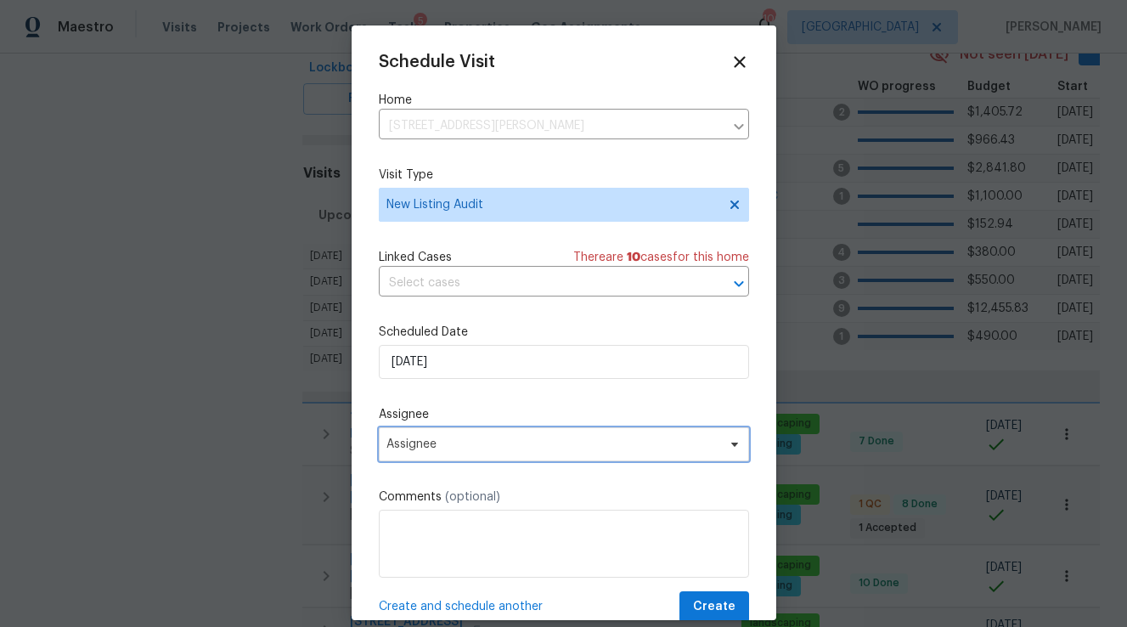
click at [466, 459] on span "Assignee" at bounding box center [564, 444] width 370 height 34
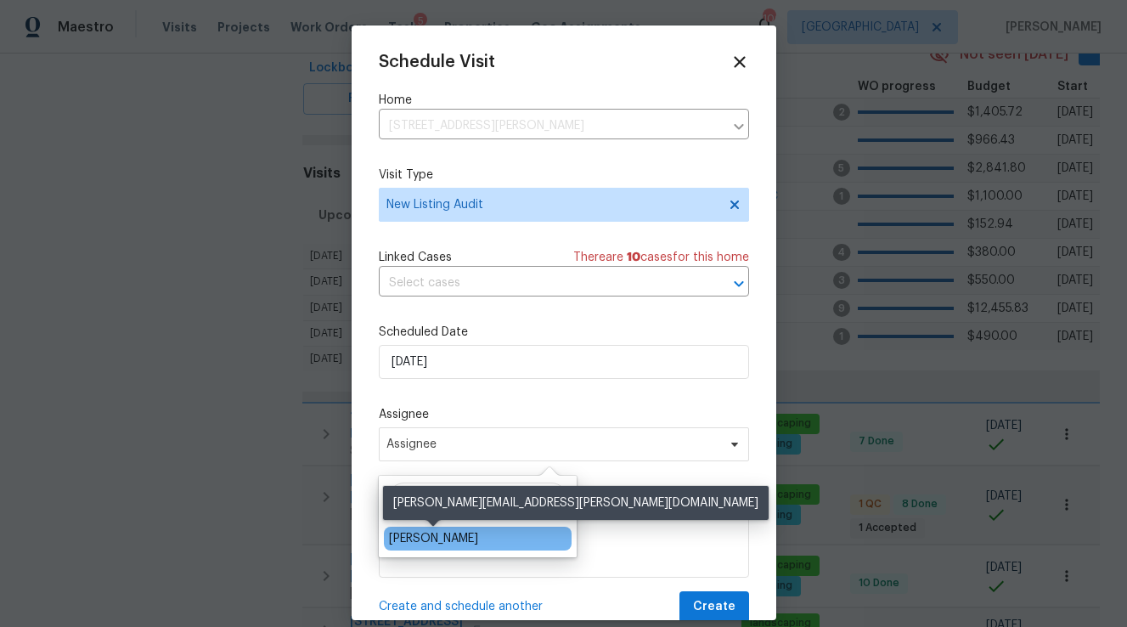
type input "[PERSON_NAME]"
click at [446, 540] on div "[PERSON_NAME]" at bounding box center [433, 538] width 89 height 17
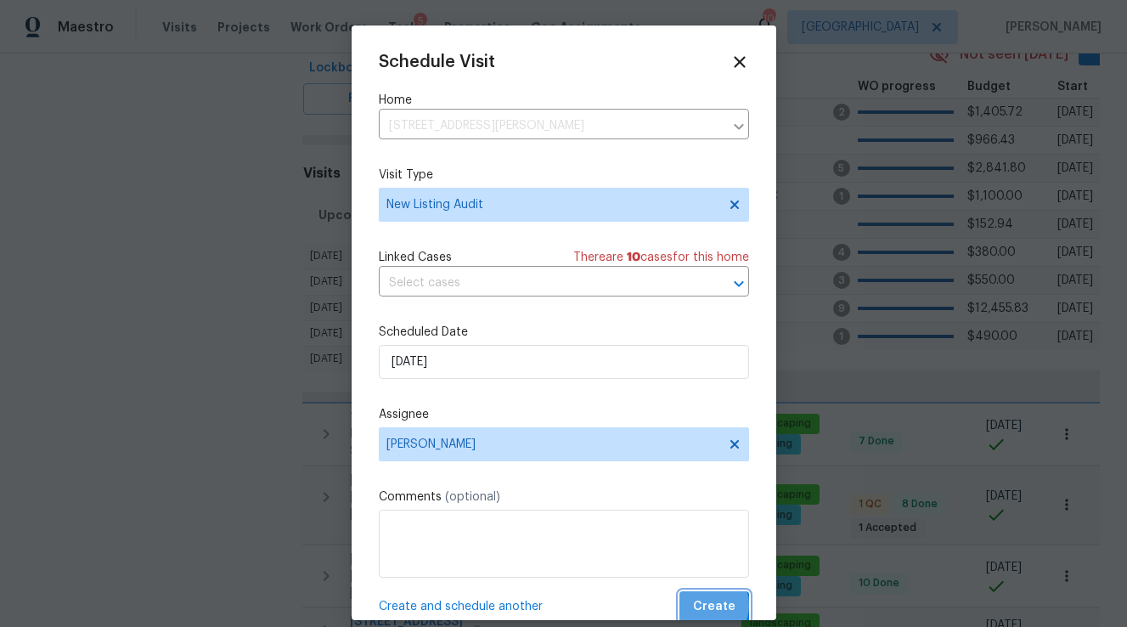
click at [708, 605] on span "Create" at bounding box center [714, 606] width 42 height 21
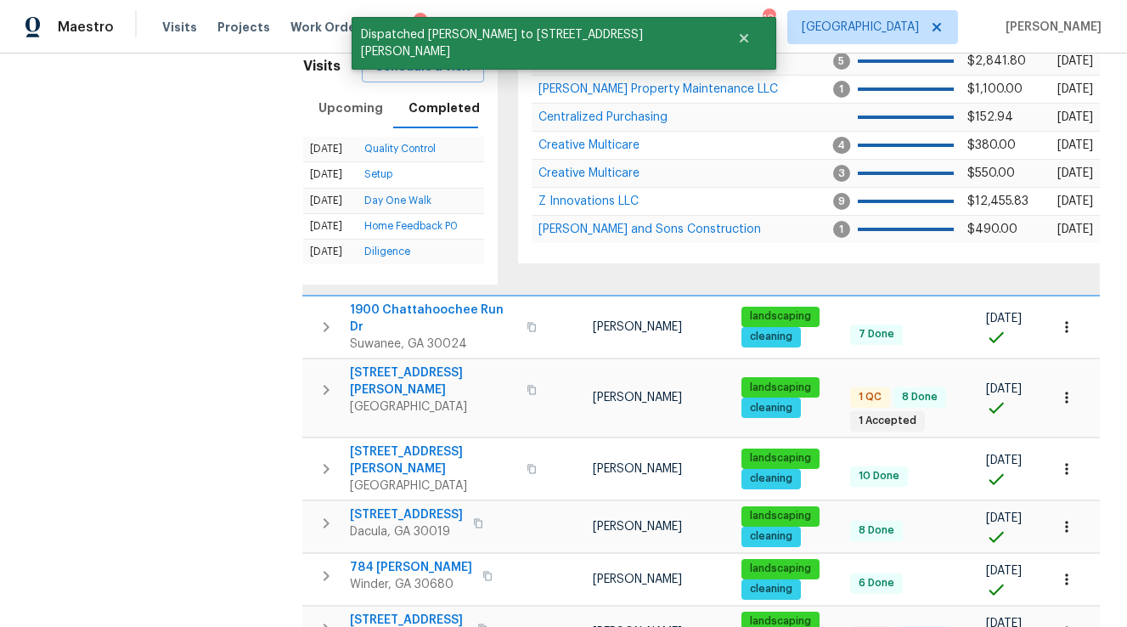
scroll to position [618, 0]
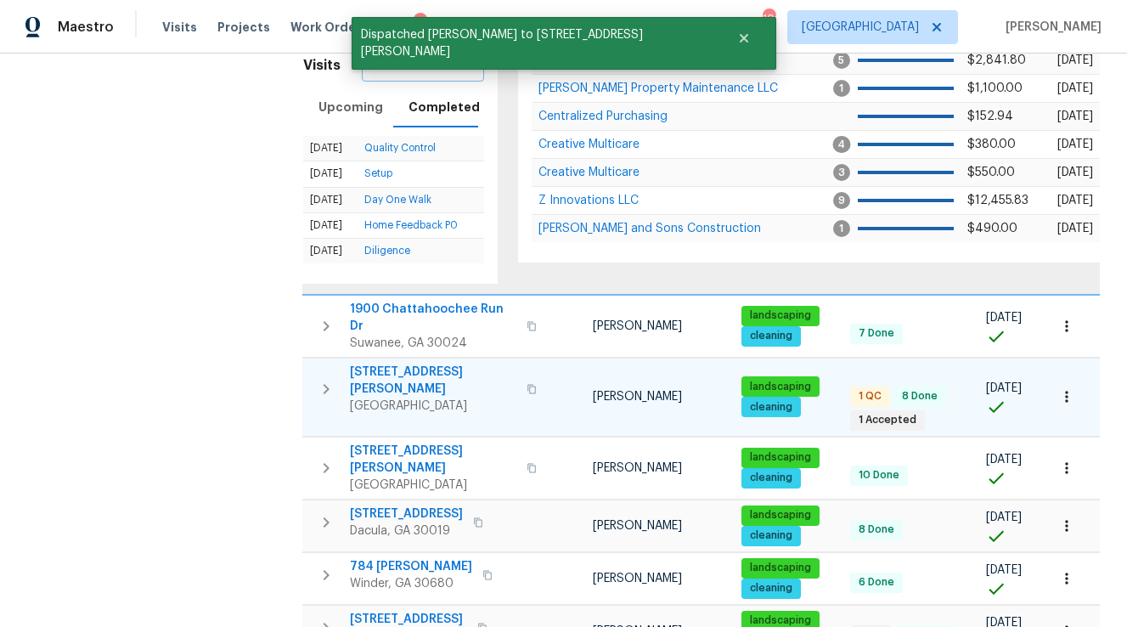
click at [319, 379] on icon "button" at bounding box center [326, 389] width 20 height 20
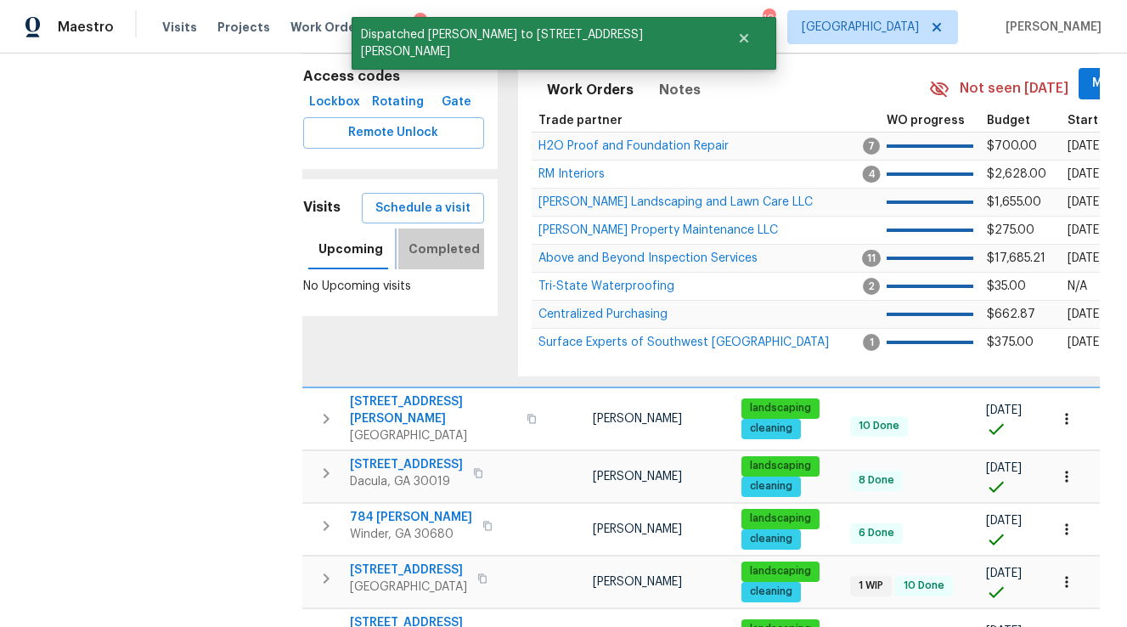
click at [436, 239] on span "Completed" at bounding box center [443, 249] width 71 height 21
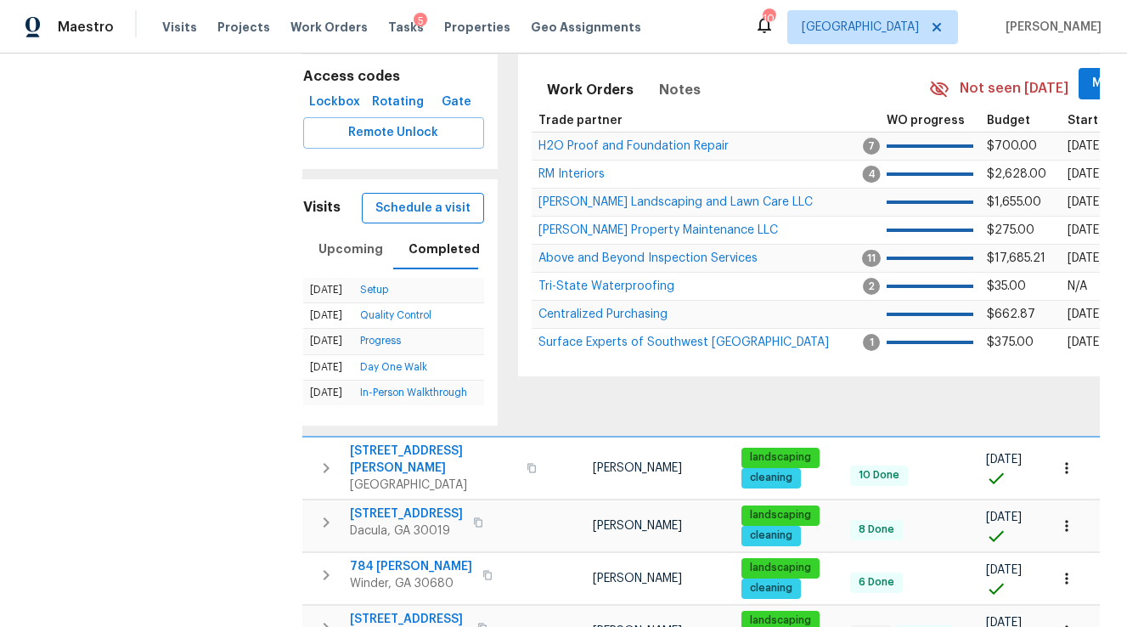
click at [414, 198] on span "Schedule a visit" at bounding box center [422, 208] width 95 height 21
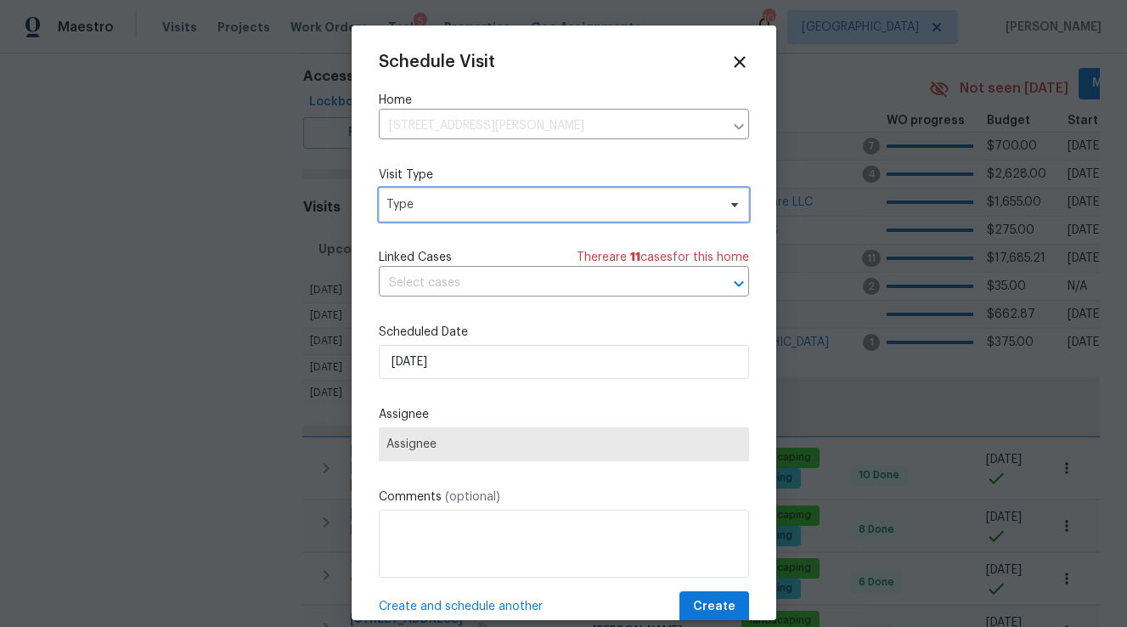
click at [458, 206] on span "Type" at bounding box center [551, 204] width 330 height 17
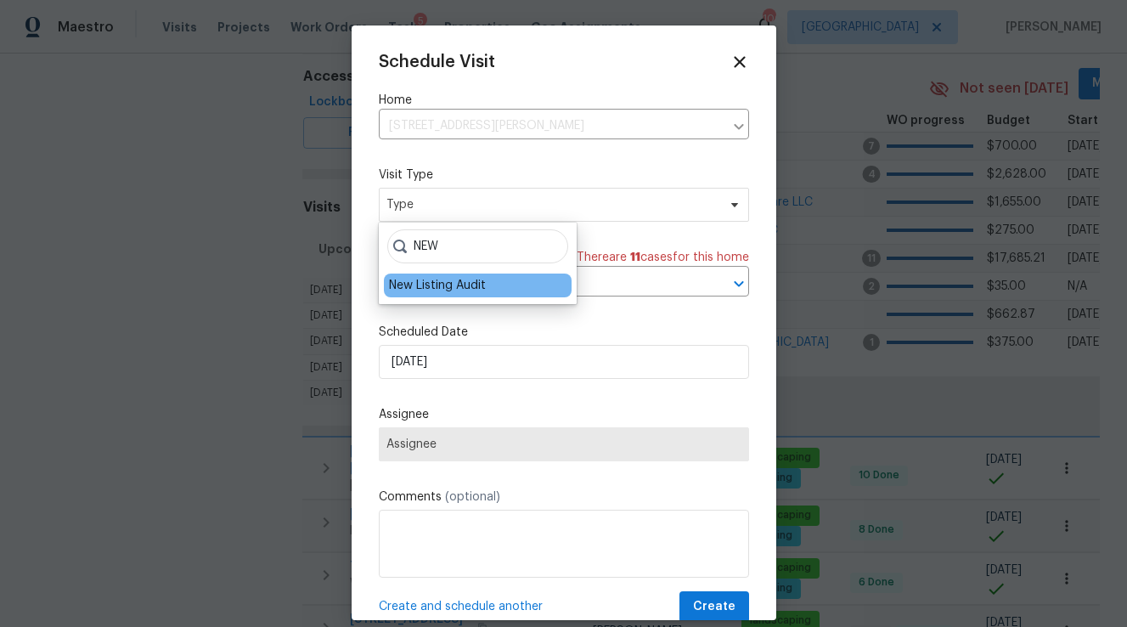
type input "NEW"
click at [442, 285] on div "New Listing Audit" at bounding box center [437, 285] width 97 height 17
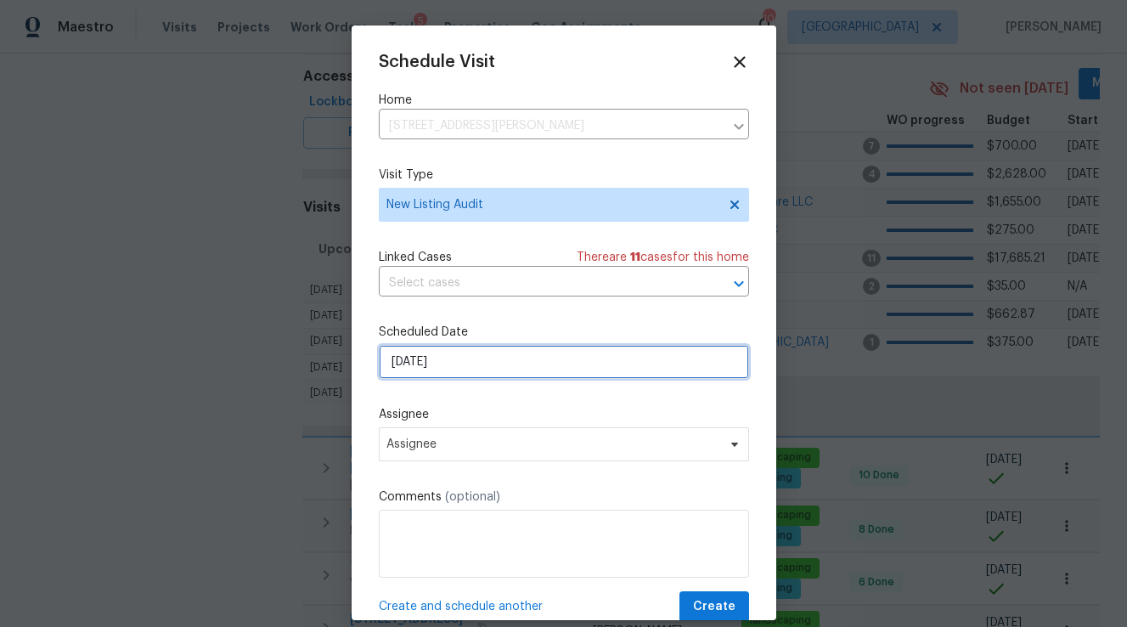
click at [463, 371] on input "[DATE]" at bounding box center [564, 362] width 370 height 34
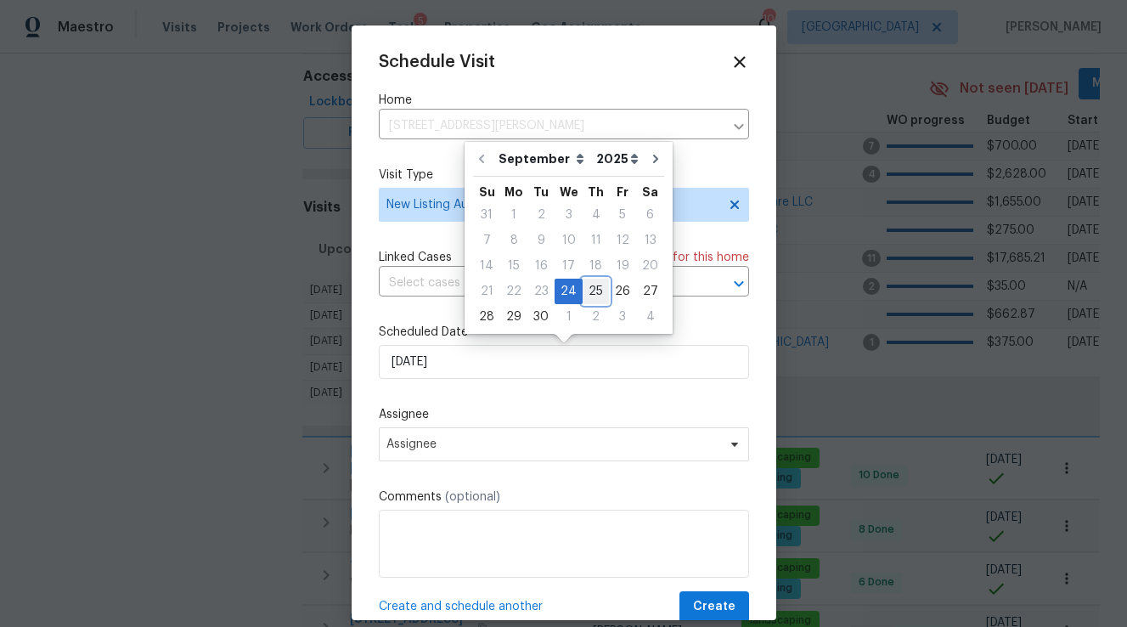
click at [595, 286] on div "25" at bounding box center [596, 291] width 26 height 24
type input "[DATE]"
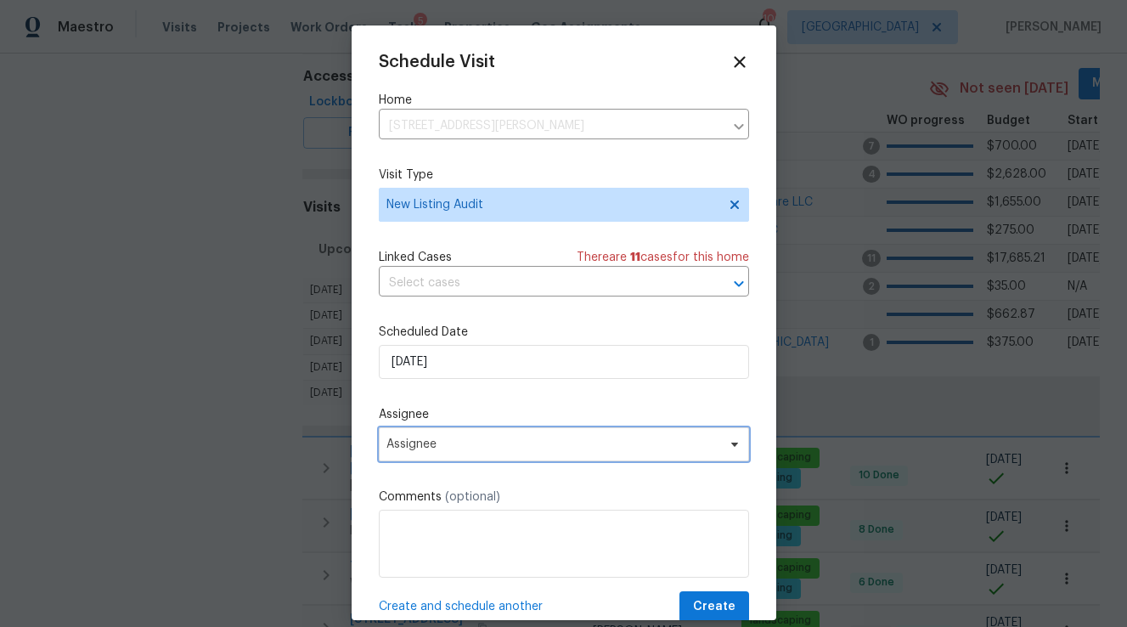
click at [479, 447] on span "Assignee" at bounding box center [552, 444] width 333 height 14
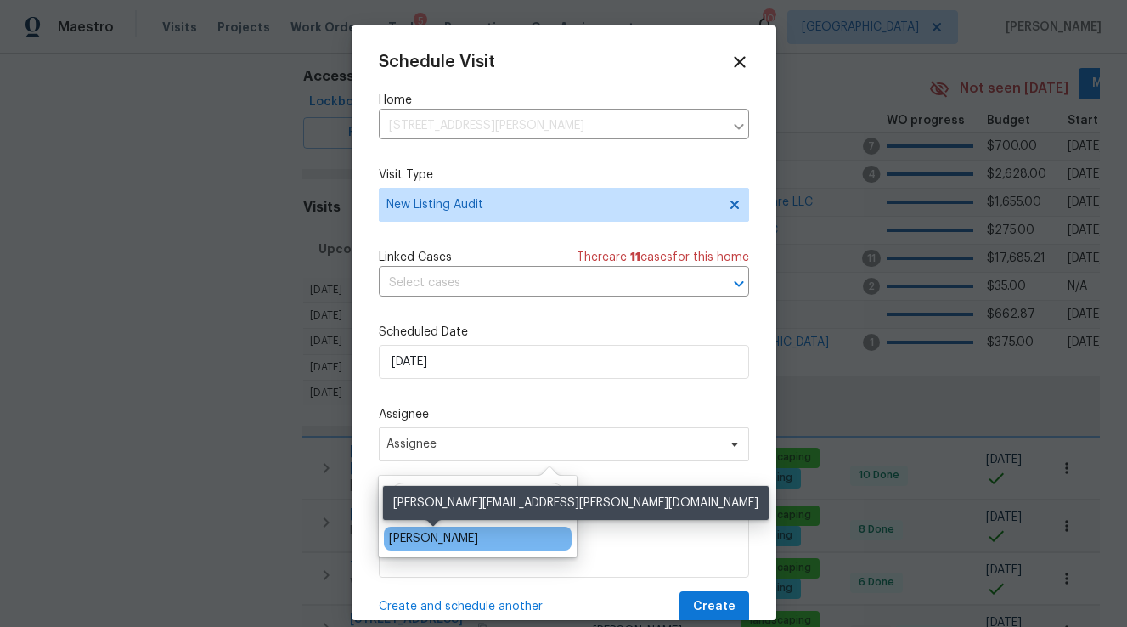
type input "[PERSON_NAME]"
click at [462, 538] on div "[PERSON_NAME]" at bounding box center [433, 538] width 89 height 17
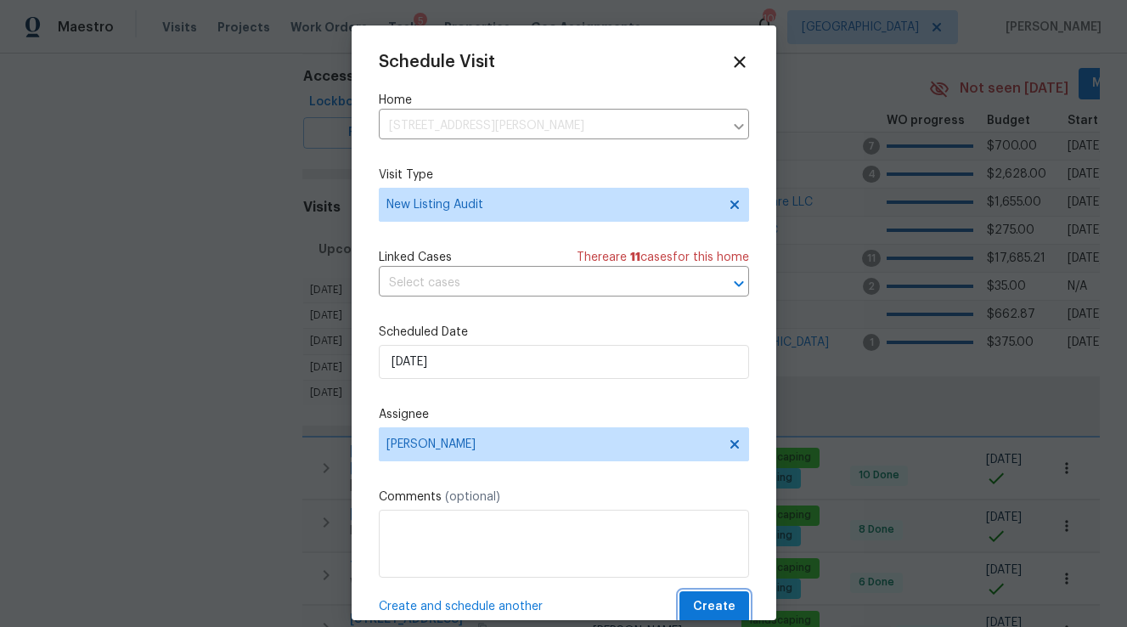
click at [721, 599] on span "Create" at bounding box center [714, 606] width 42 height 21
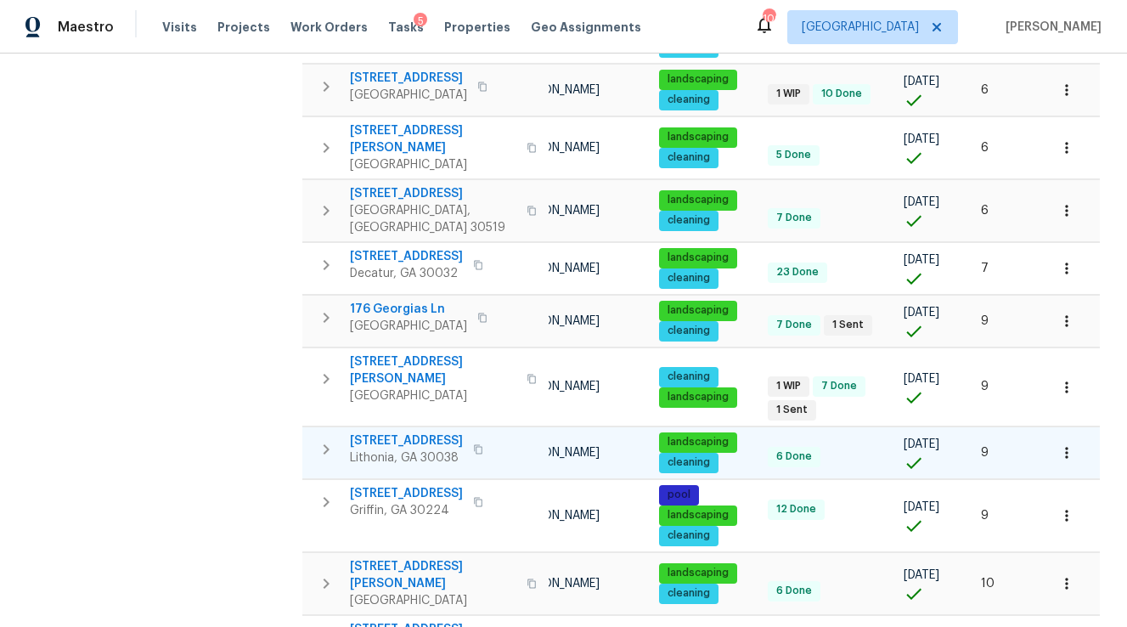
scroll to position [1180, 0]
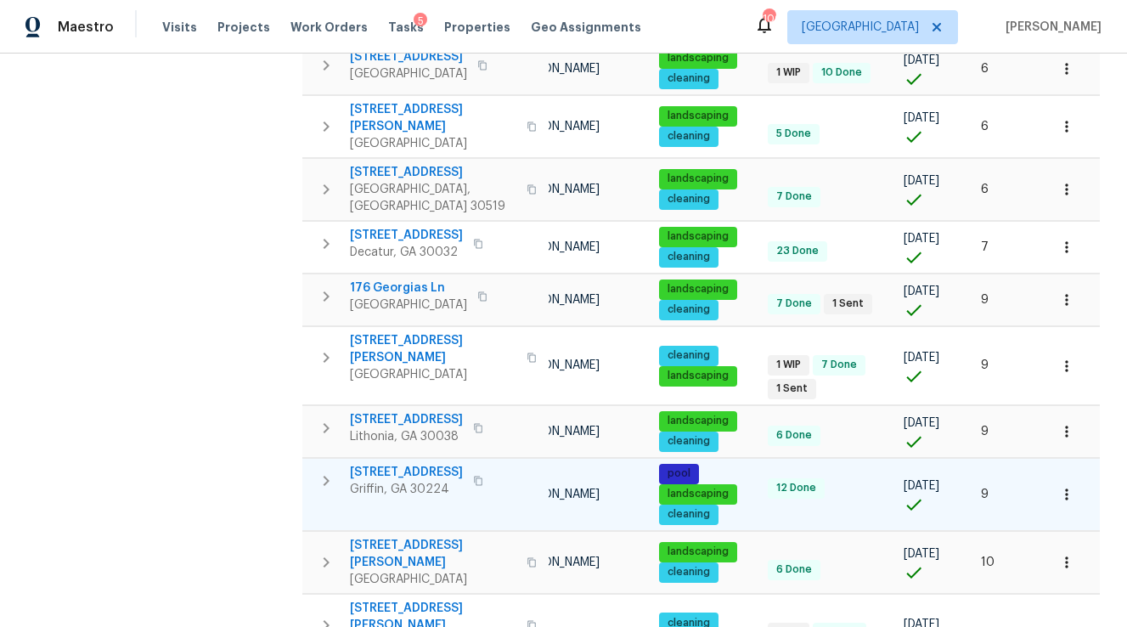
click at [334, 470] on icon "button" at bounding box center [326, 480] width 20 height 20
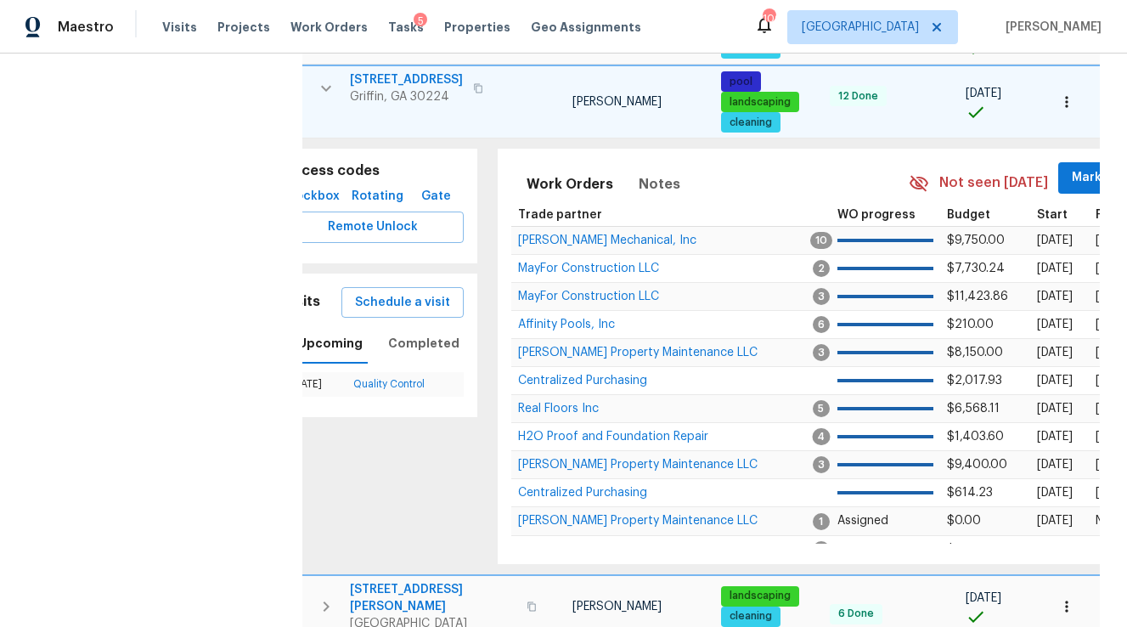
scroll to position [0, 0]
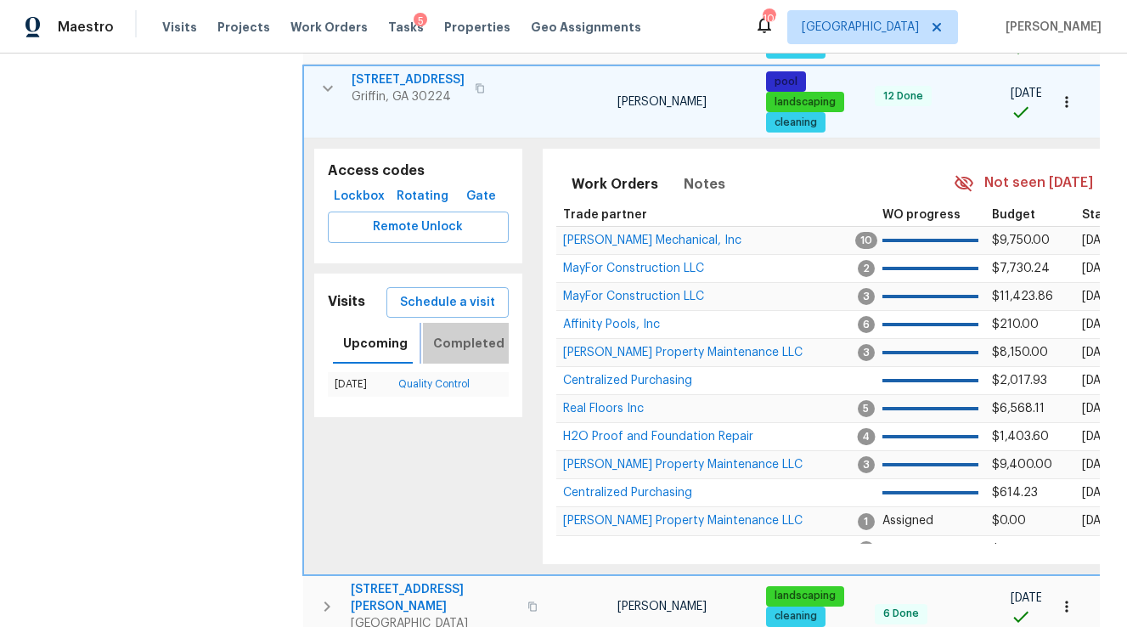
click at [471, 333] on span "Completed" at bounding box center [468, 343] width 71 height 21
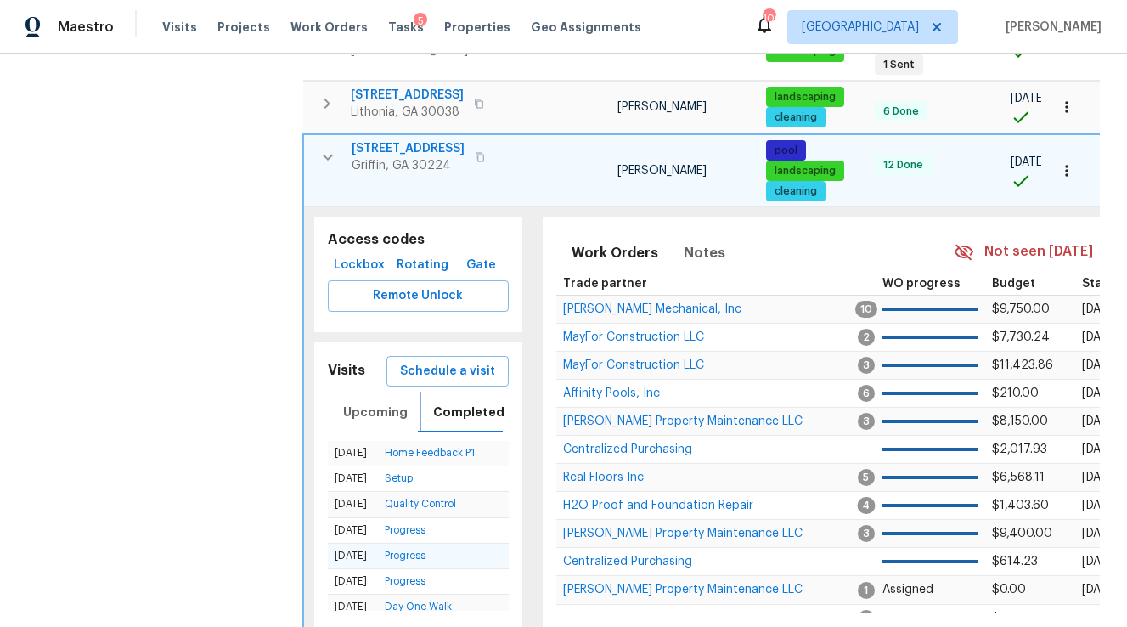
scroll to position [1110, 0]
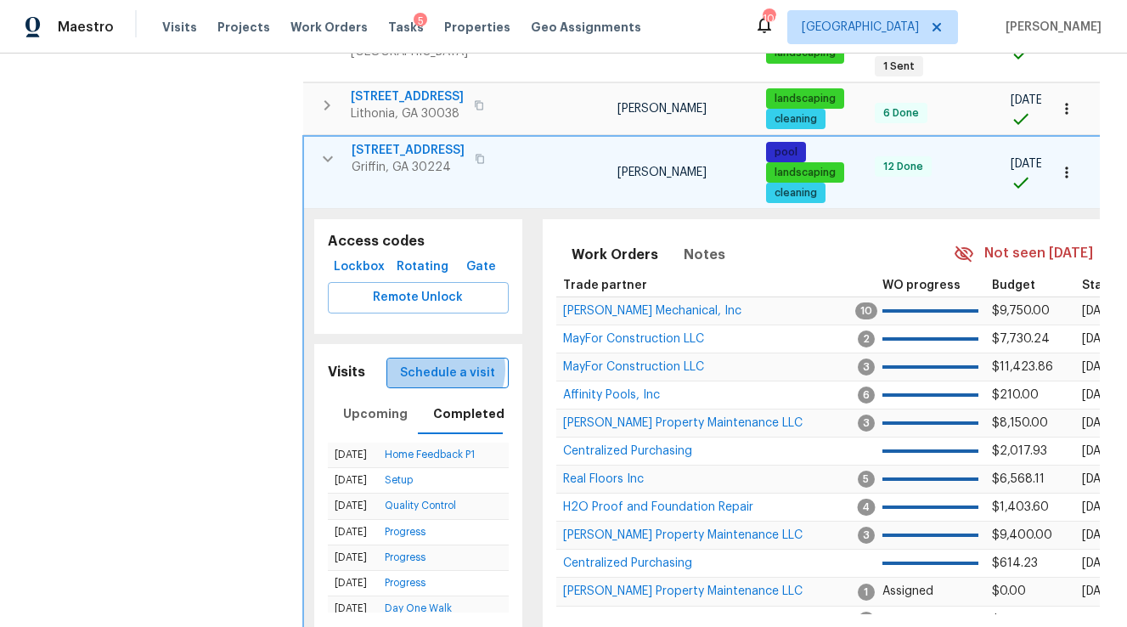
click at [442, 363] on span "Schedule a visit" at bounding box center [447, 373] width 95 height 21
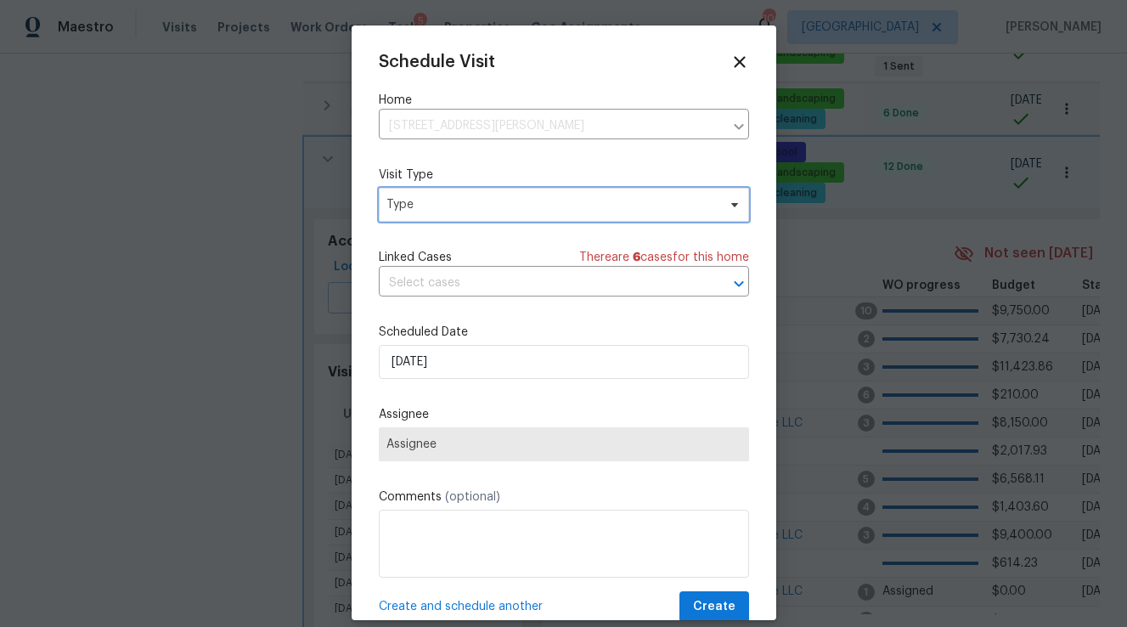
click at [431, 208] on span "Type" at bounding box center [551, 204] width 330 height 17
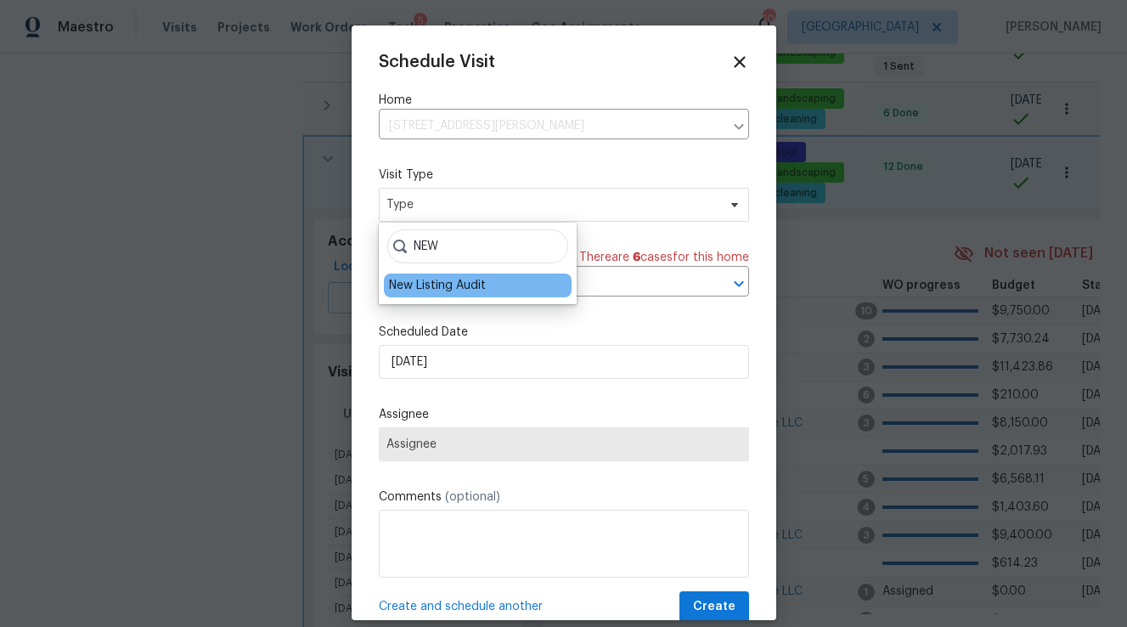
type input "NEW"
click at [439, 284] on div "New Listing Audit" at bounding box center [437, 285] width 97 height 17
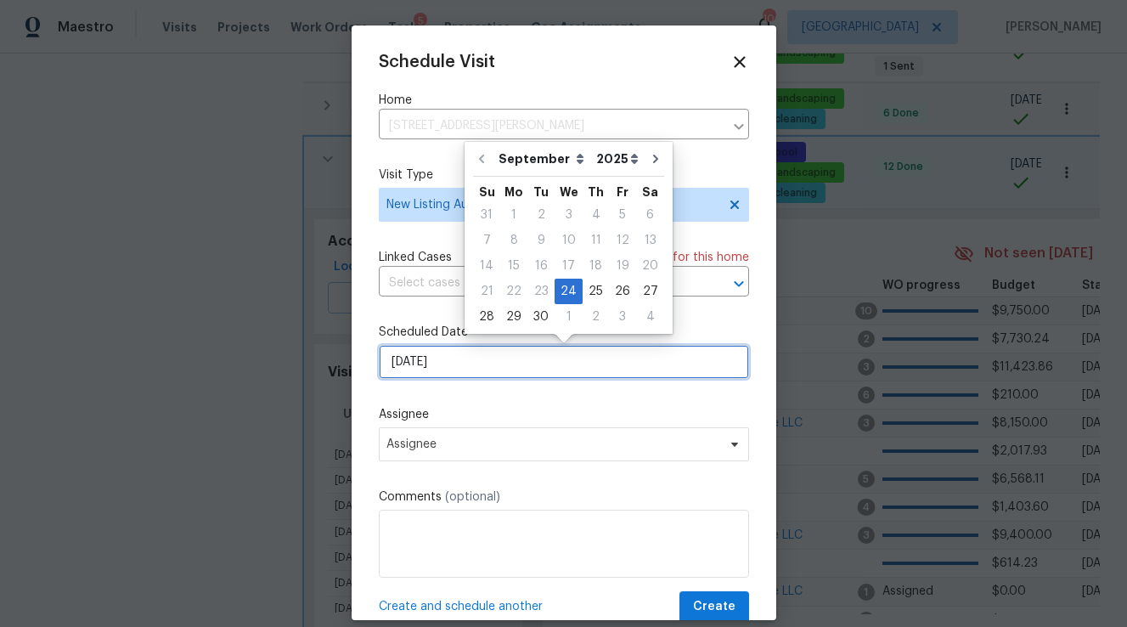
click at [465, 354] on input "[DATE]" at bounding box center [564, 362] width 370 height 34
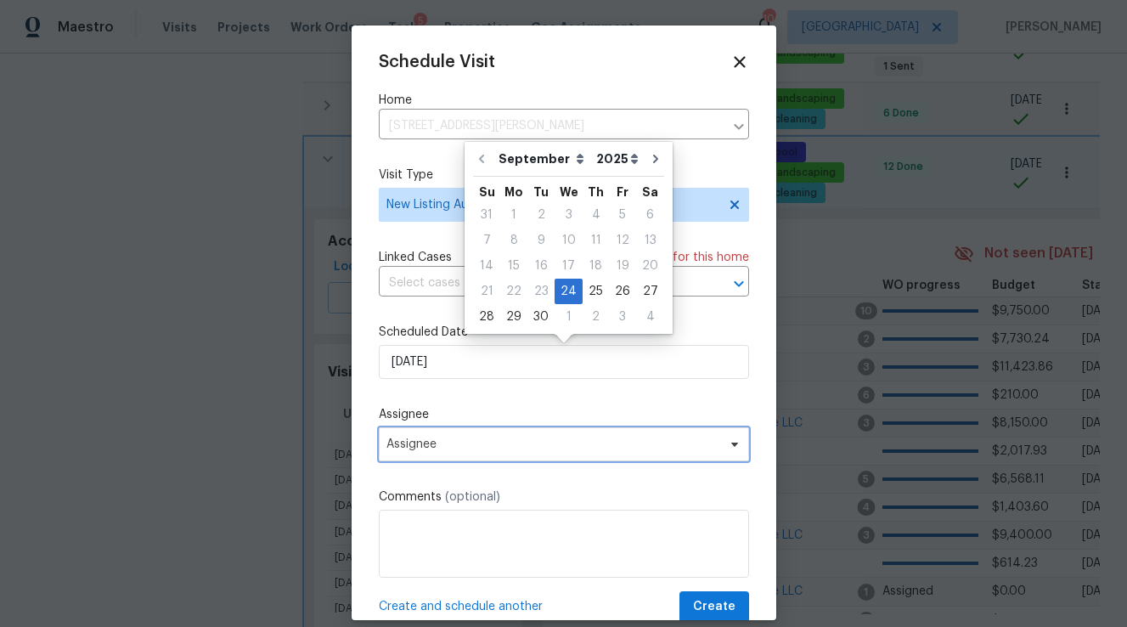
click at [470, 442] on span "Assignee" at bounding box center [552, 444] width 333 height 14
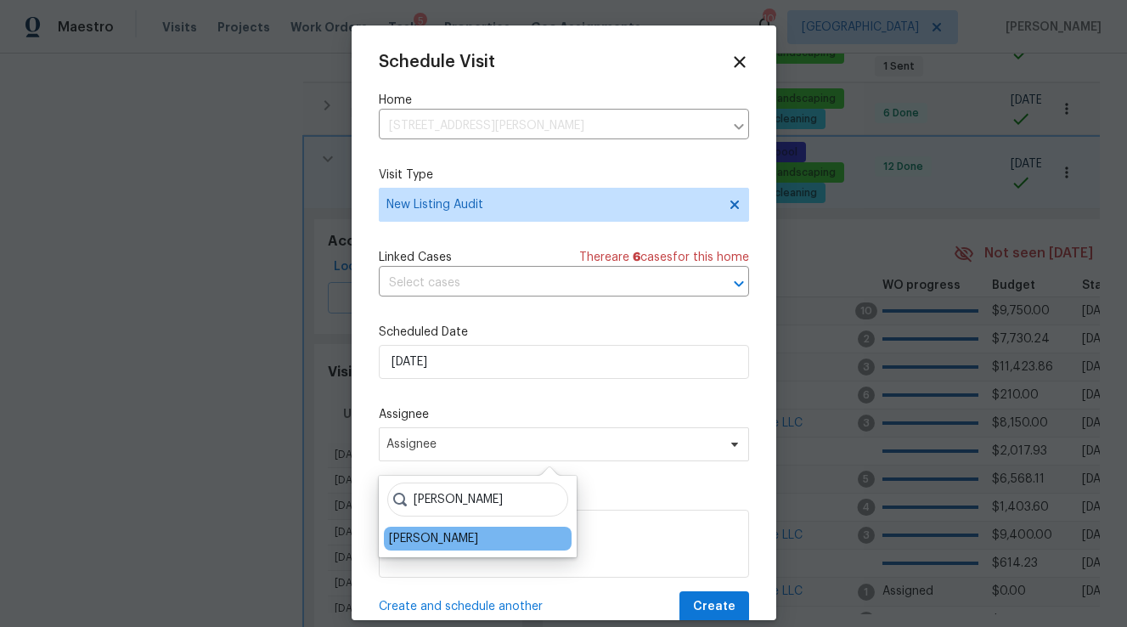
type input "[PERSON_NAME]"
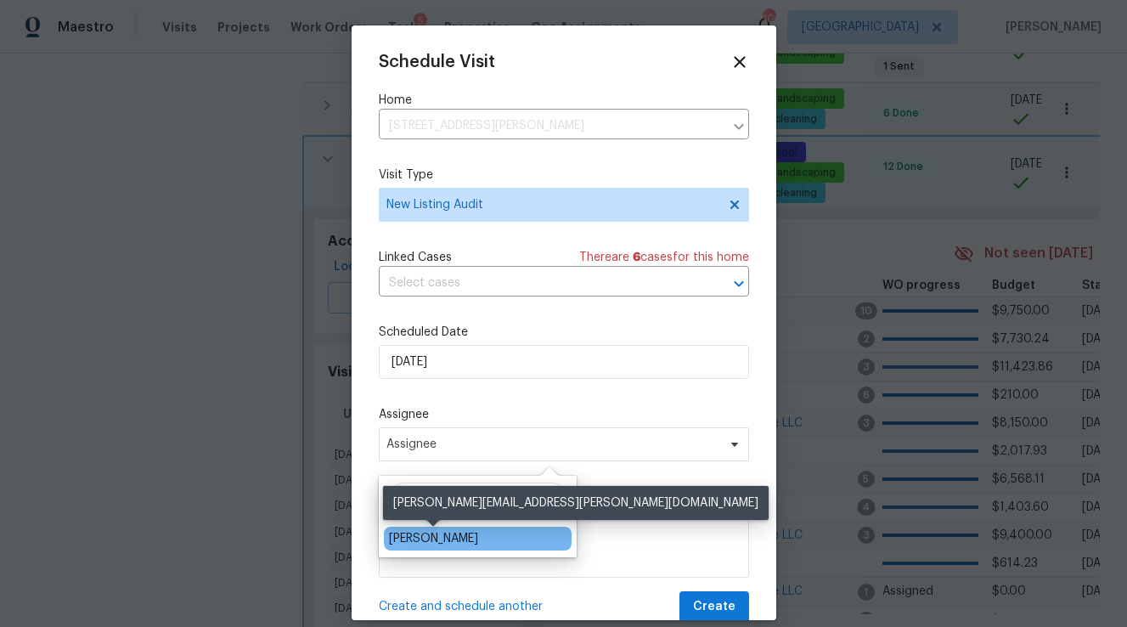
click at [463, 538] on div "[PERSON_NAME]" at bounding box center [433, 538] width 89 height 17
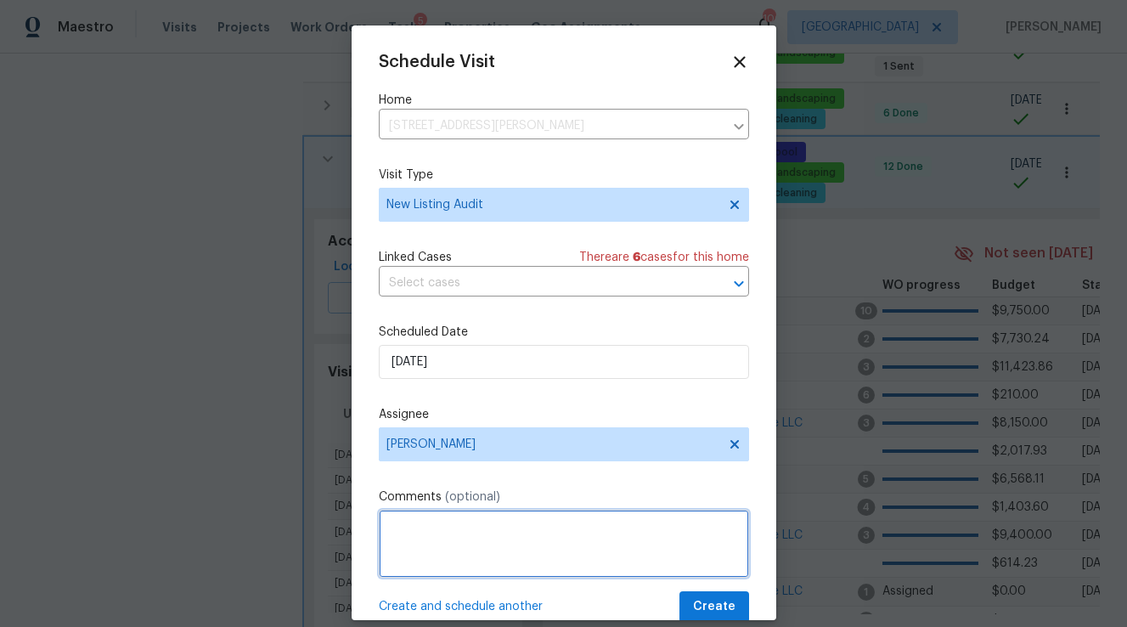
click at [524, 557] on textarea at bounding box center [564, 543] width 370 height 68
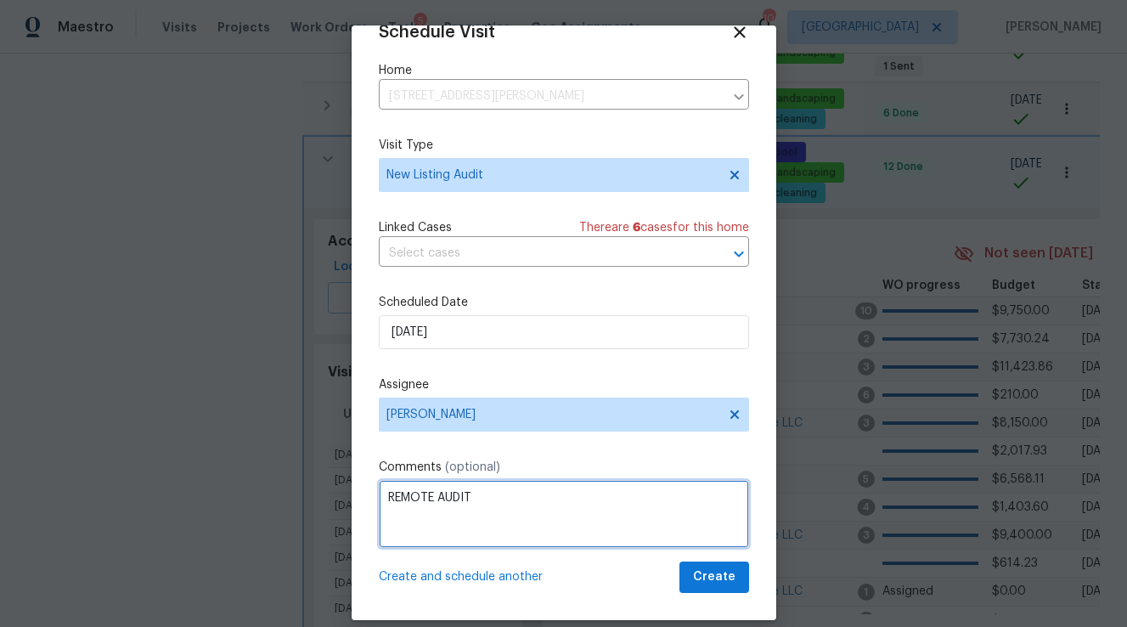
type textarea "REMOTE AUDIT"
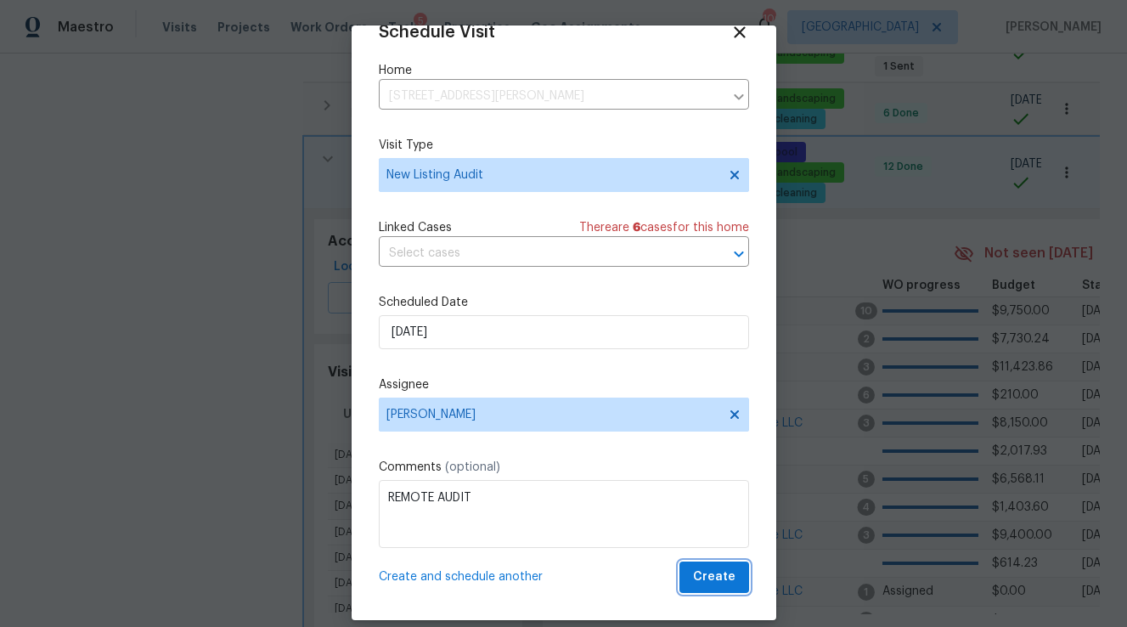
click at [710, 571] on span "Create" at bounding box center [714, 576] width 42 height 21
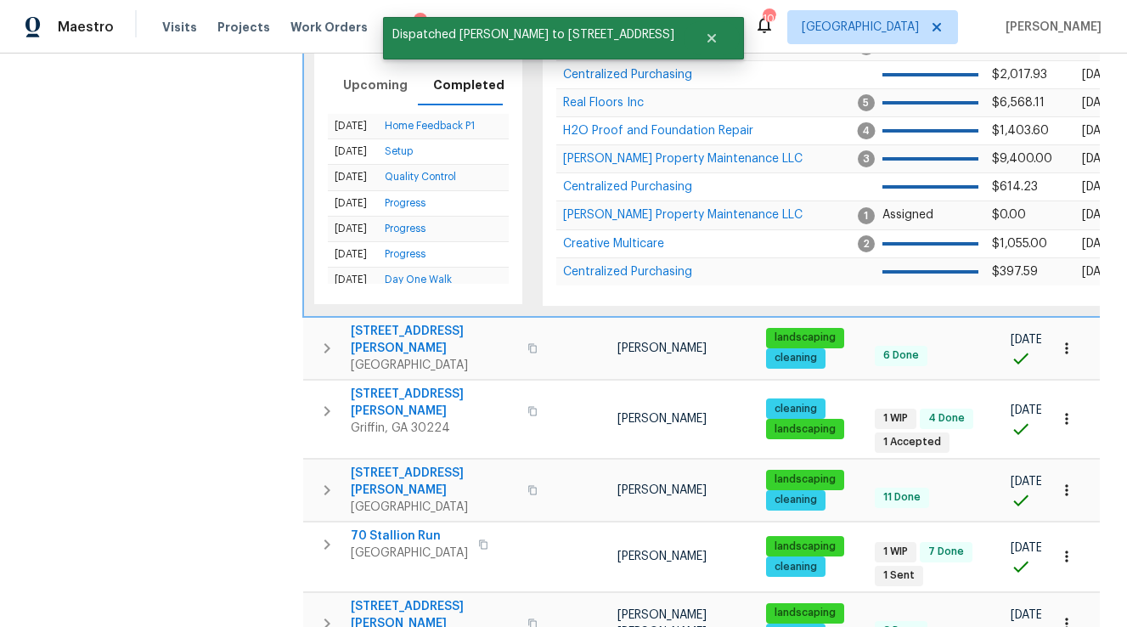
scroll to position [1497, 0]
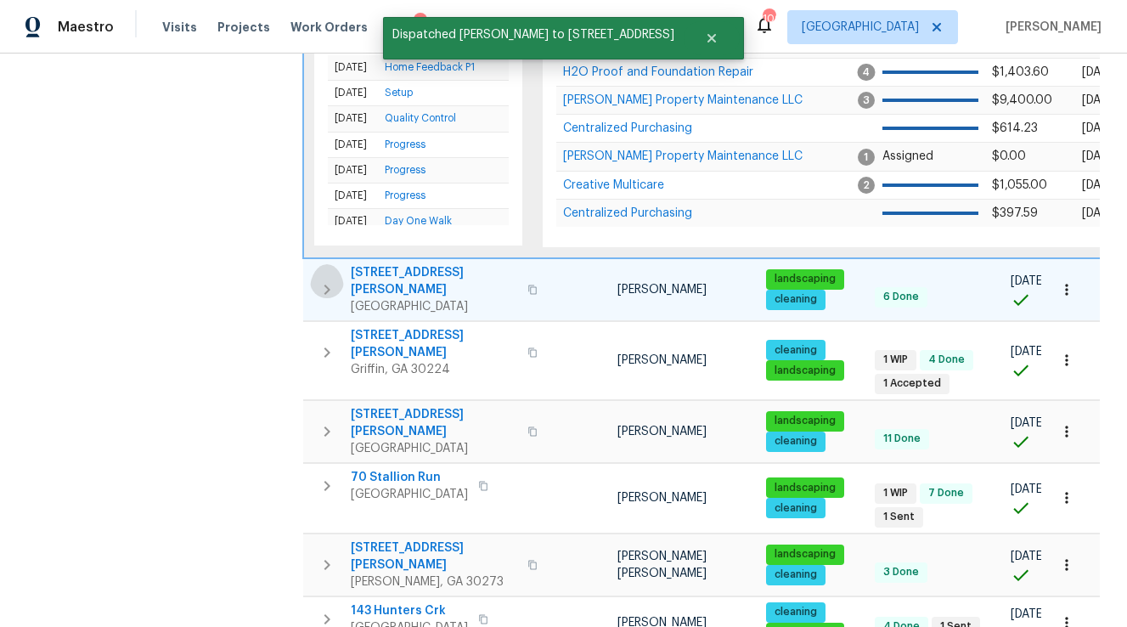
click at [325, 279] on icon "button" at bounding box center [327, 289] width 20 height 20
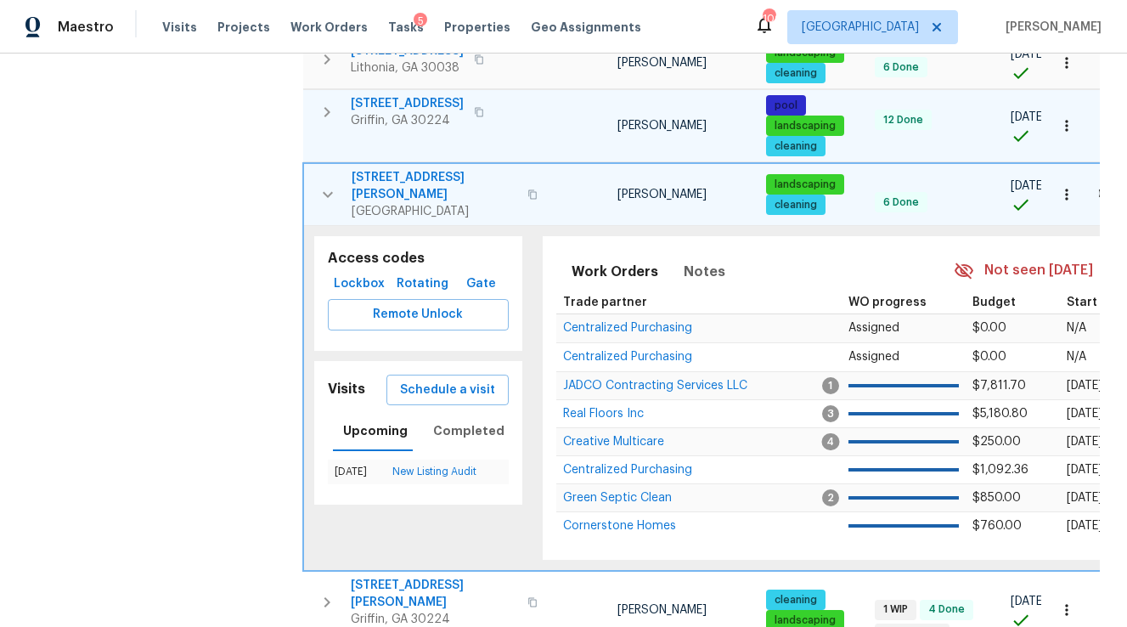
scroll to position [0, 0]
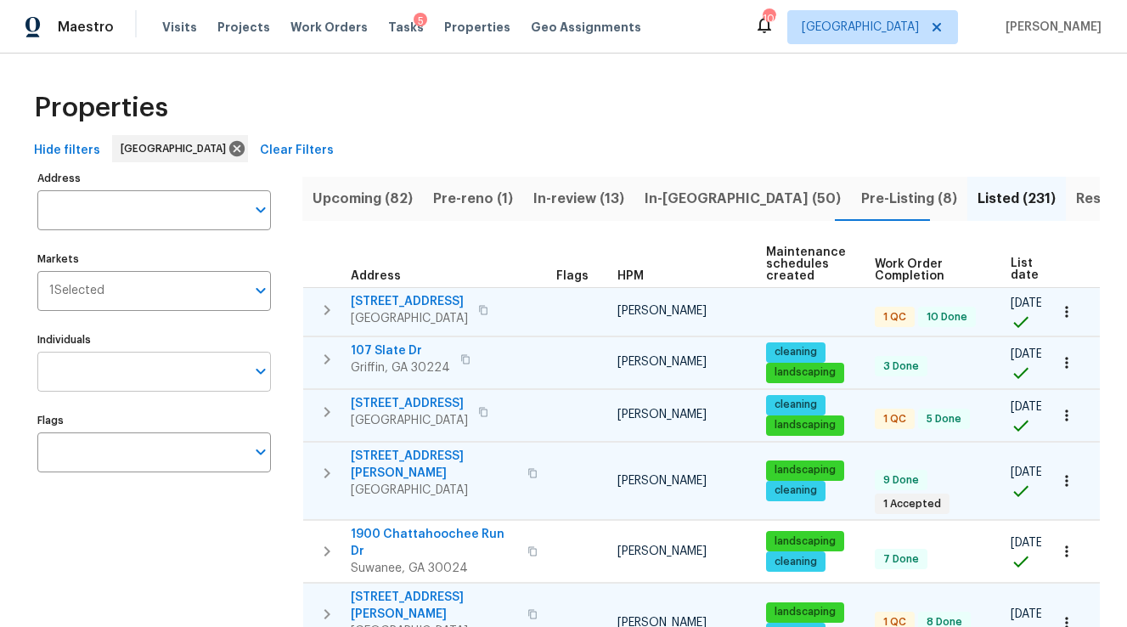
click at [119, 361] on input "Individuals" at bounding box center [141, 372] width 208 height 40
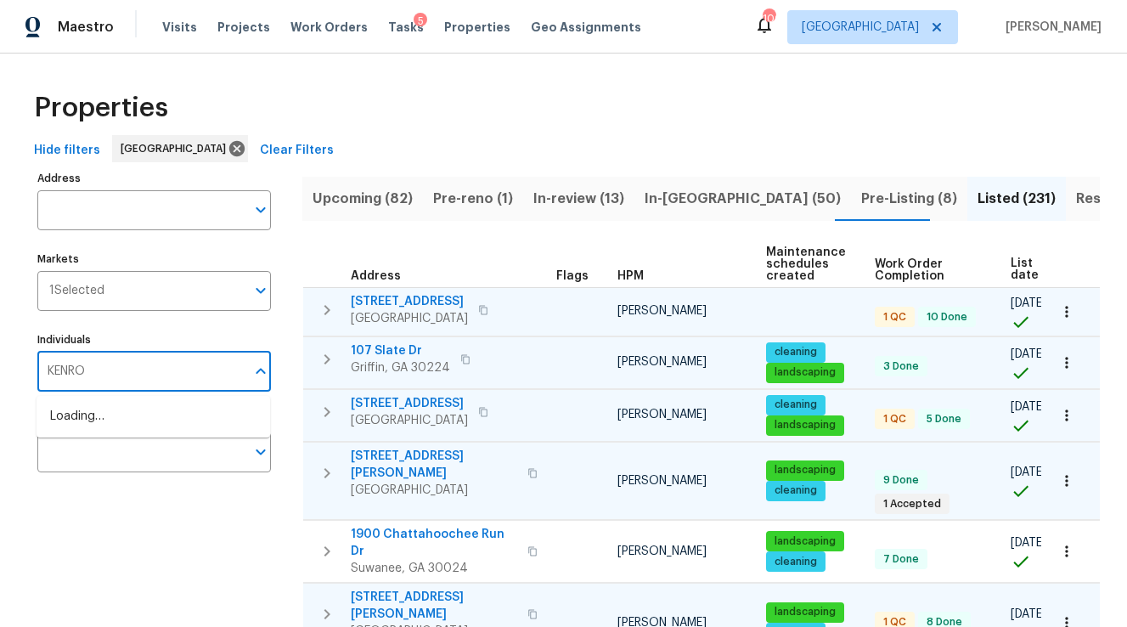
type input "KENROY"
click at [110, 415] on li "[PERSON_NAME]" at bounding box center [153, 426] width 206 height 36
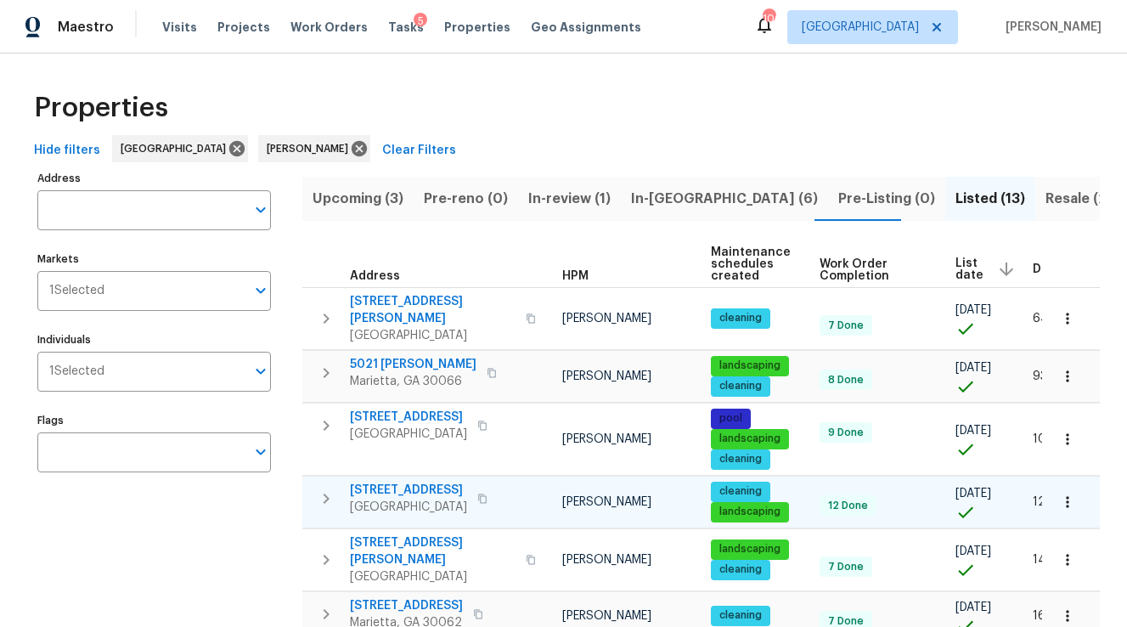
scroll to position [0, 133]
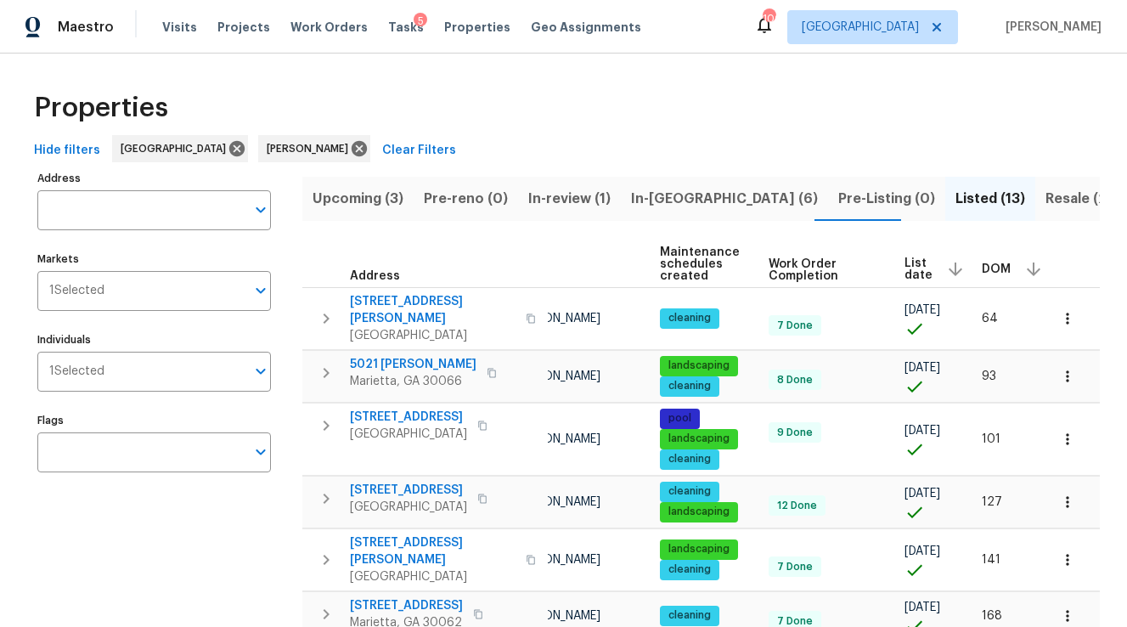
click at [988, 268] on span "DOM" at bounding box center [996, 269] width 29 height 12
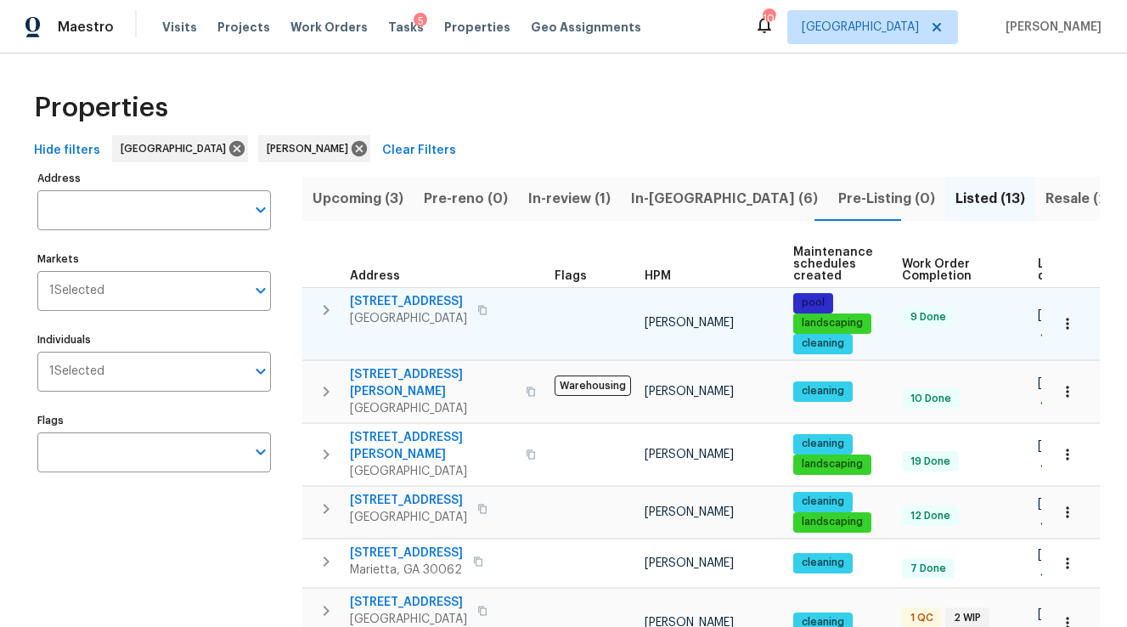
scroll to position [0, 104]
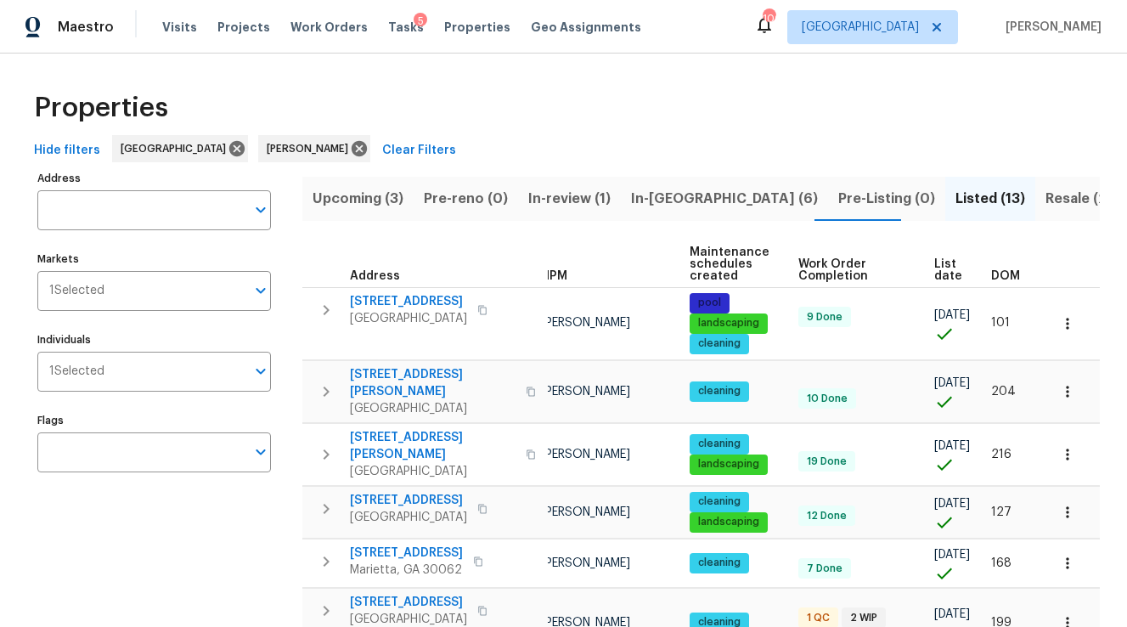
click at [1006, 267] on th "DOM" at bounding box center [1013, 264] width 58 height 47
click at [1006, 273] on span "DOM" at bounding box center [1005, 276] width 29 height 12
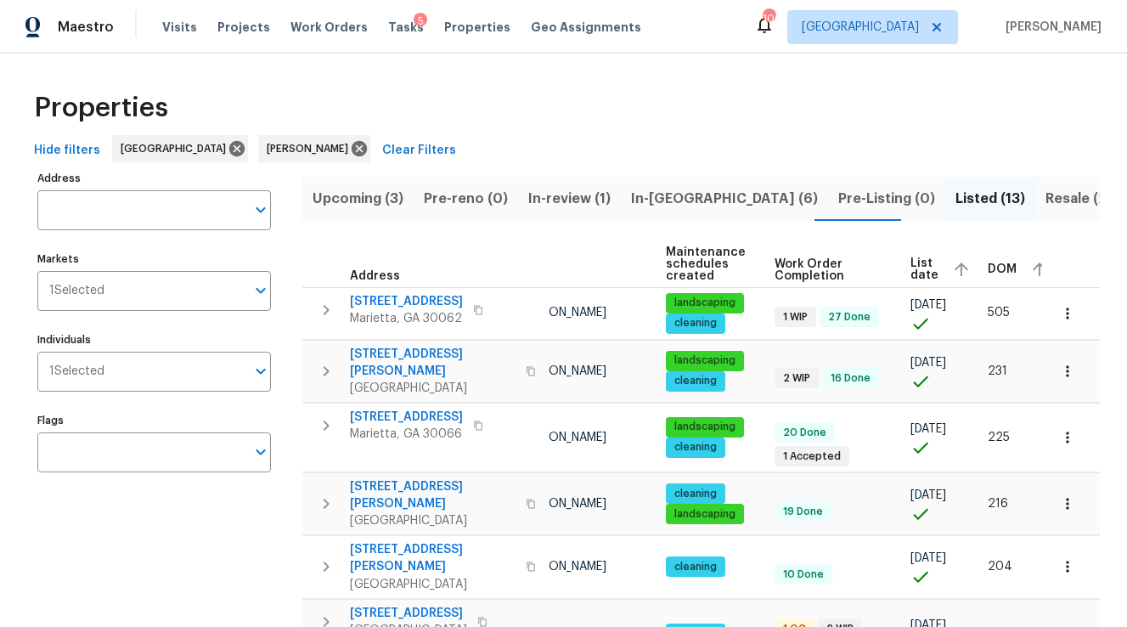
scroll to position [0, 133]
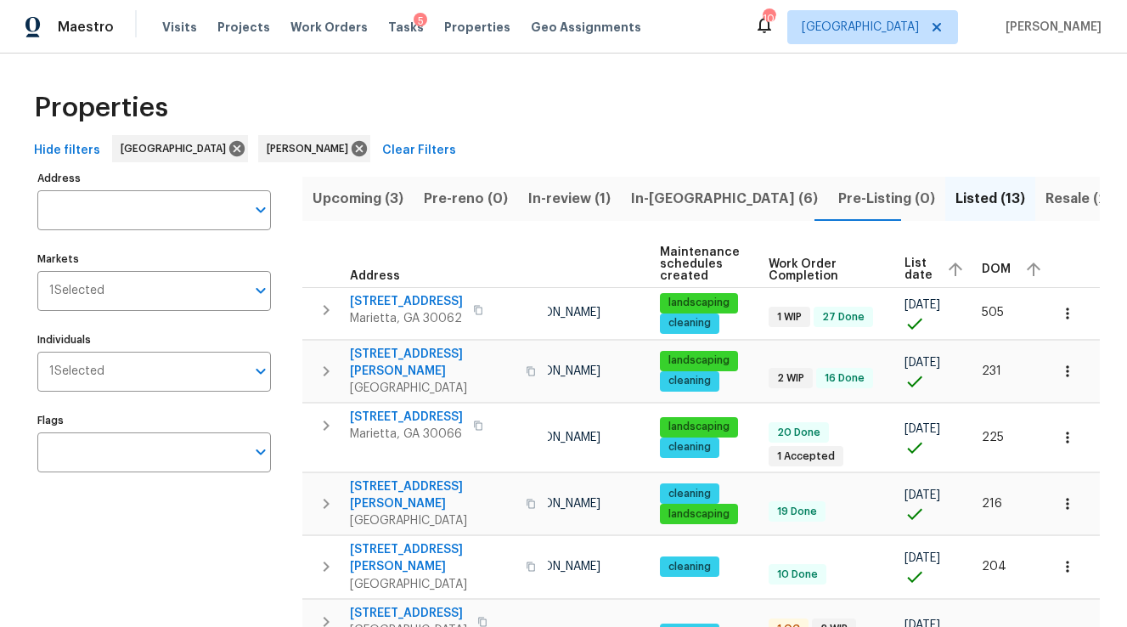
click at [995, 270] on span "DOM" at bounding box center [996, 269] width 29 height 12
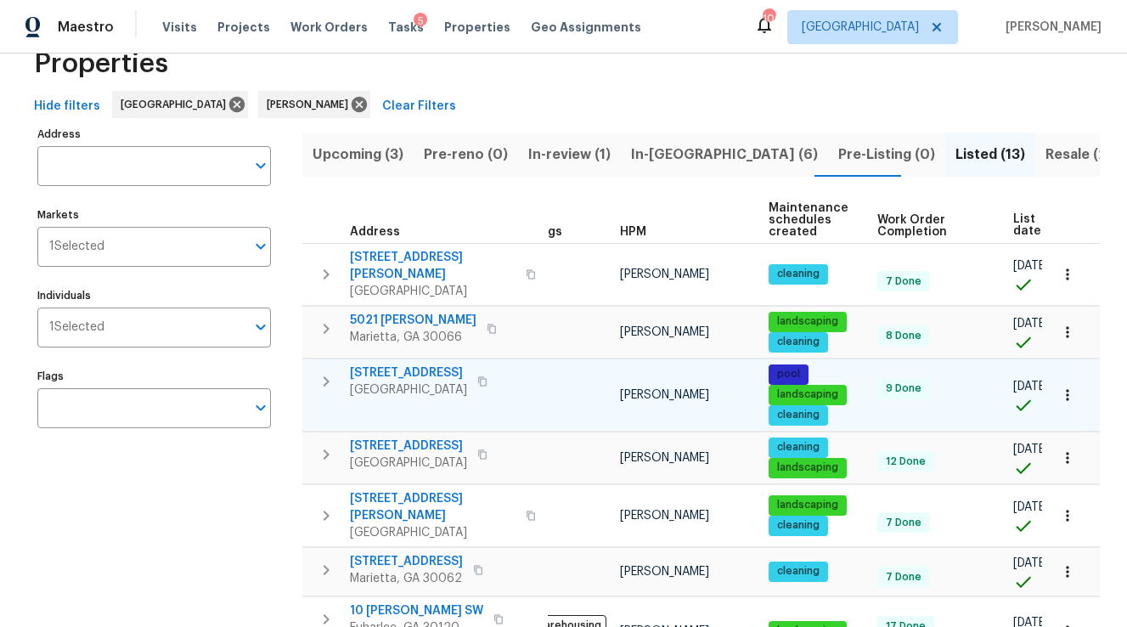
scroll to position [0, 133]
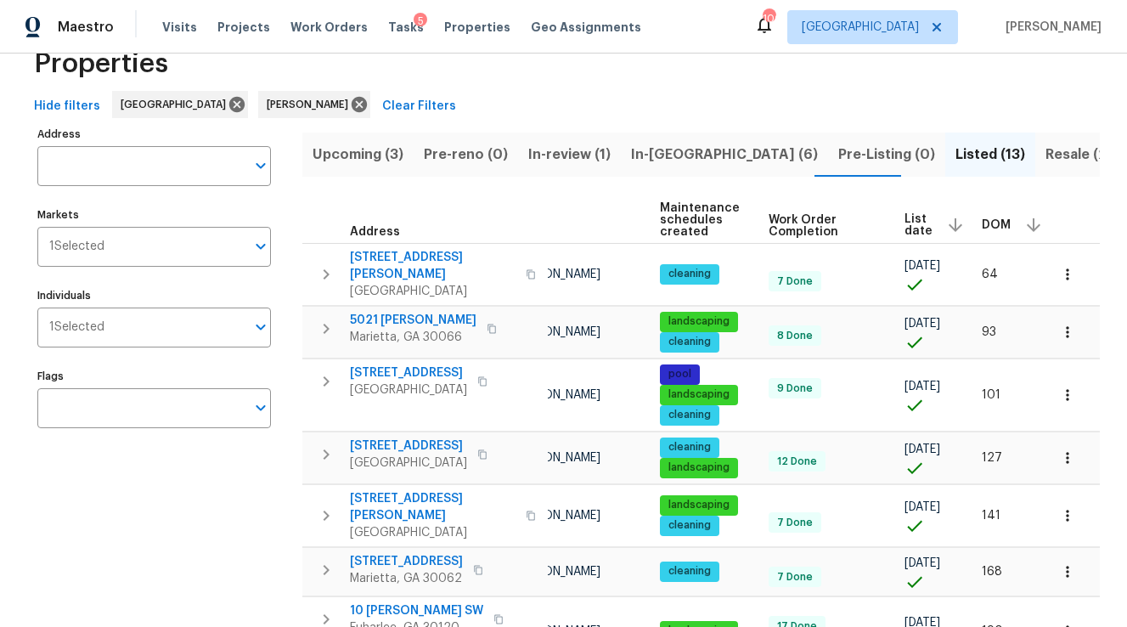
click at [1025, 225] on icon "button" at bounding box center [1033, 225] width 20 height 20
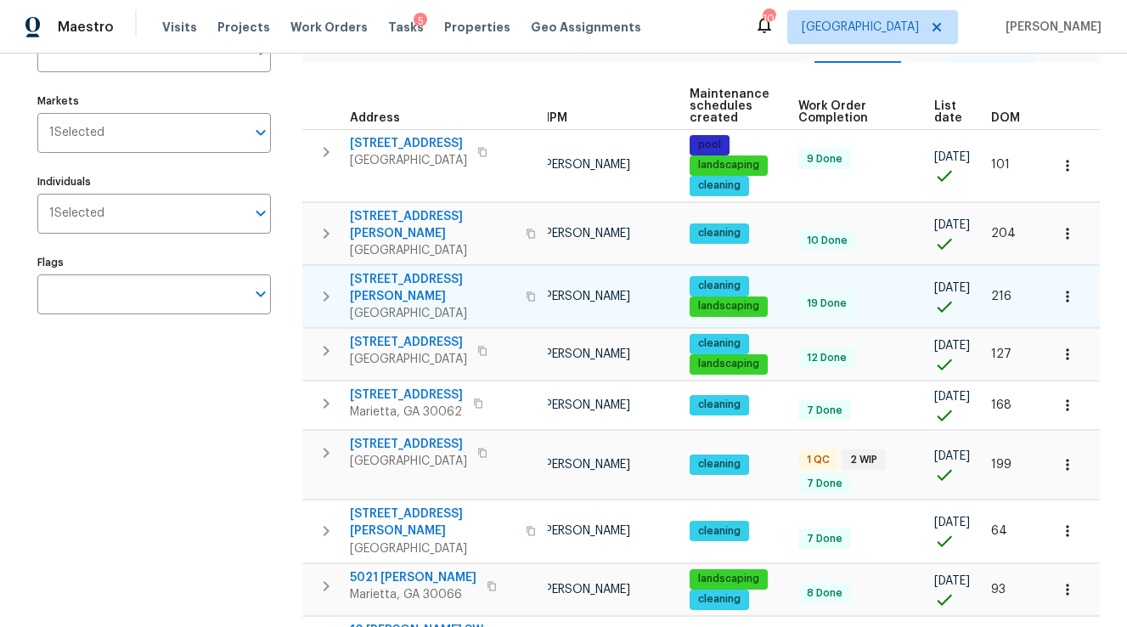
scroll to position [58, 0]
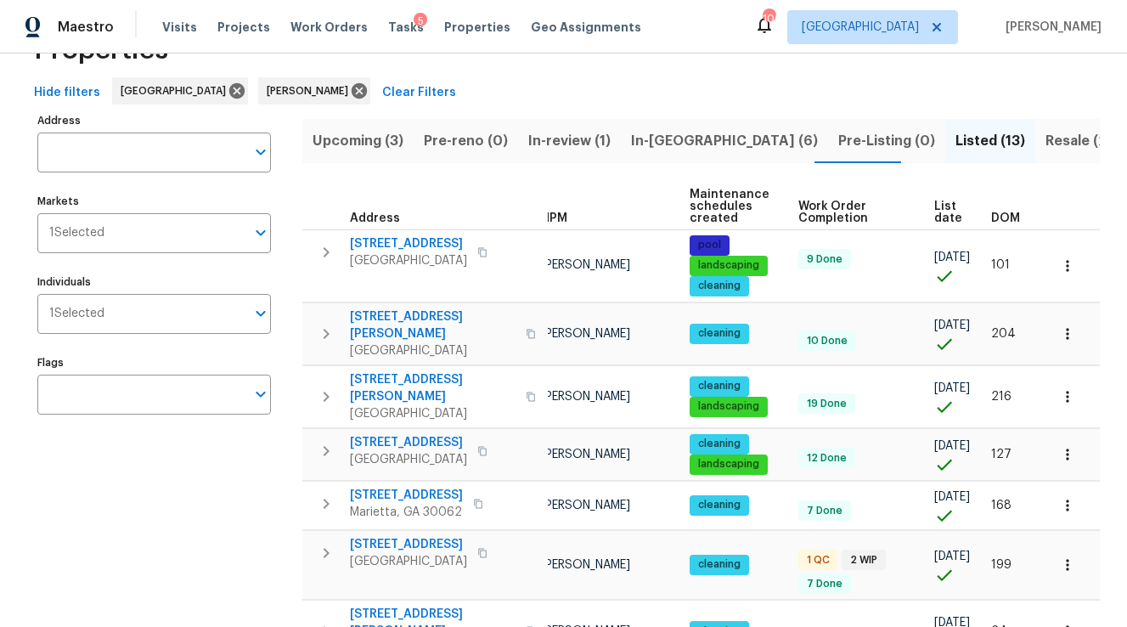
click at [1011, 217] on span "DOM" at bounding box center [1005, 218] width 29 height 12
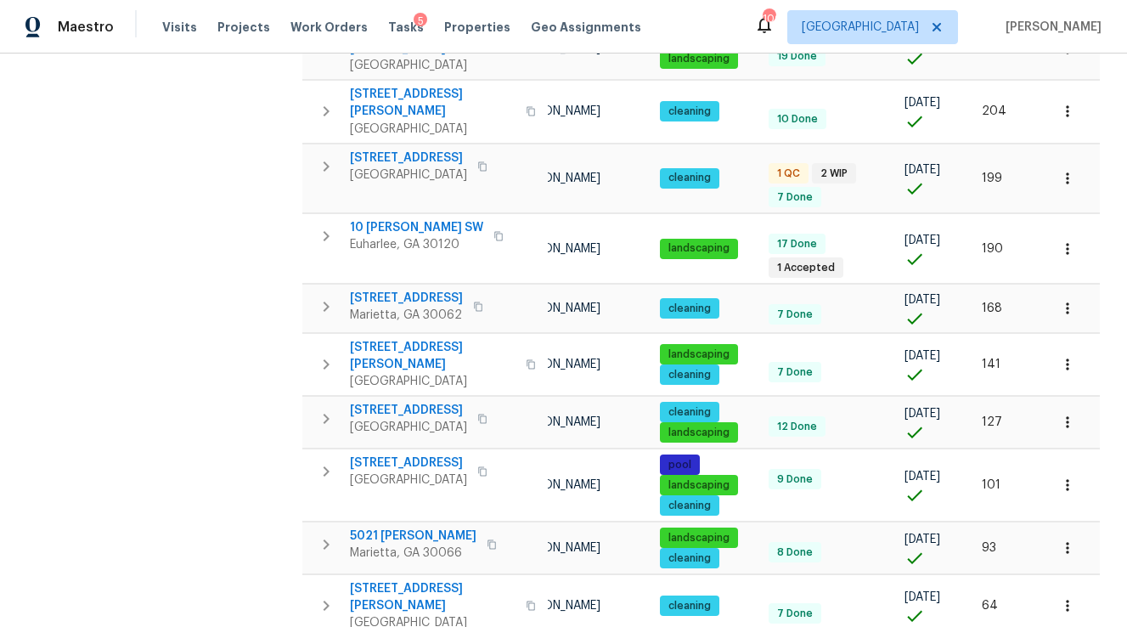
scroll to position [476, 0]
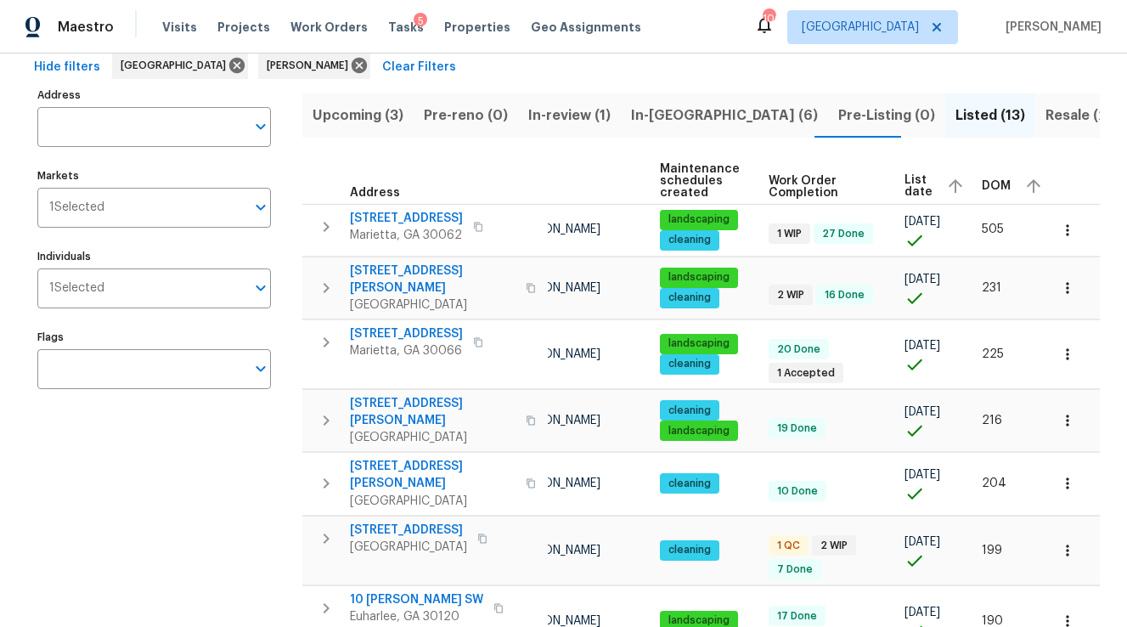
scroll to position [0, 0]
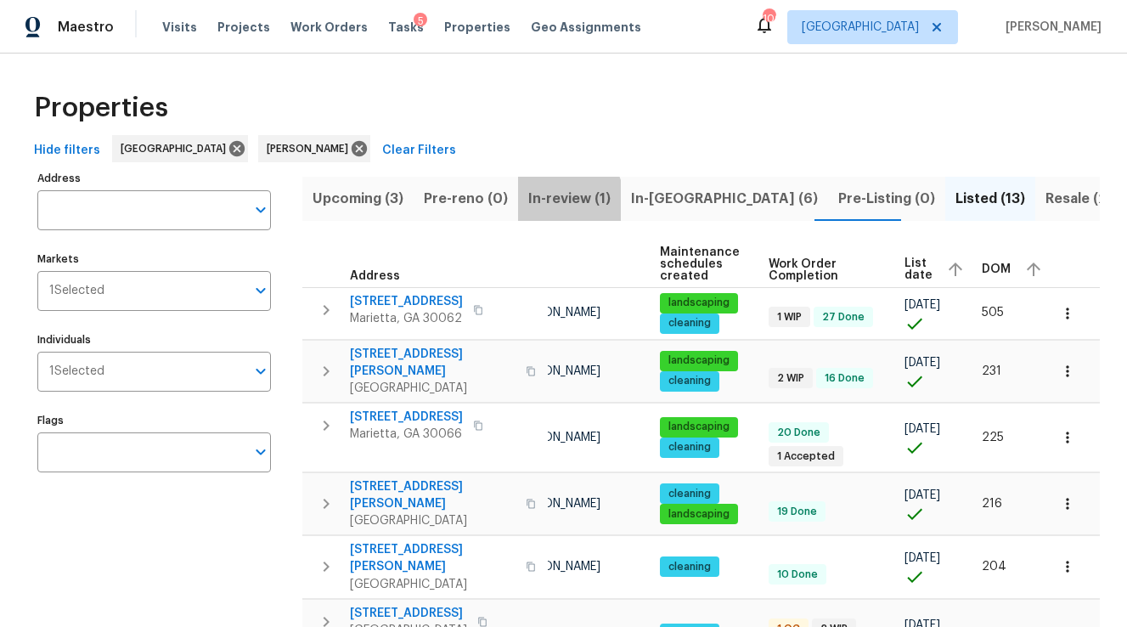
click at [554, 200] on span "In-review (1)" at bounding box center [569, 199] width 82 height 24
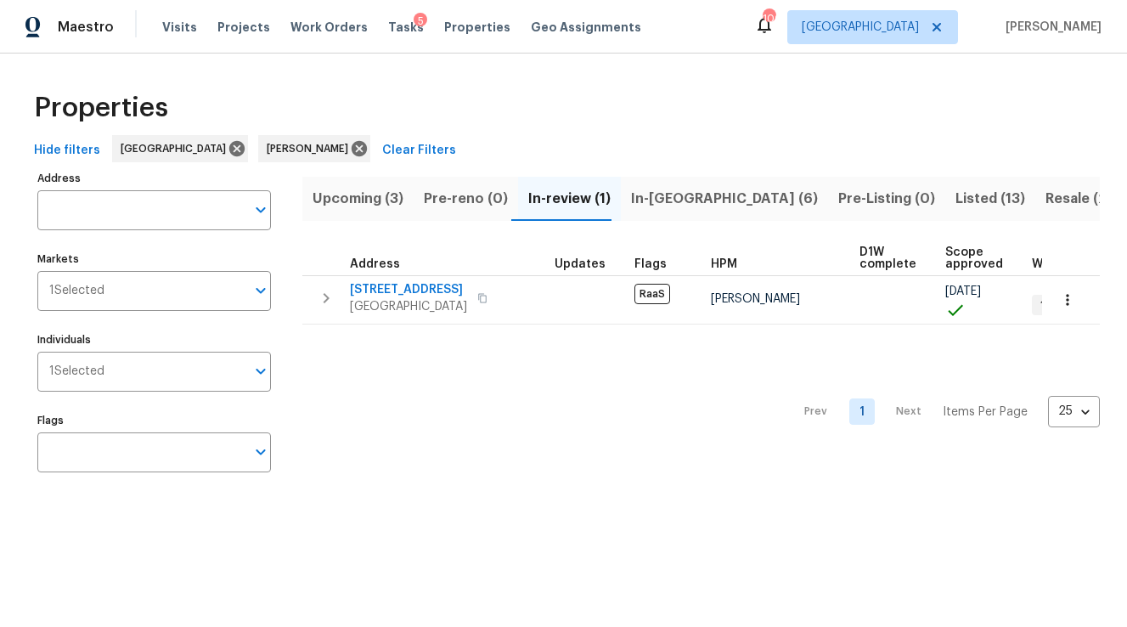
click at [631, 202] on span "In-[GEOGRAPHIC_DATA] (6)" at bounding box center [724, 199] width 187 height 24
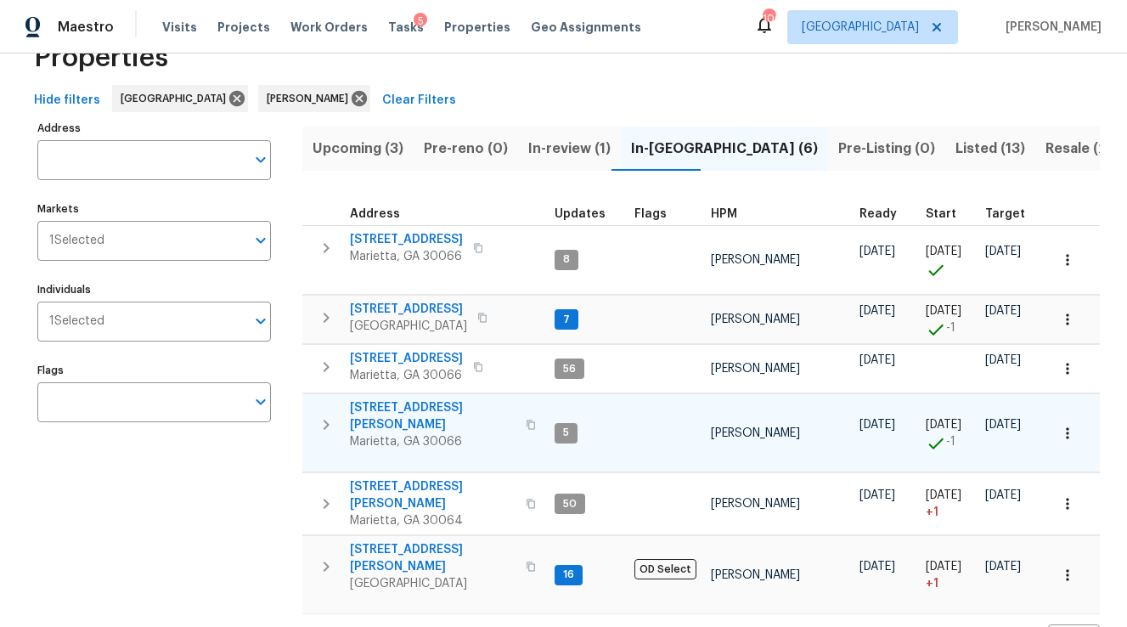
scroll to position [54, 0]
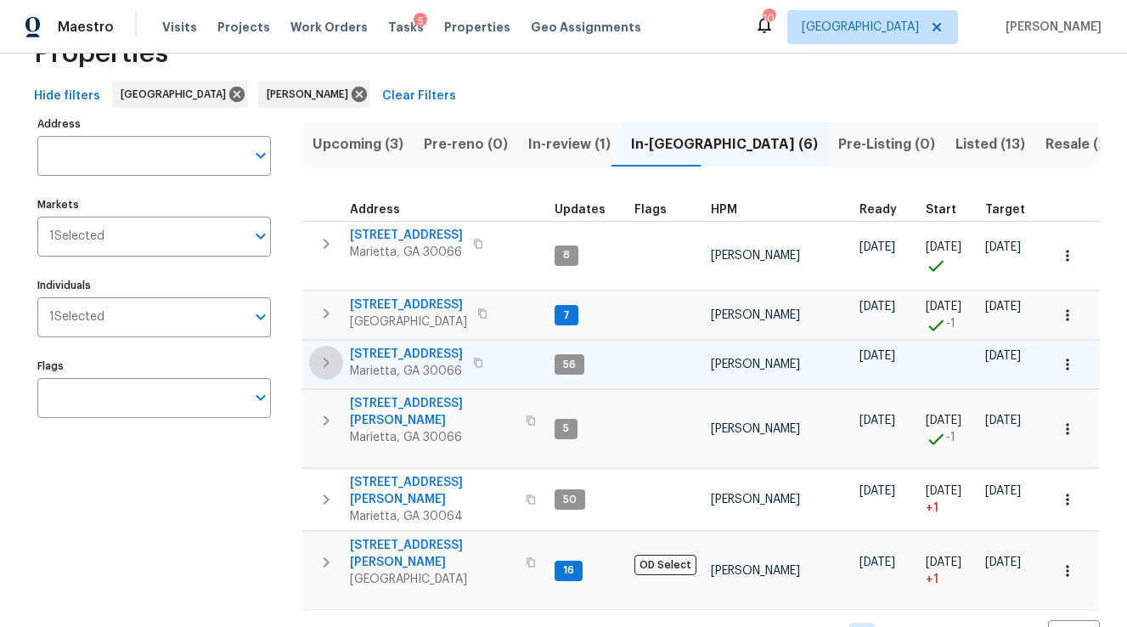
click at [329, 360] on icon "button" at bounding box center [326, 362] width 20 height 20
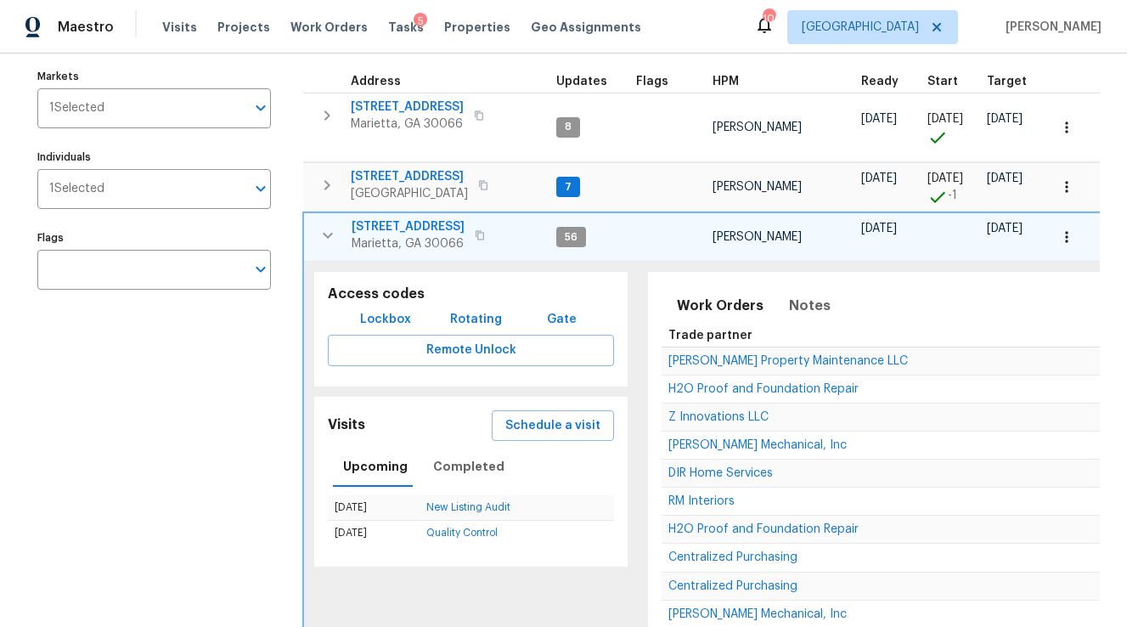
scroll to position [158, 0]
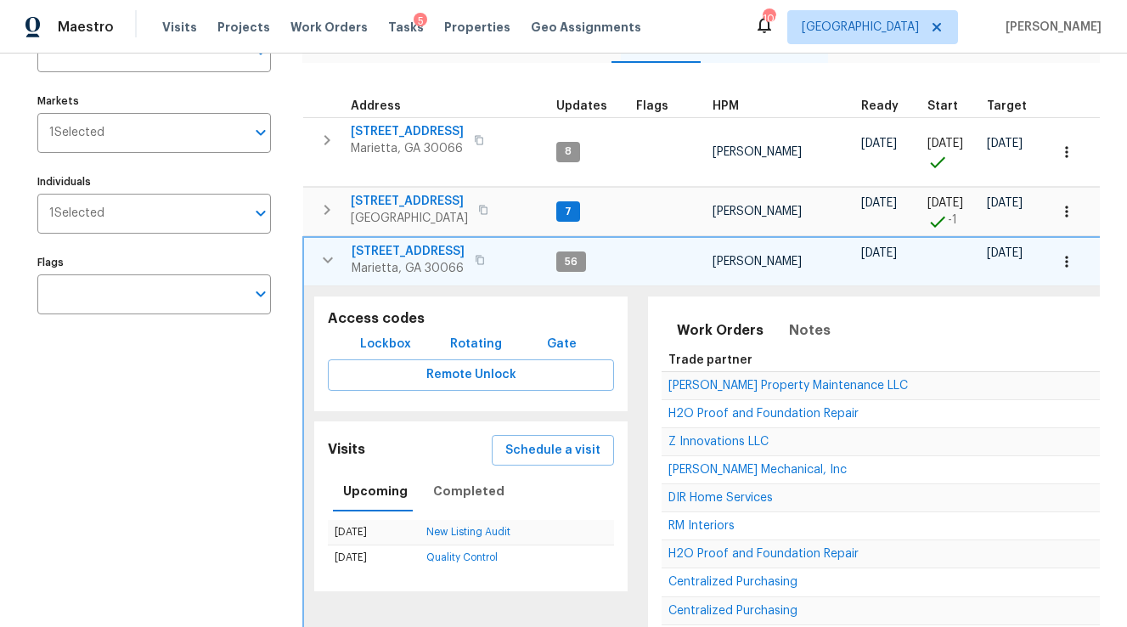
click at [479, 259] on icon "button" at bounding box center [480, 260] width 10 height 10
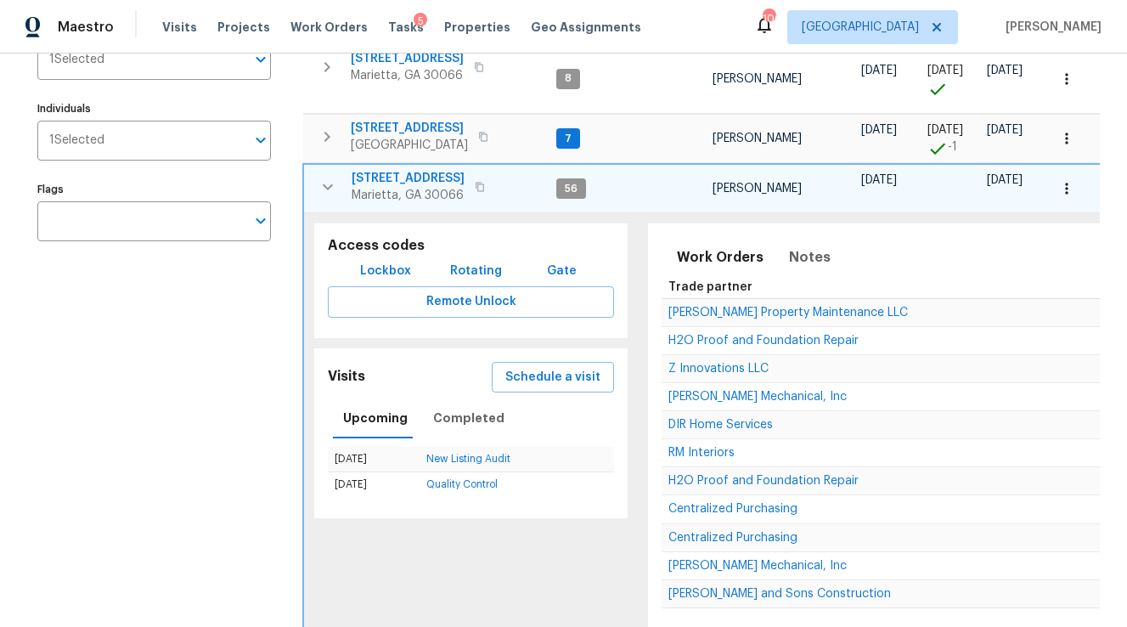
scroll to position [0, 0]
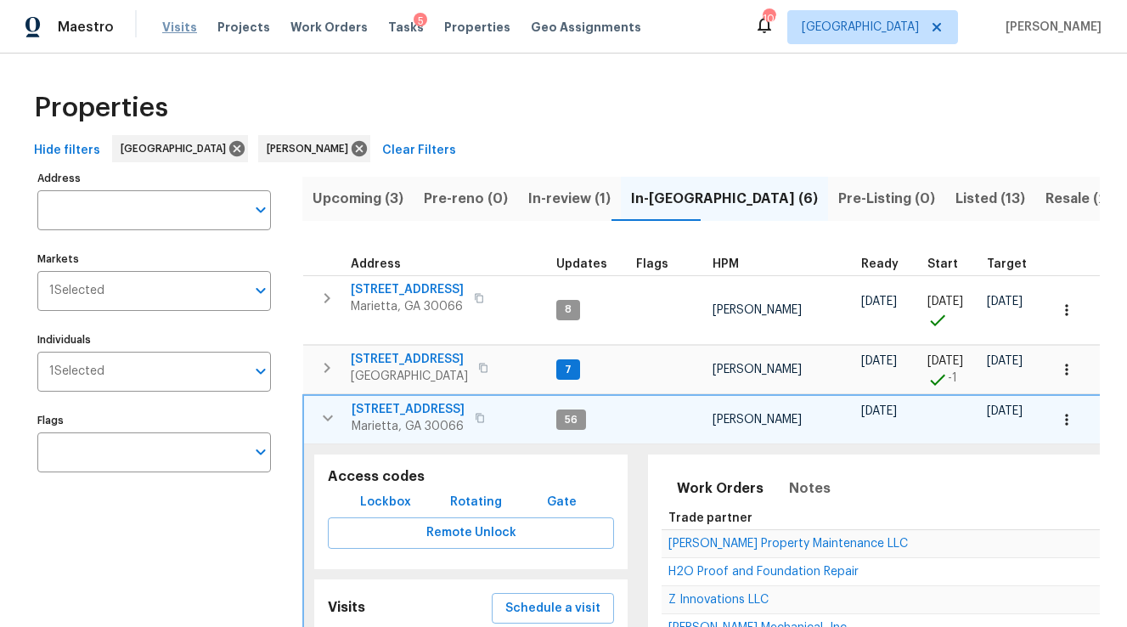
click at [180, 33] on span "Visits" at bounding box center [179, 27] width 35 height 17
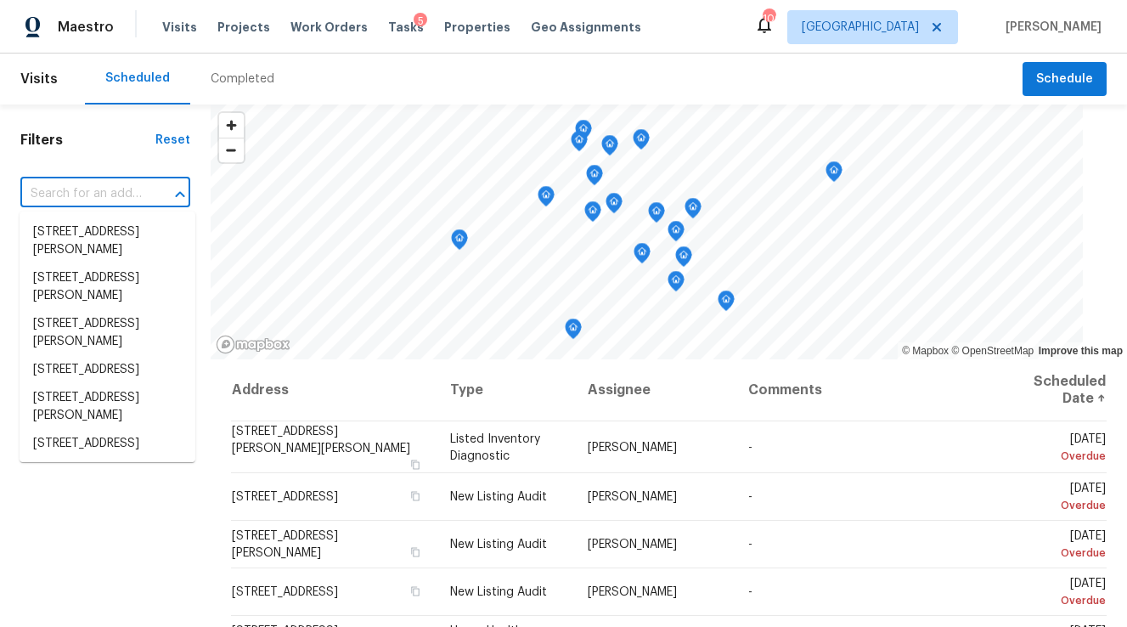
click at [88, 194] on input "text" at bounding box center [81, 194] width 122 height 26
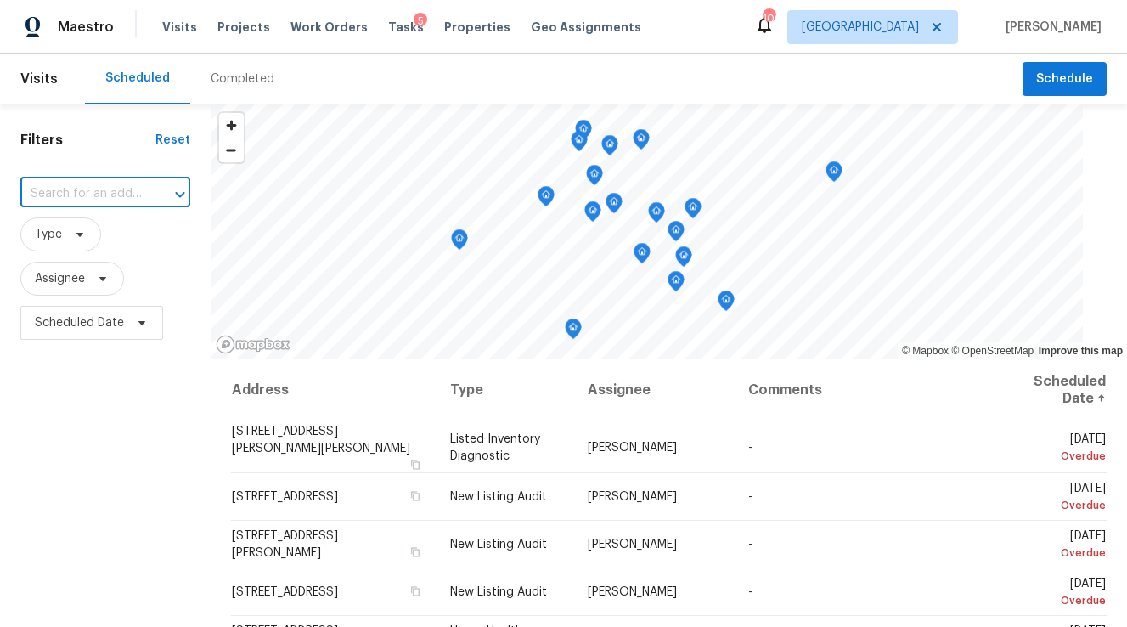
paste input "[STREET_ADDRESS]"
type input "[STREET_ADDRESS]"
click at [126, 245] on li "[STREET_ADDRESS]" at bounding box center [108, 232] width 176 height 28
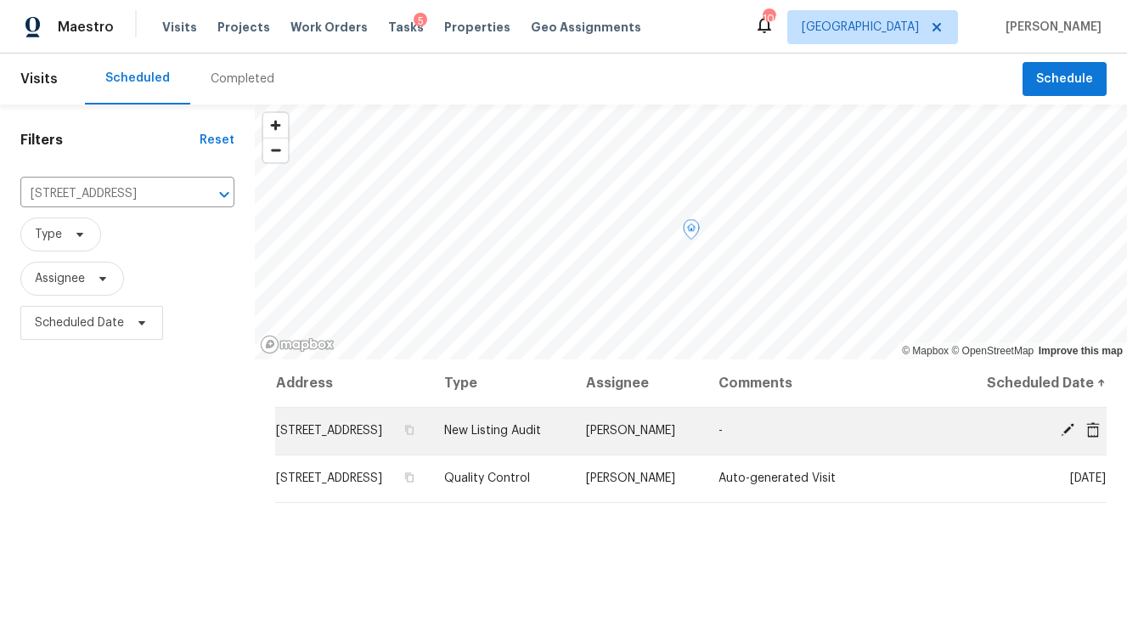
click at [1066, 437] on icon at bounding box center [1067, 429] width 15 height 15
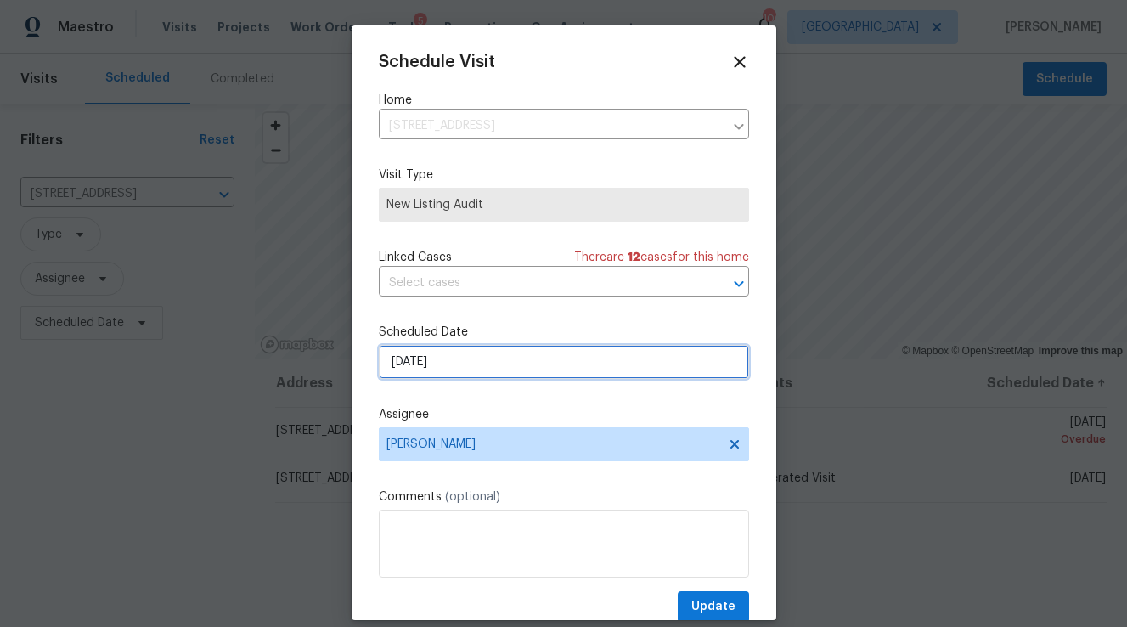
click at [529, 369] on input "[DATE]" at bounding box center [564, 362] width 370 height 34
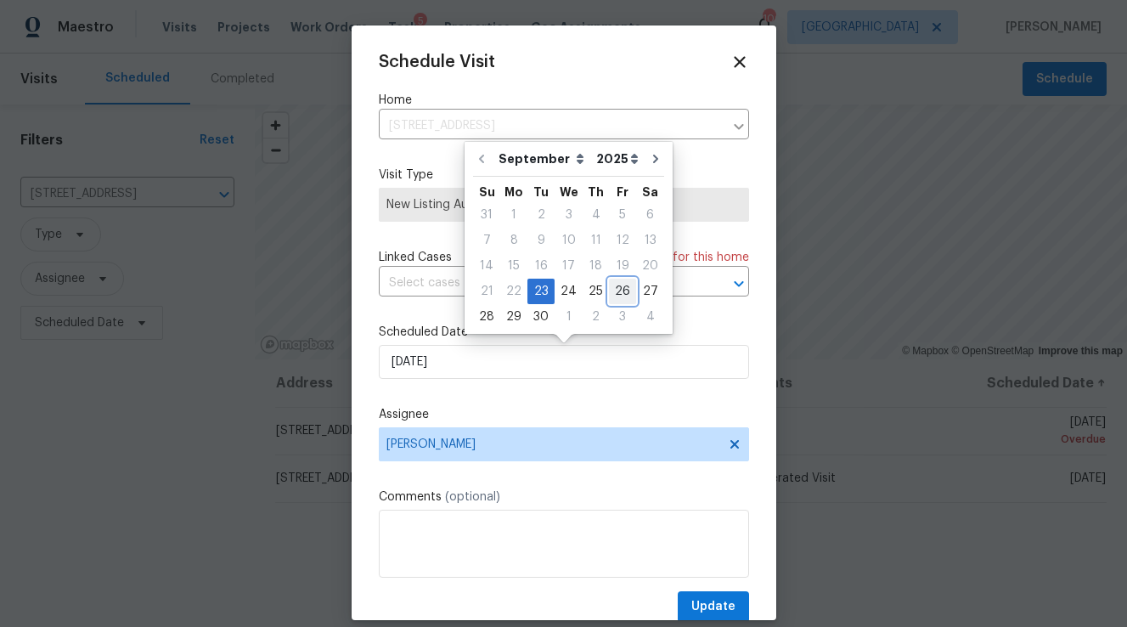
click at [622, 284] on div "26" at bounding box center [622, 291] width 27 height 24
type input "[DATE]"
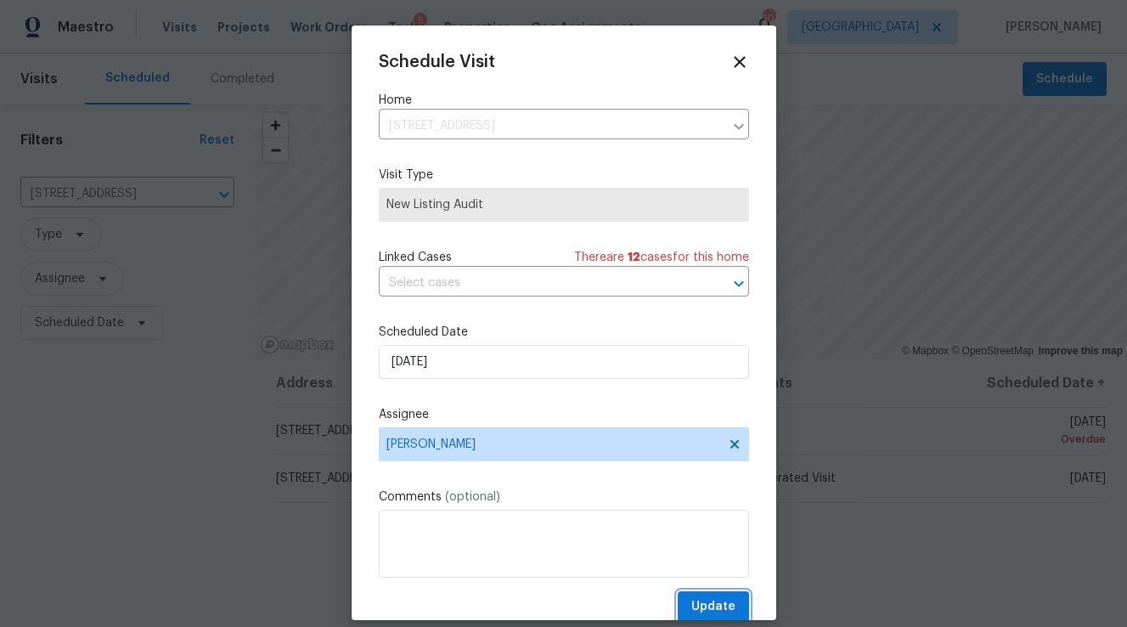
click at [730, 600] on span "Update" at bounding box center [713, 606] width 44 height 21
